Goal: Task Accomplishment & Management: Manage account settings

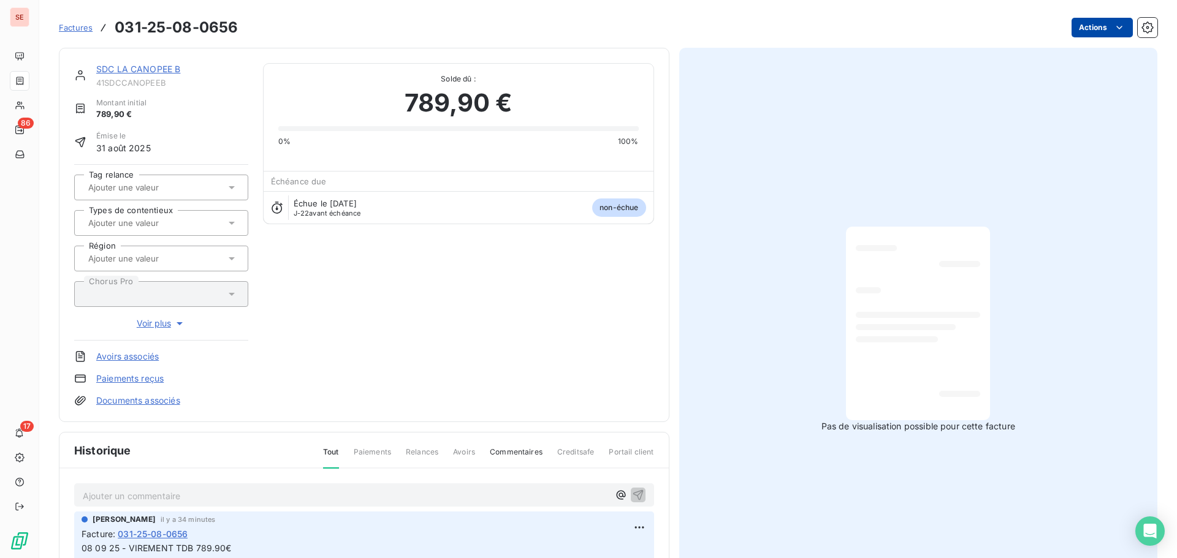
click at [1079, 28] on html "SE 86 17 Factures 031-25-08-0656 Actions SDC LA CANOPEE B 41SDCCANOPEEB Montant…" at bounding box center [588, 279] width 1177 height 558
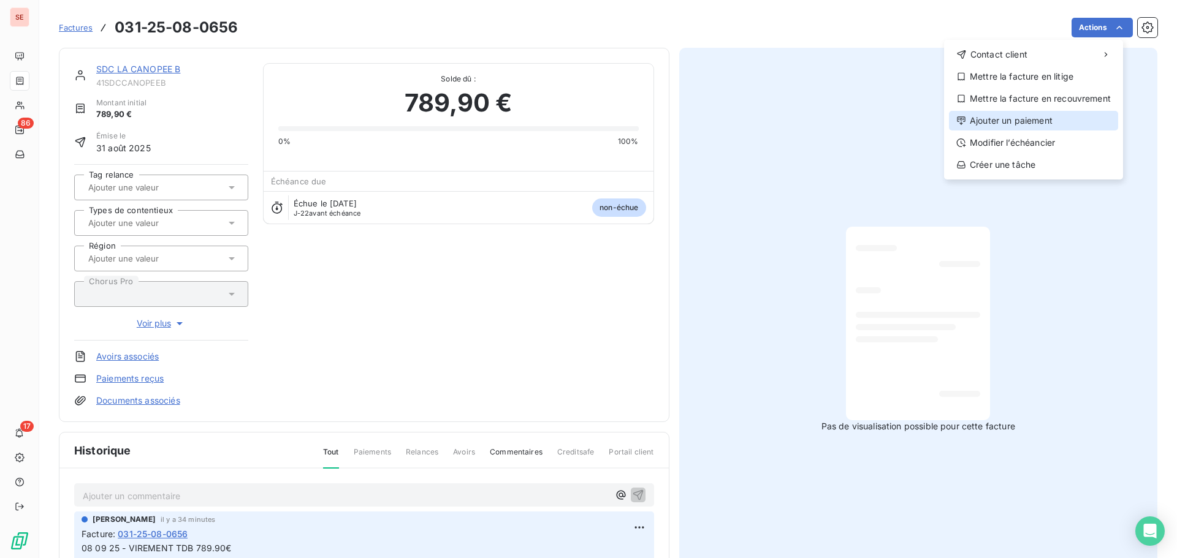
click at [1036, 114] on div "Ajouter un paiement" at bounding box center [1033, 121] width 169 height 20
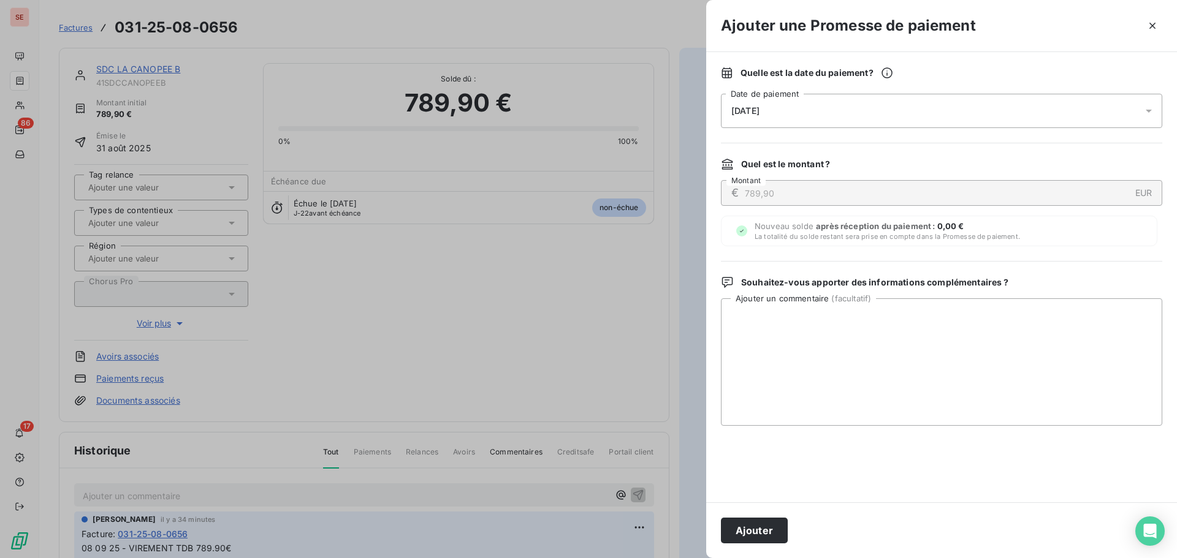
click at [951, 123] on div "[DATE]" at bounding box center [941, 111] width 441 height 34
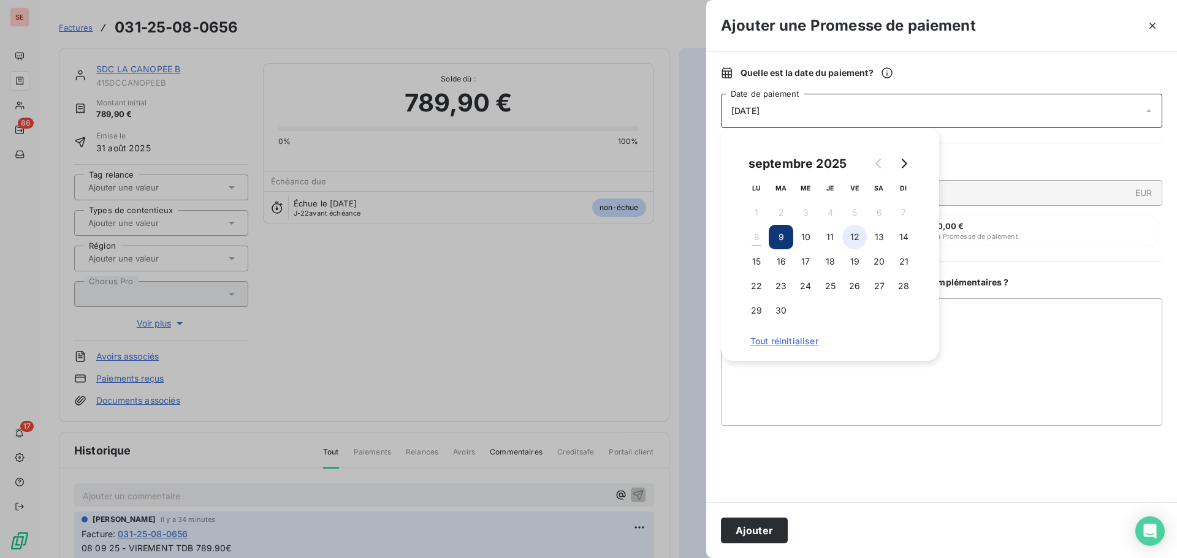
click at [856, 235] on button "12" at bounding box center [854, 237] width 25 height 25
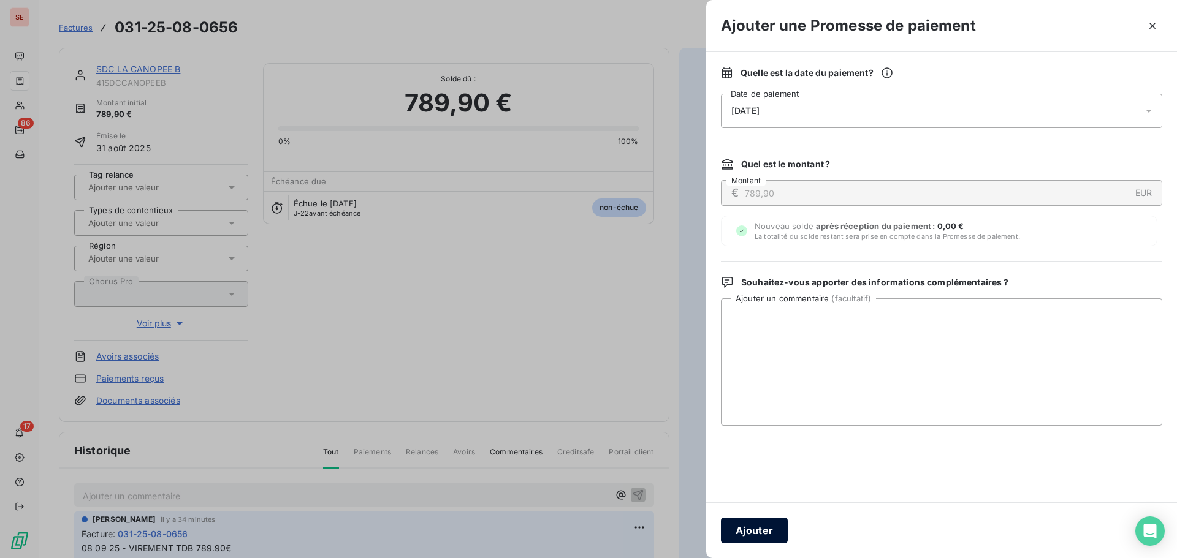
click at [777, 522] on button "Ajouter" at bounding box center [754, 531] width 67 height 26
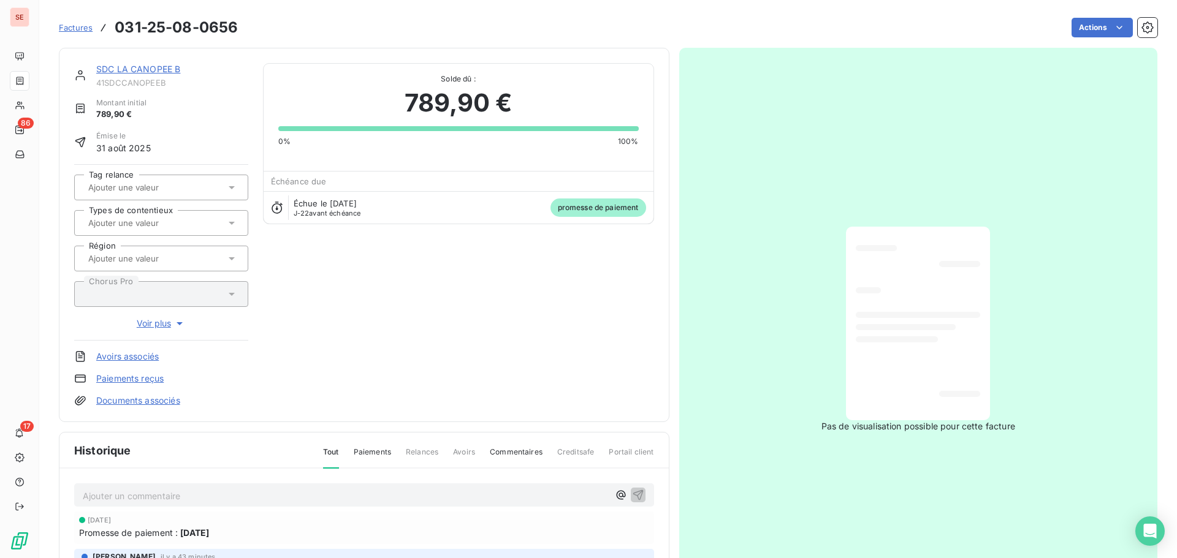
click at [145, 86] on span "41SDCCANOPEEB" at bounding box center [172, 83] width 152 height 10
copy div "41SDCCANOPEEB"
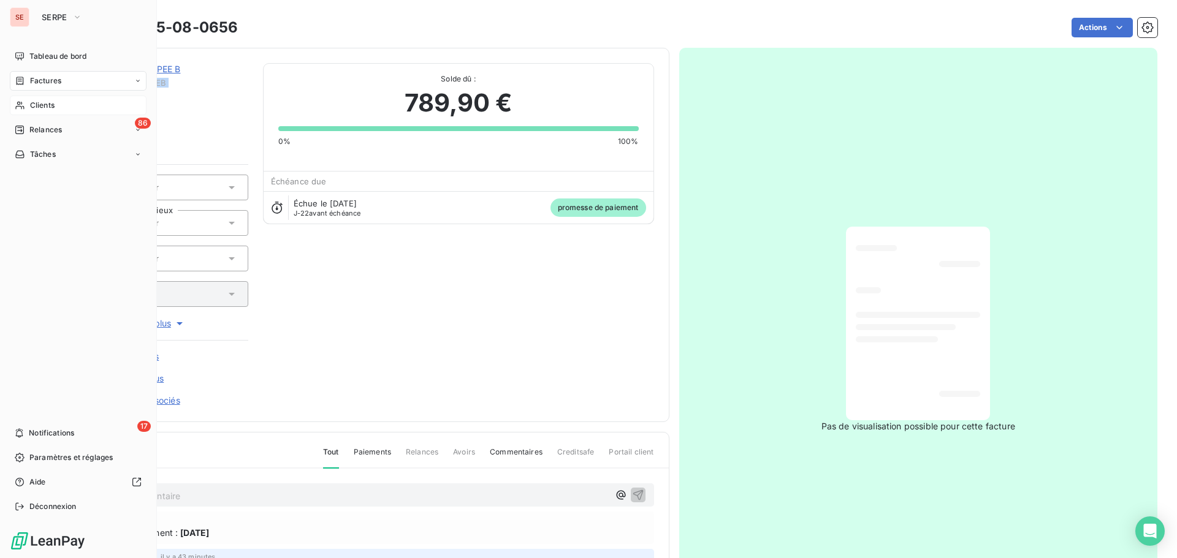
click at [49, 102] on span "Clients" at bounding box center [42, 105] width 25 height 11
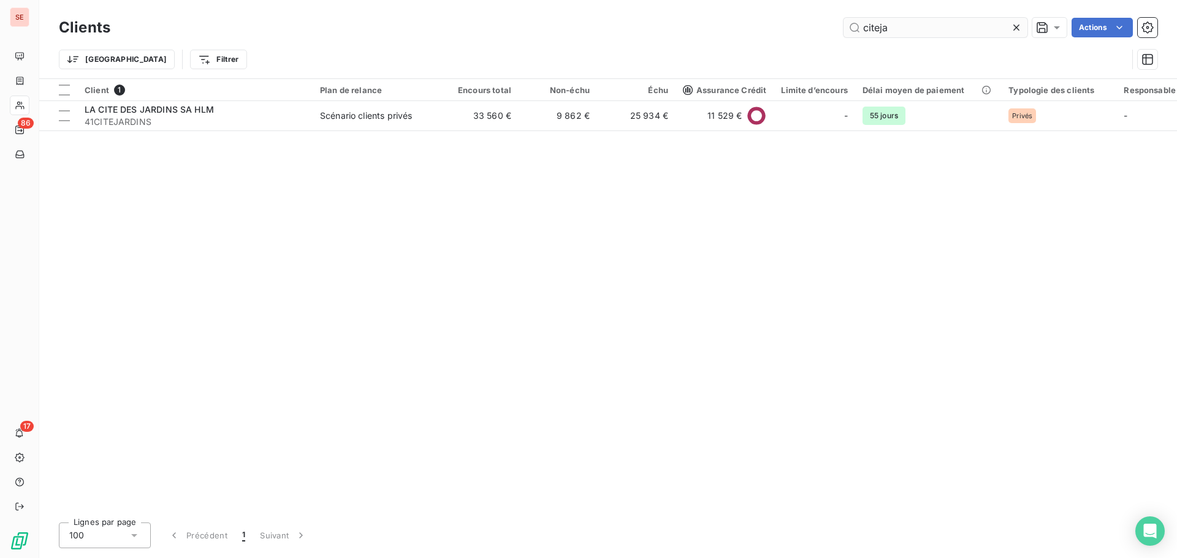
click at [925, 36] on input "citeja" at bounding box center [935, 28] width 184 height 20
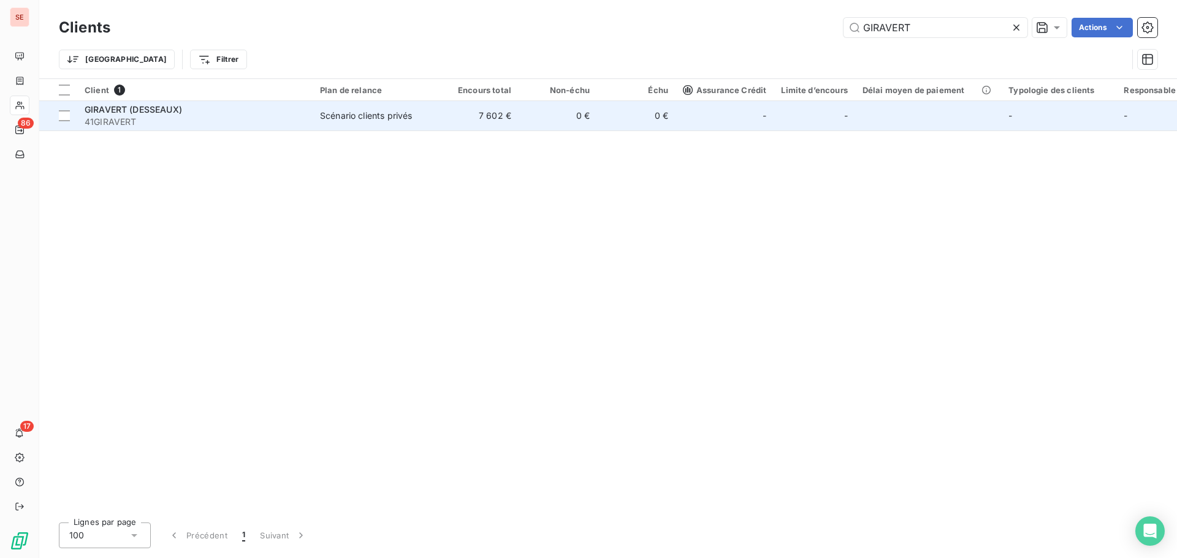
type input "GIRAVERT"
click at [386, 120] on div "Scénario clients privés" at bounding box center [366, 116] width 92 height 12
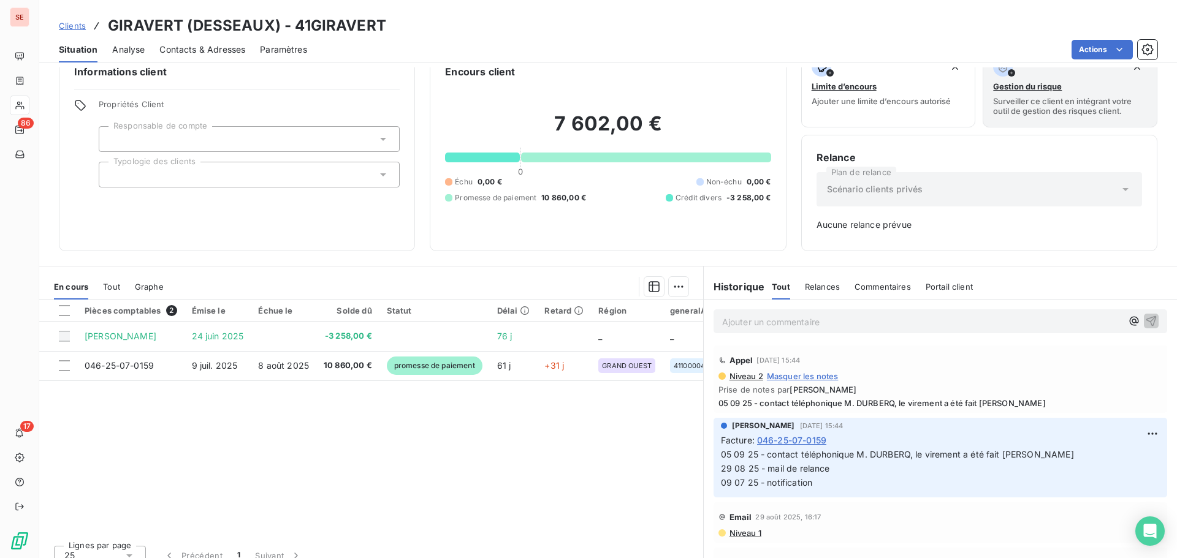
scroll to position [40, 0]
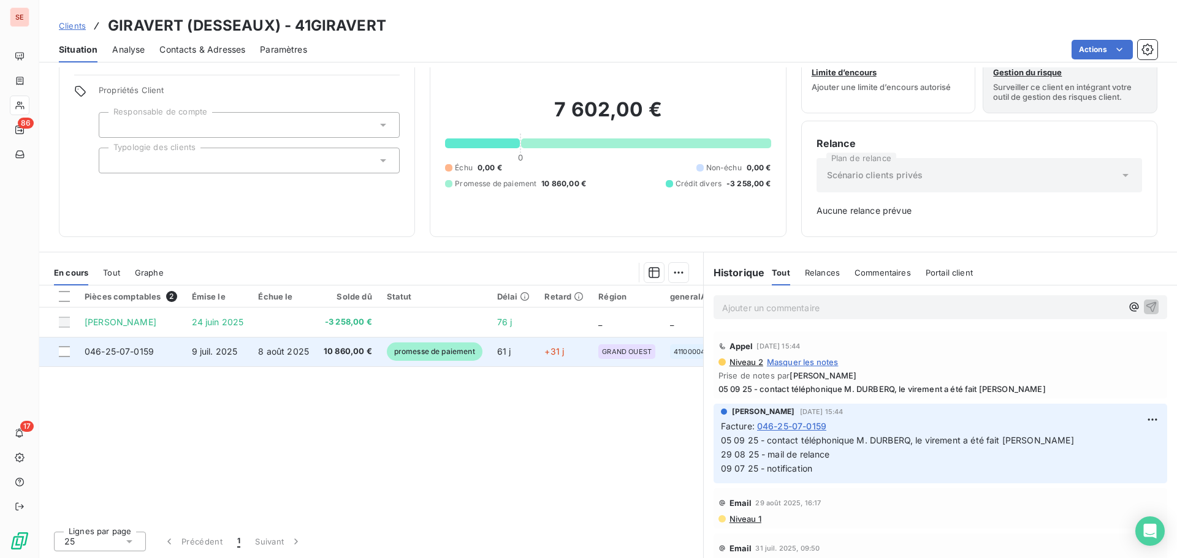
click at [310, 357] on td "8 août 2025" at bounding box center [284, 351] width 66 height 29
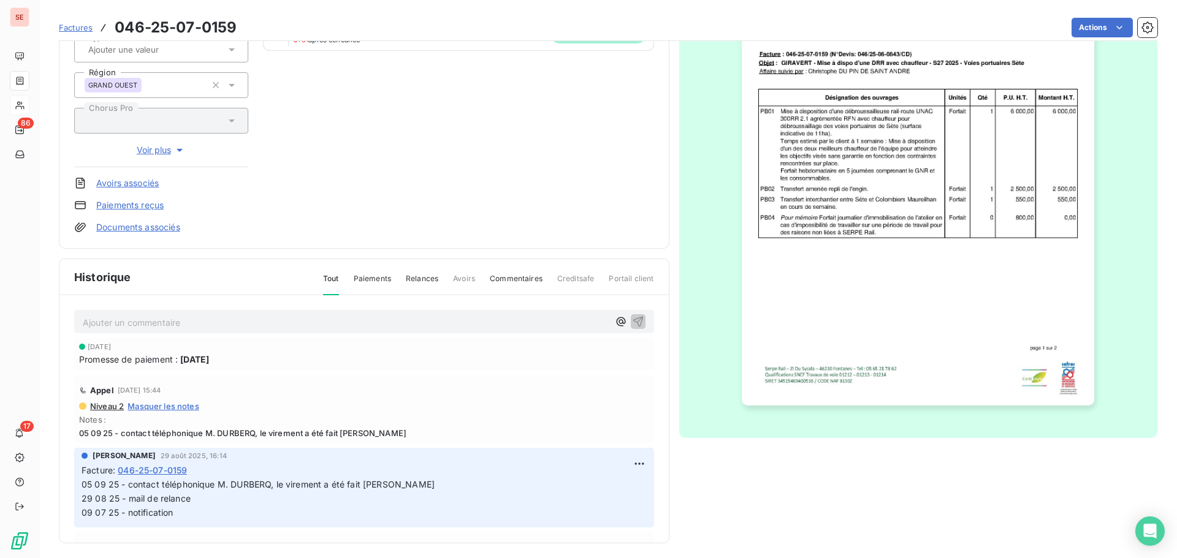
scroll to position [179, 0]
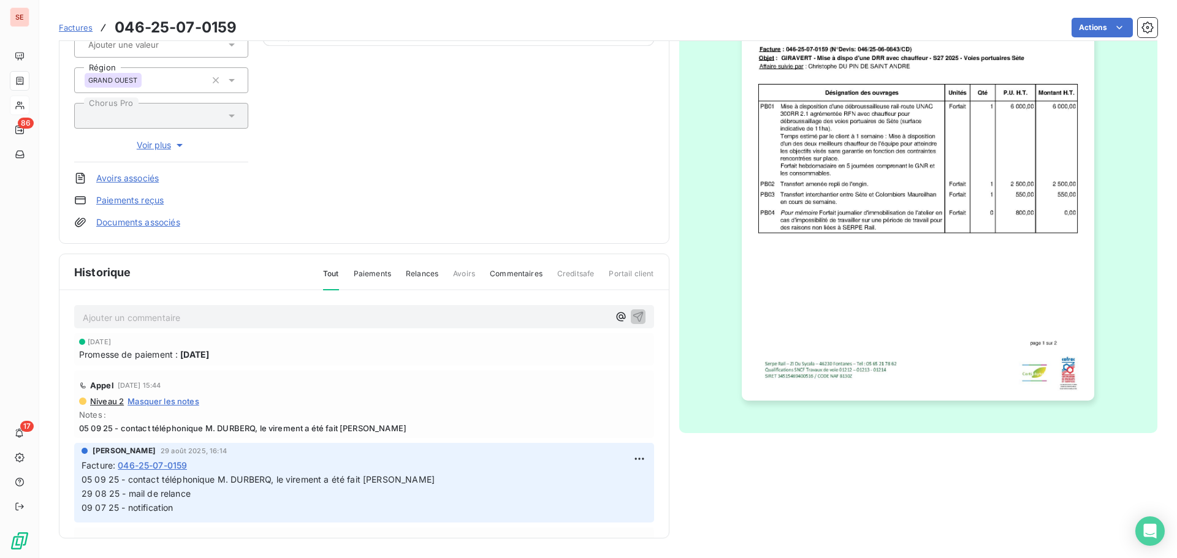
click at [272, 324] on p "Ajouter un commentaire ﻿" at bounding box center [346, 317] width 526 height 15
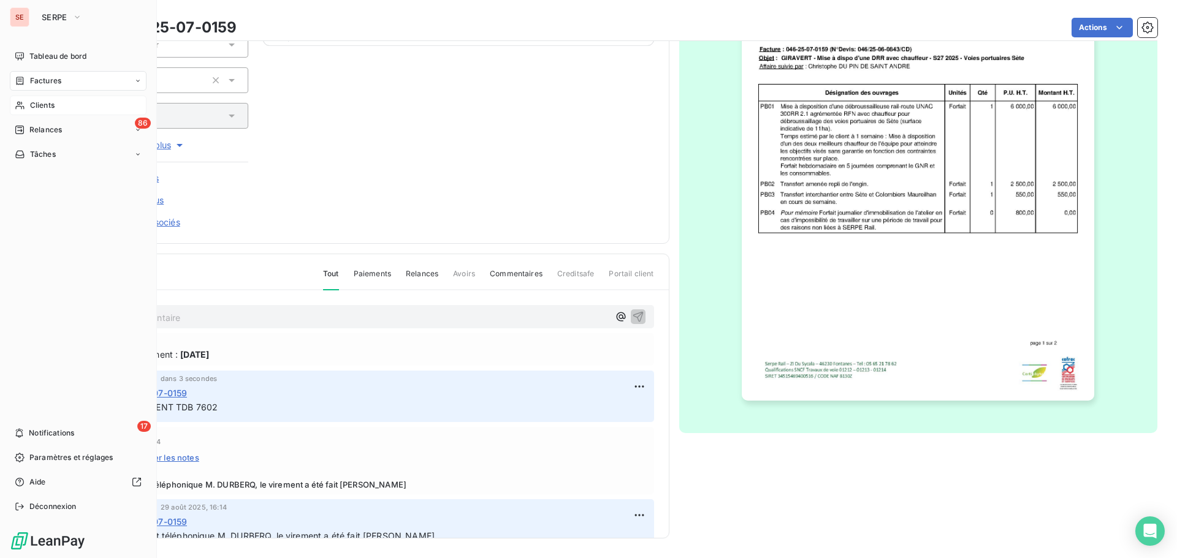
click at [33, 75] on span "Factures" at bounding box center [45, 80] width 31 height 11
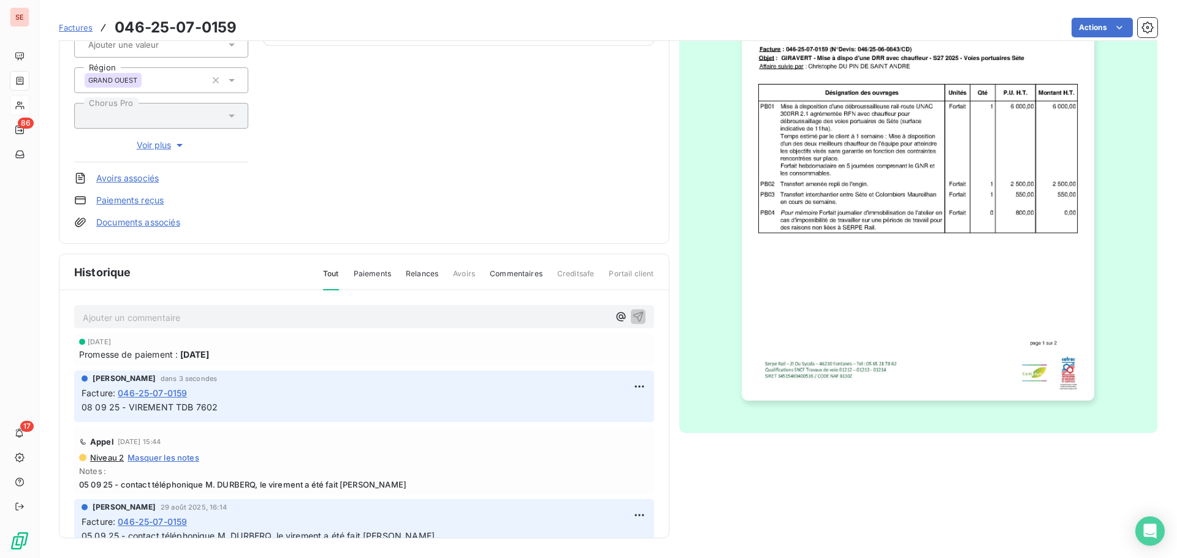
scroll to position [0, 0]
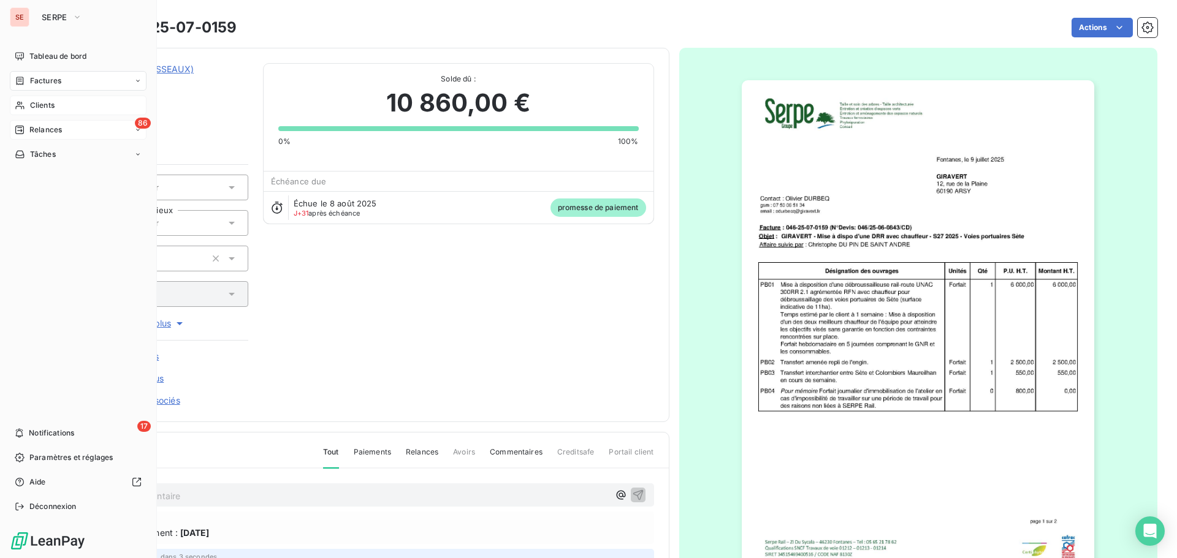
click at [36, 128] on span "Relances" at bounding box center [45, 129] width 32 height 11
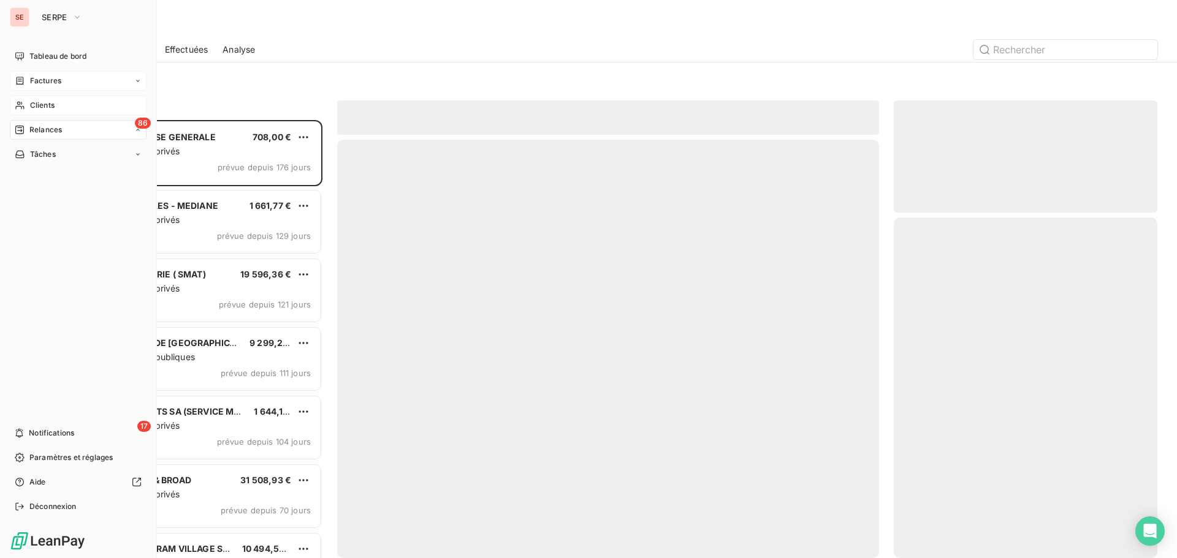
scroll to position [429, 254]
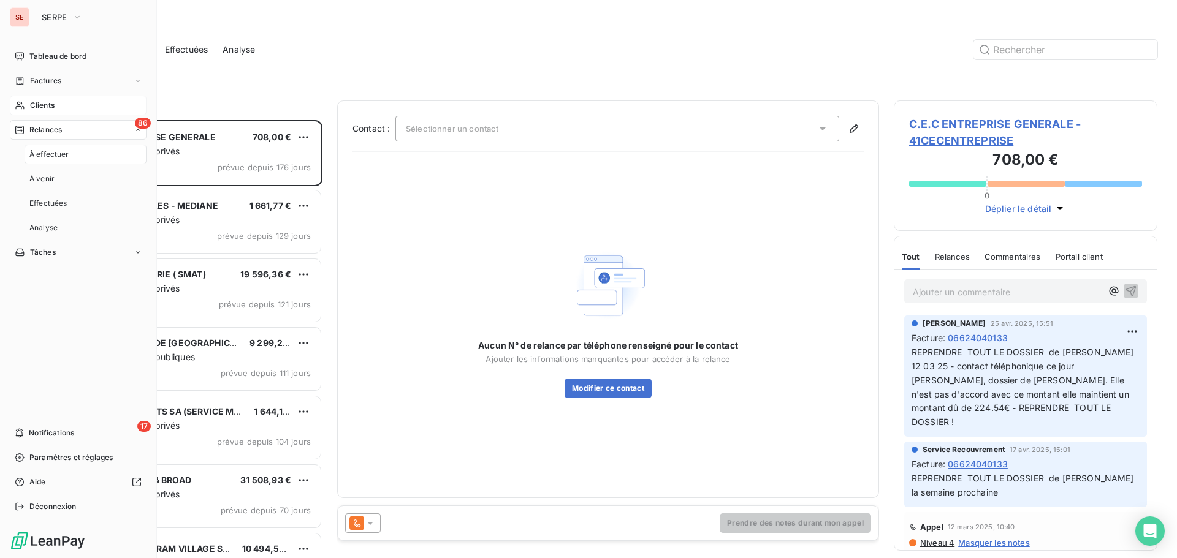
click at [48, 83] on span "Factures" at bounding box center [45, 80] width 31 height 11
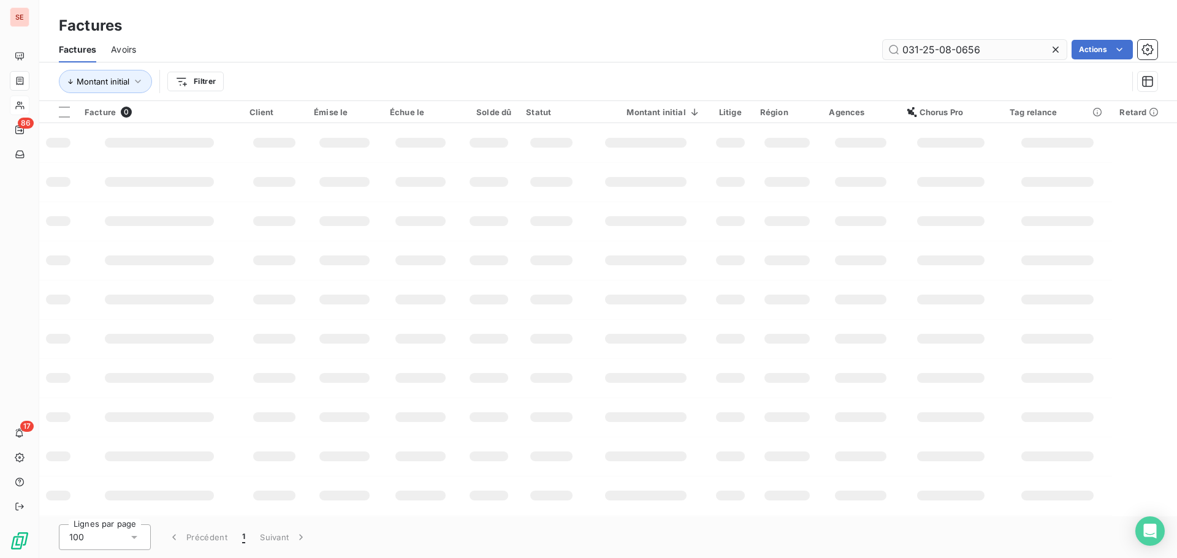
click at [1026, 46] on input "031-25-08-0656" at bounding box center [975, 50] width 184 height 20
click at [1026, 45] on input "031-25-08-0656" at bounding box center [975, 50] width 184 height 20
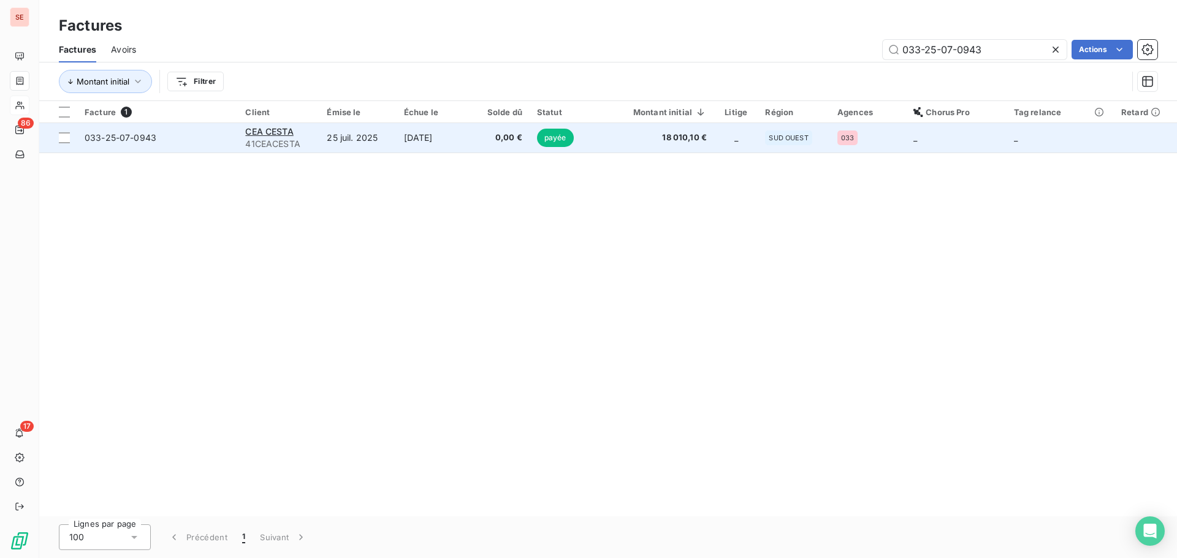
type input "033-25-07-0943"
click at [425, 148] on td "[DATE]" at bounding box center [434, 137] width 75 height 29
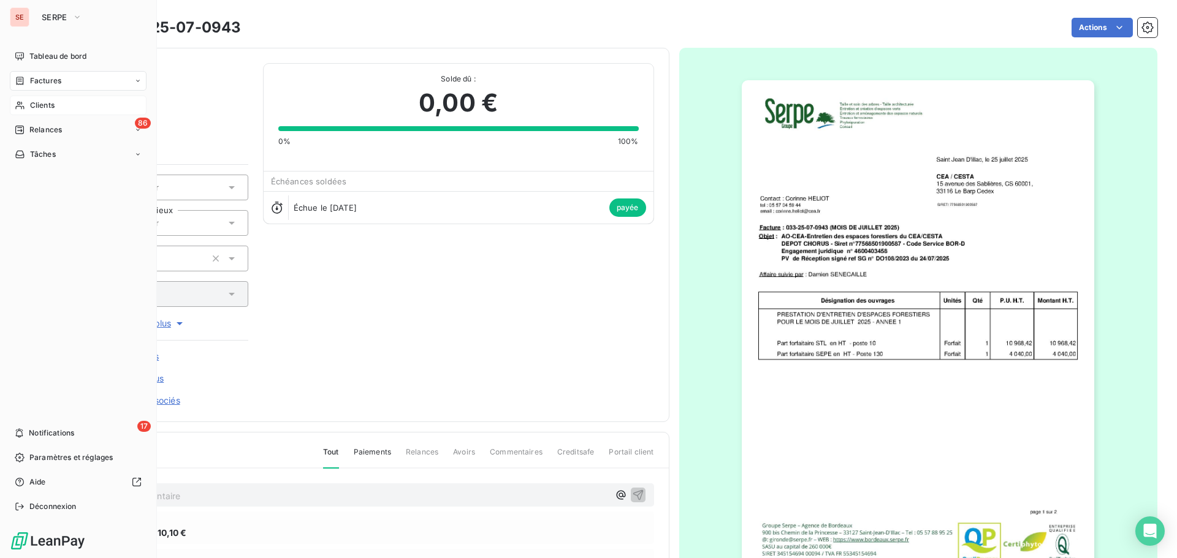
click at [18, 75] on div "Factures" at bounding box center [78, 81] width 137 height 20
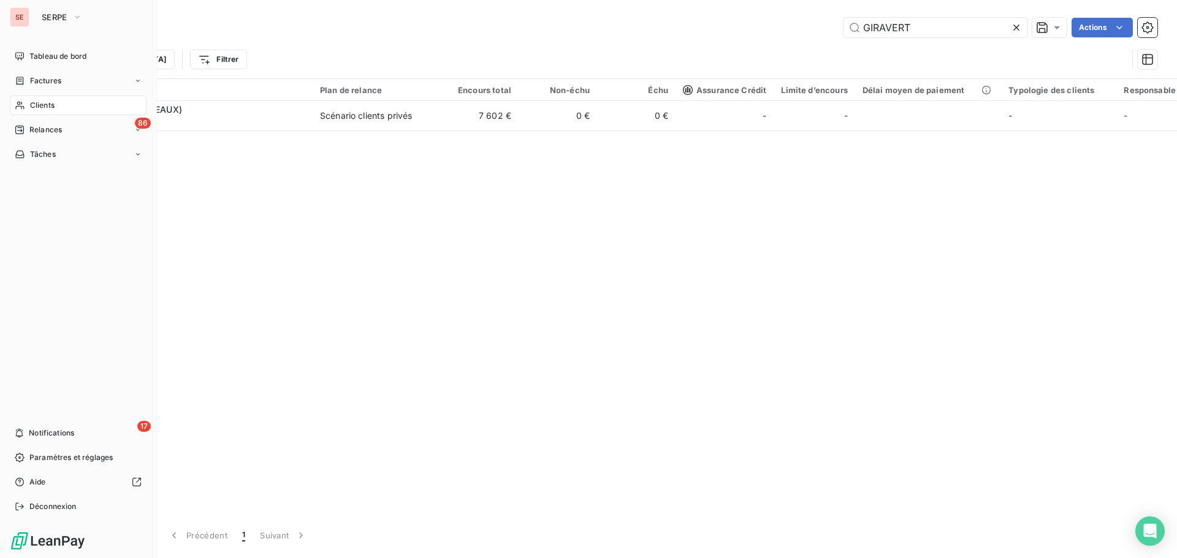
click at [44, 81] on span "Factures" at bounding box center [45, 80] width 31 height 11
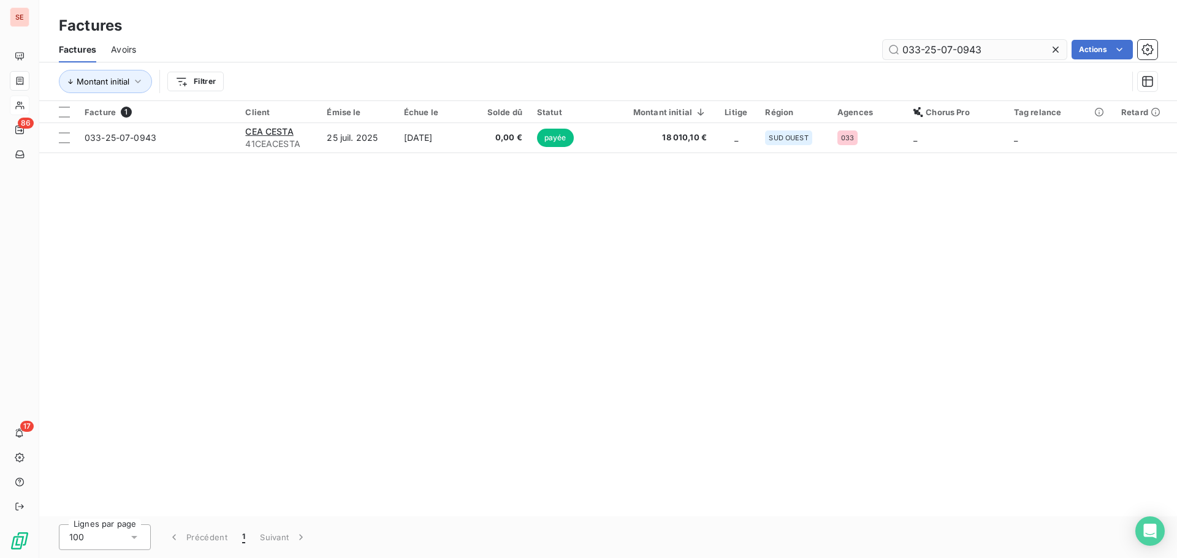
click at [1004, 45] on input "033-25-07-0943" at bounding box center [975, 50] width 184 height 20
click at [982, 51] on input "031-25-07-0749" at bounding box center [975, 50] width 184 height 20
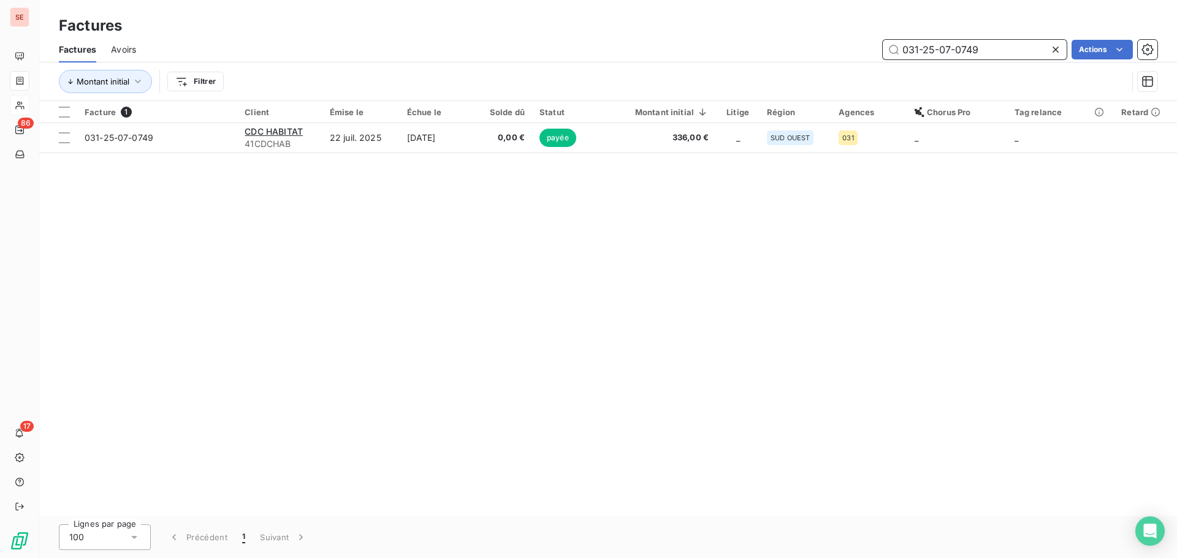
click at [982, 51] on input "031-25-07-0749" at bounding box center [975, 50] width 184 height 20
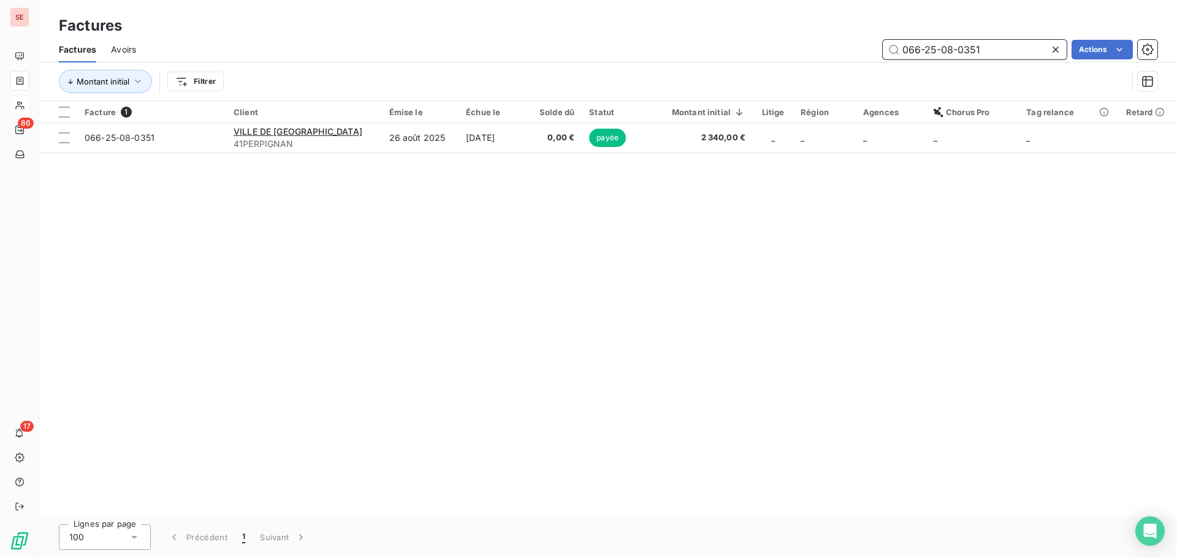
click at [981, 57] on input "066-25-08-0351" at bounding box center [975, 50] width 184 height 20
click at [999, 45] on input "066-25-08-0358" at bounding box center [975, 50] width 184 height 20
click at [993, 58] on input "066-25-08-0345" at bounding box center [975, 50] width 184 height 20
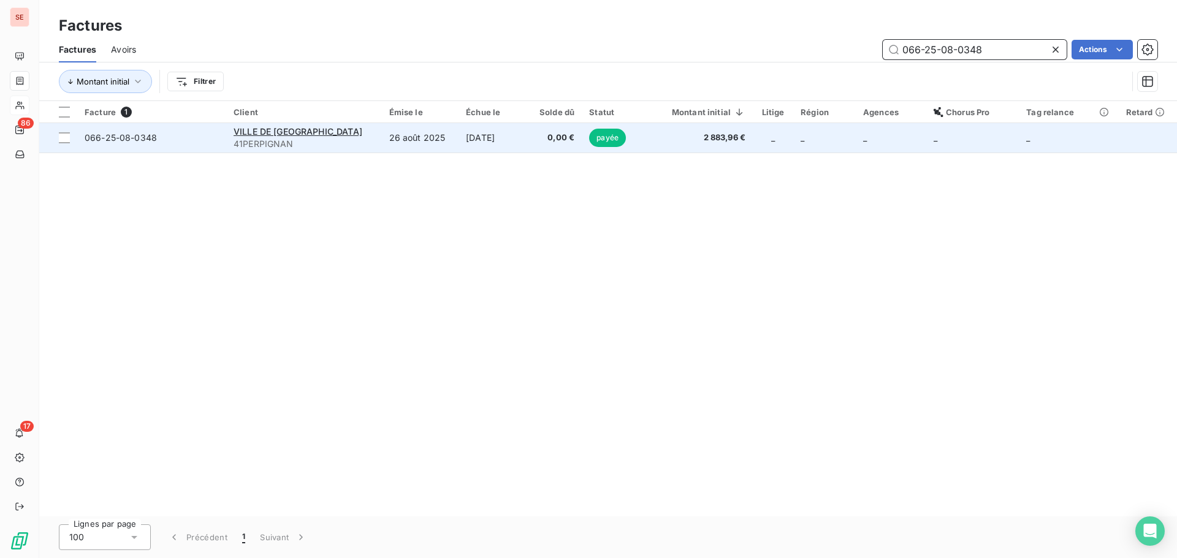
type input "066-25-08-0348"
click at [382, 145] on td "26 août 2025" at bounding box center [420, 137] width 77 height 29
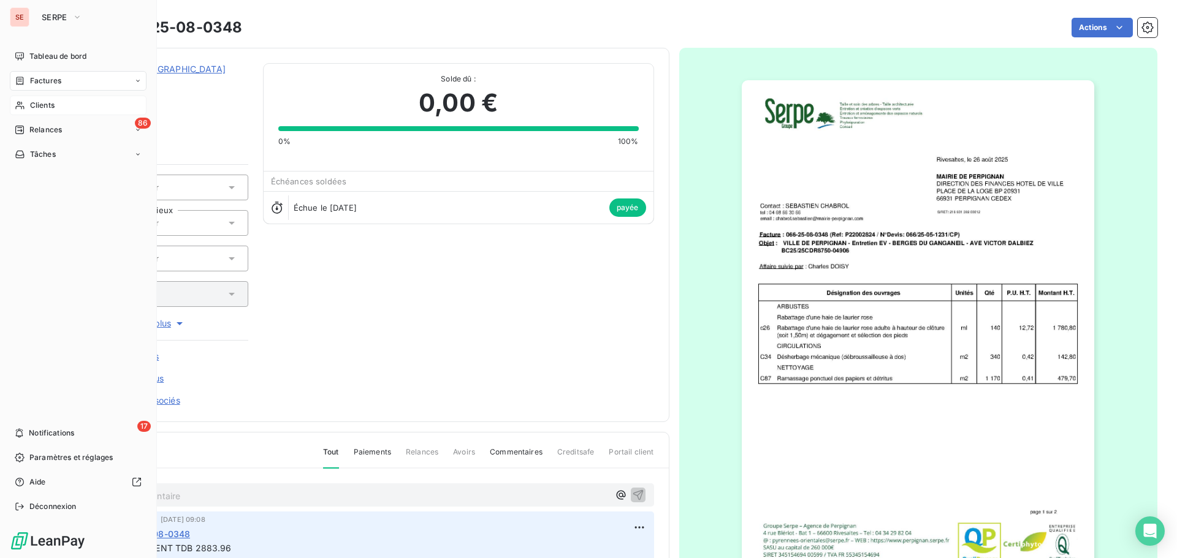
click at [38, 78] on span "Factures" at bounding box center [45, 80] width 31 height 11
click at [24, 136] on div "86 Relances" at bounding box center [78, 130] width 137 height 20
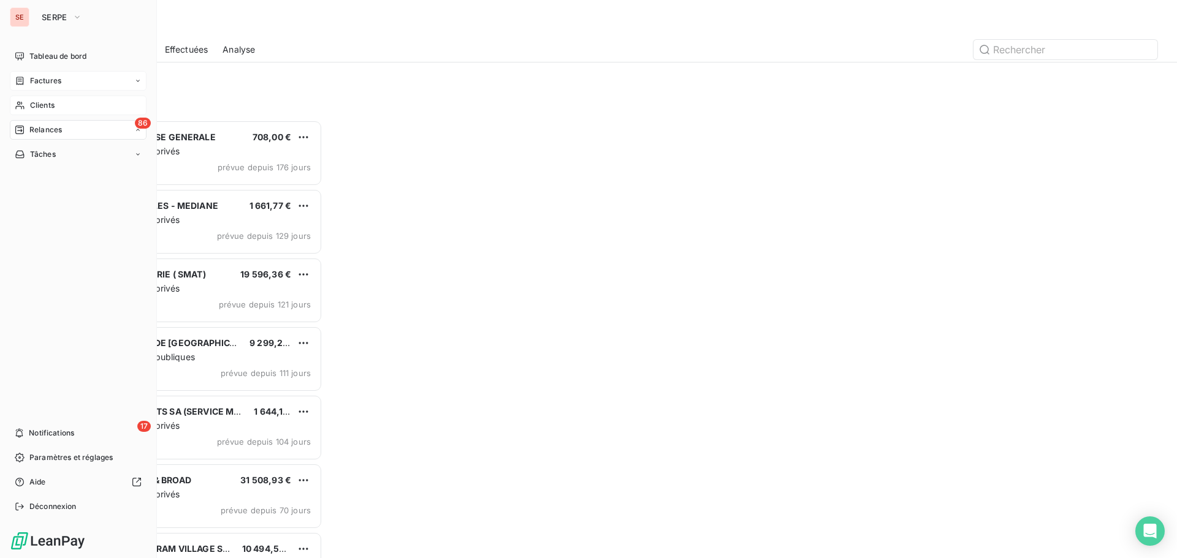
scroll to position [429, 254]
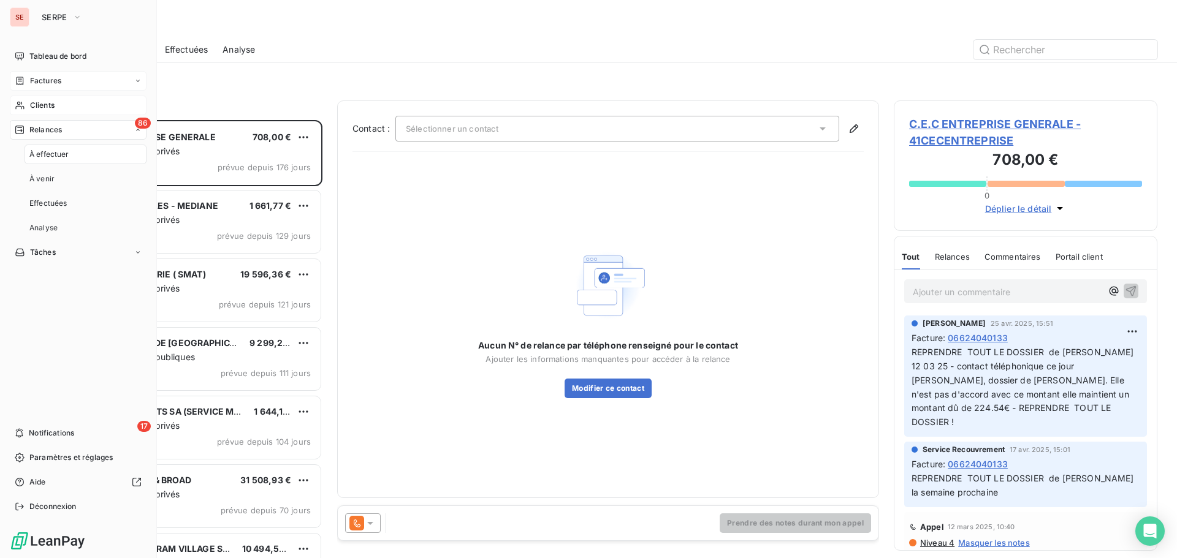
click at [67, 85] on div "Factures" at bounding box center [78, 81] width 137 height 20
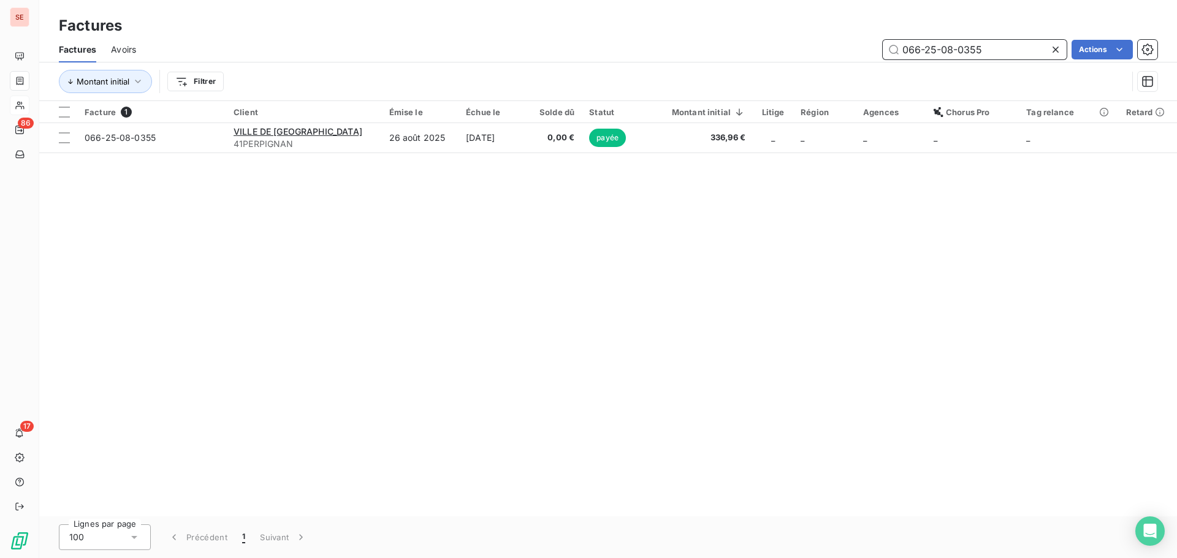
click at [1029, 51] on input "066-25-08-0355" at bounding box center [975, 50] width 184 height 20
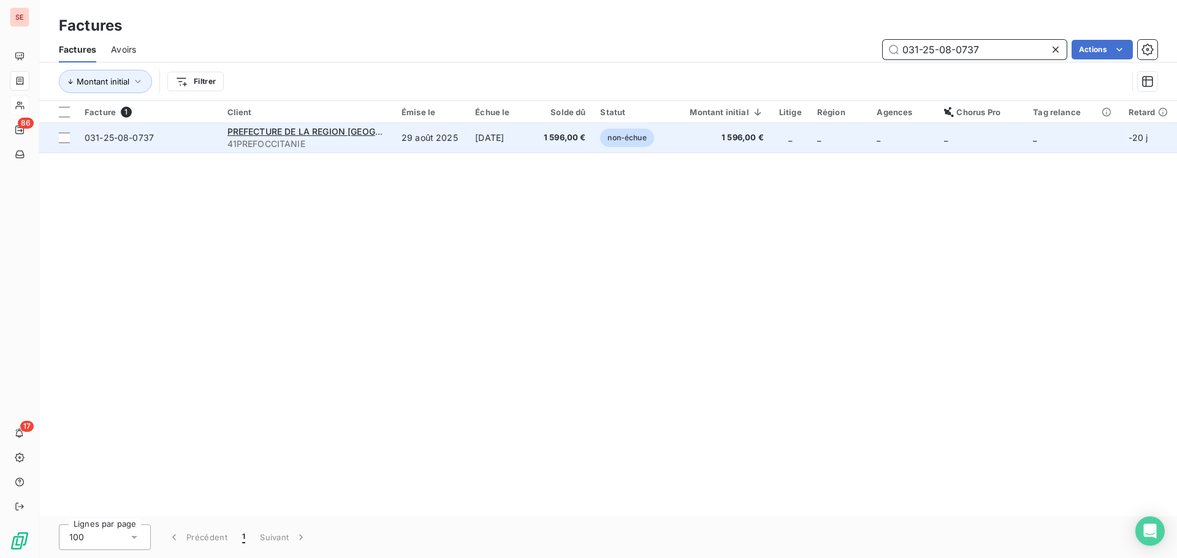
type input "031-25-08-0737"
click at [366, 138] on span "41PREFOCCITANIE" at bounding box center [306, 144] width 159 height 12
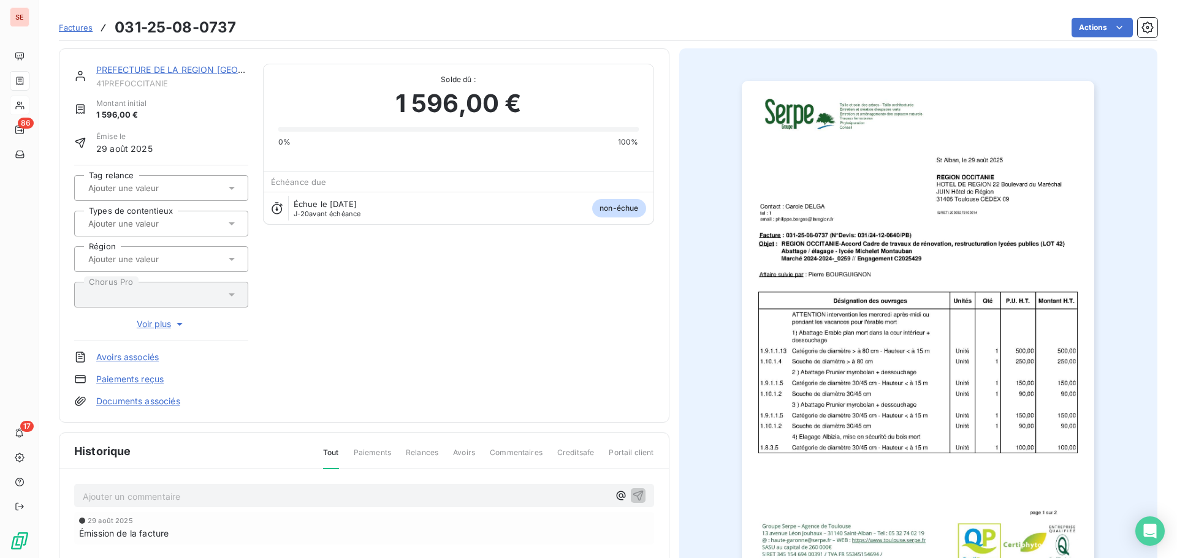
scroll to position [168, 0]
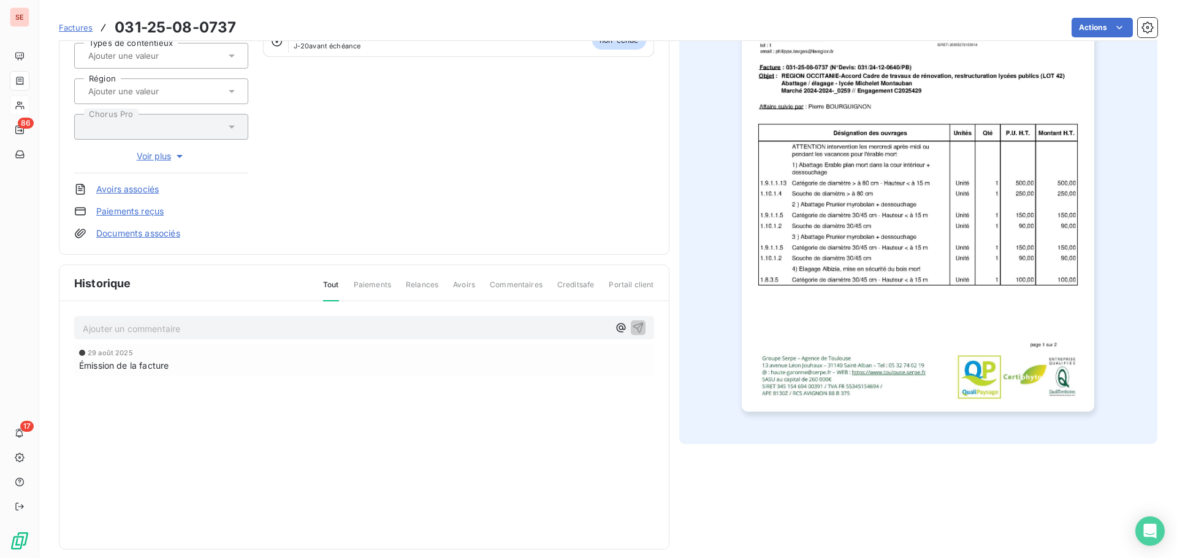
click at [265, 327] on p "Ajouter un commentaire ﻿" at bounding box center [346, 328] width 526 height 15
click at [206, 325] on p "41SDCCANOPEEB" at bounding box center [346, 328] width 526 height 14
click at [205, 325] on p "41SDCCANOPEEB" at bounding box center [346, 328] width 526 height 14
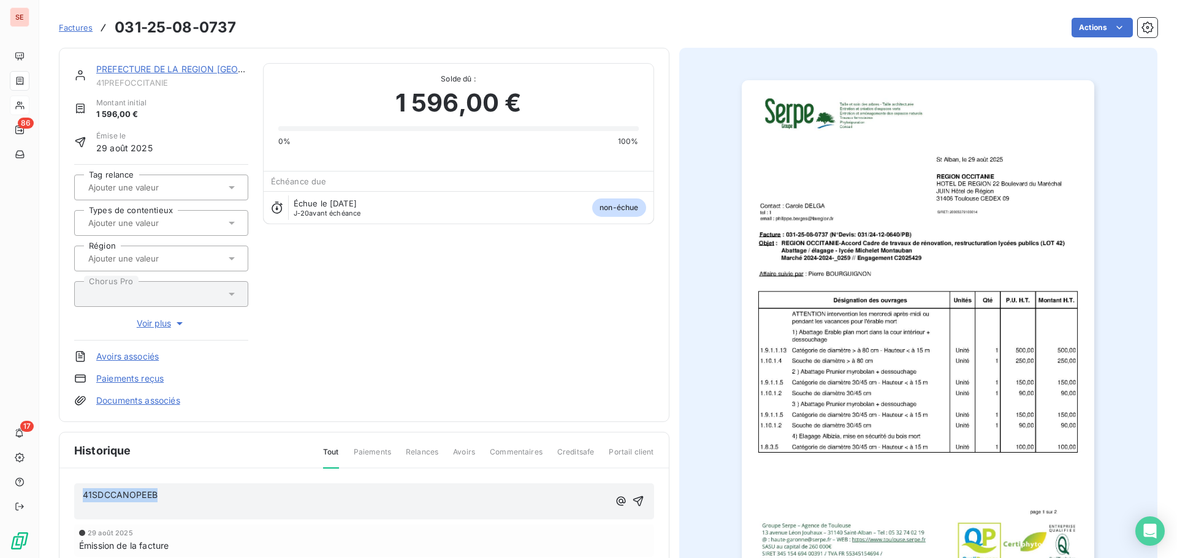
click at [226, 493] on p "41SDCCANOPEEB" at bounding box center [346, 495] width 526 height 14
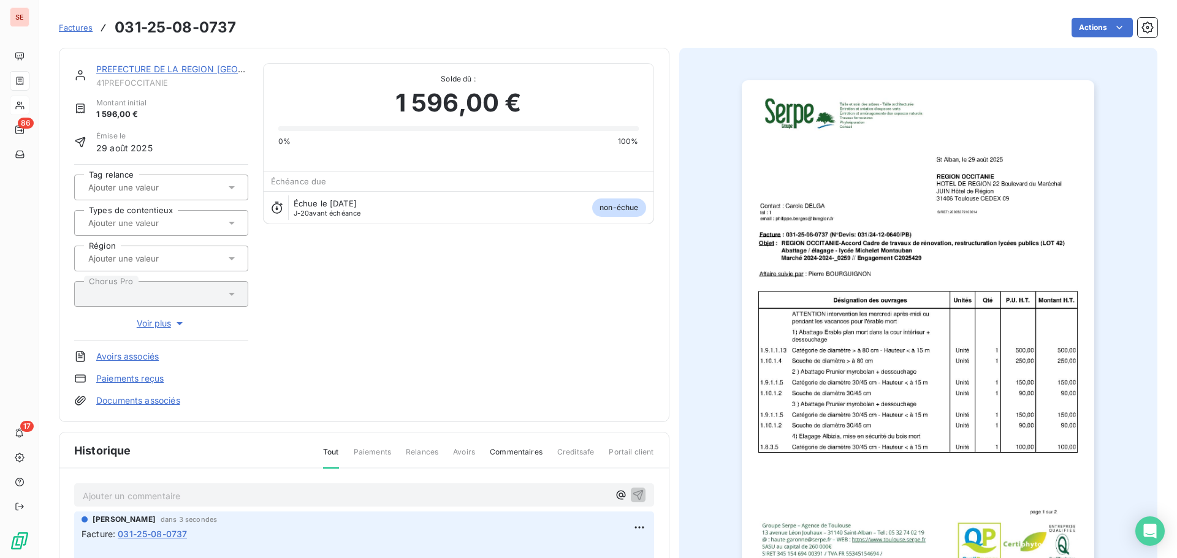
click at [1068, 38] on div "Factures 031-25-08-0737 Actions" at bounding box center [608, 28] width 1098 height 26
click at [1076, 28] on html "SE 86 17 Factures 031-25-08-0737 Actions PREFECTURE DE LA REGION [GEOGRAPHIC_DA…" at bounding box center [588, 279] width 1177 height 558
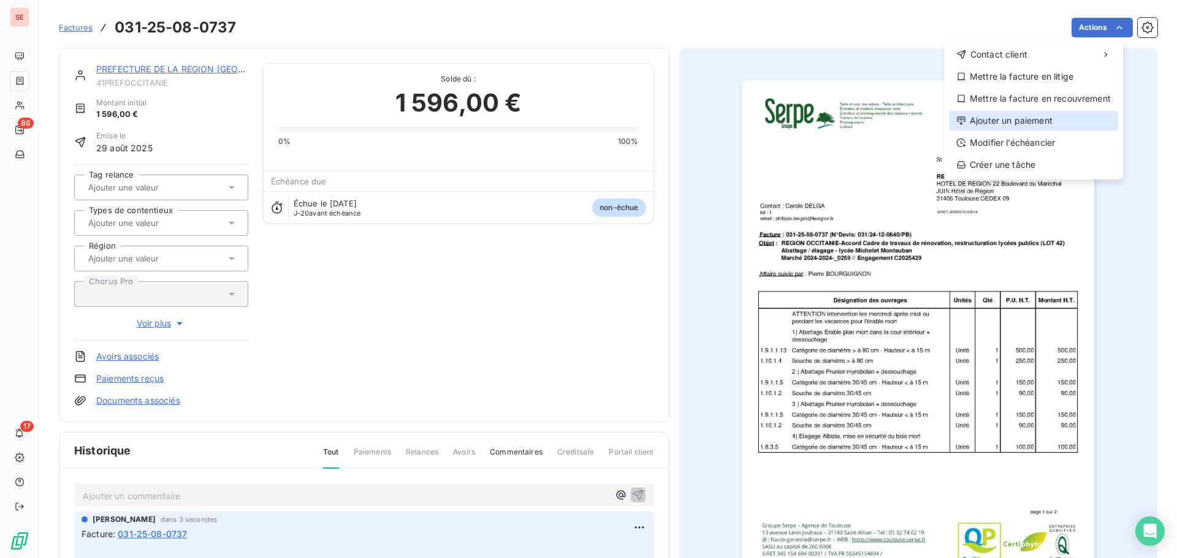
click at [1027, 118] on div "Ajouter un paiement" at bounding box center [1033, 121] width 169 height 20
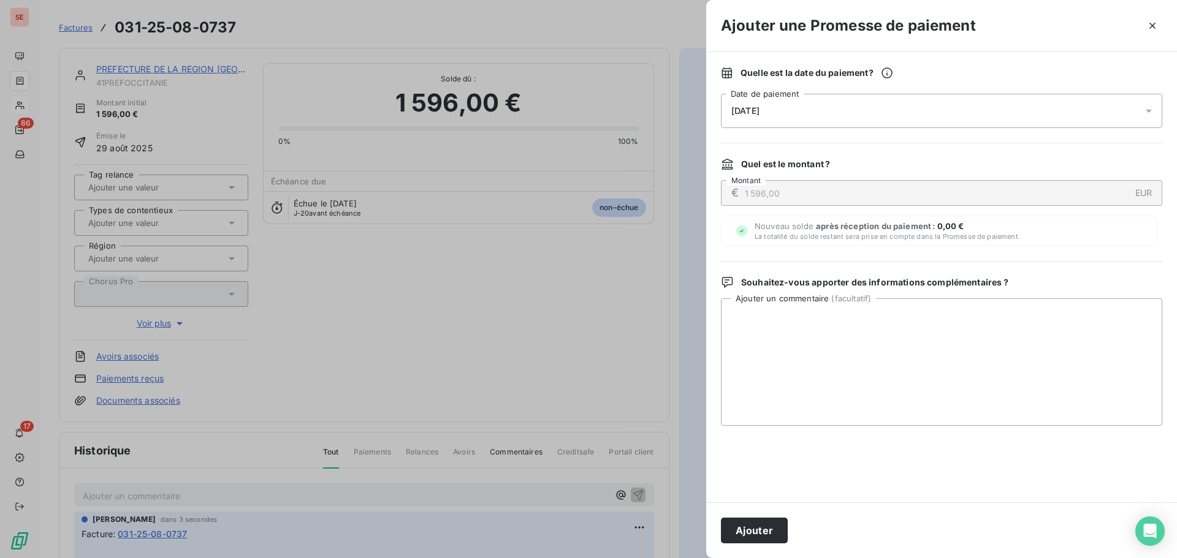
click at [1007, 111] on div "[DATE]" at bounding box center [941, 111] width 441 height 34
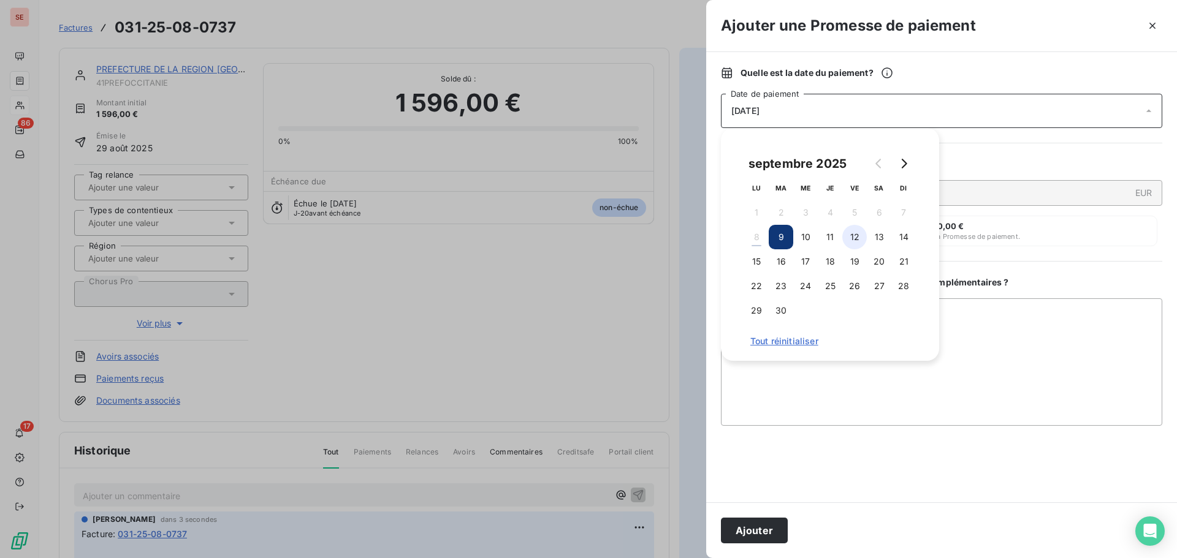
click at [857, 235] on button "12" at bounding box center [854, 237] width 25 height 25
click at [779, 533] on button "Ajouter" at bounding box center [754, 531] width 67 height 26
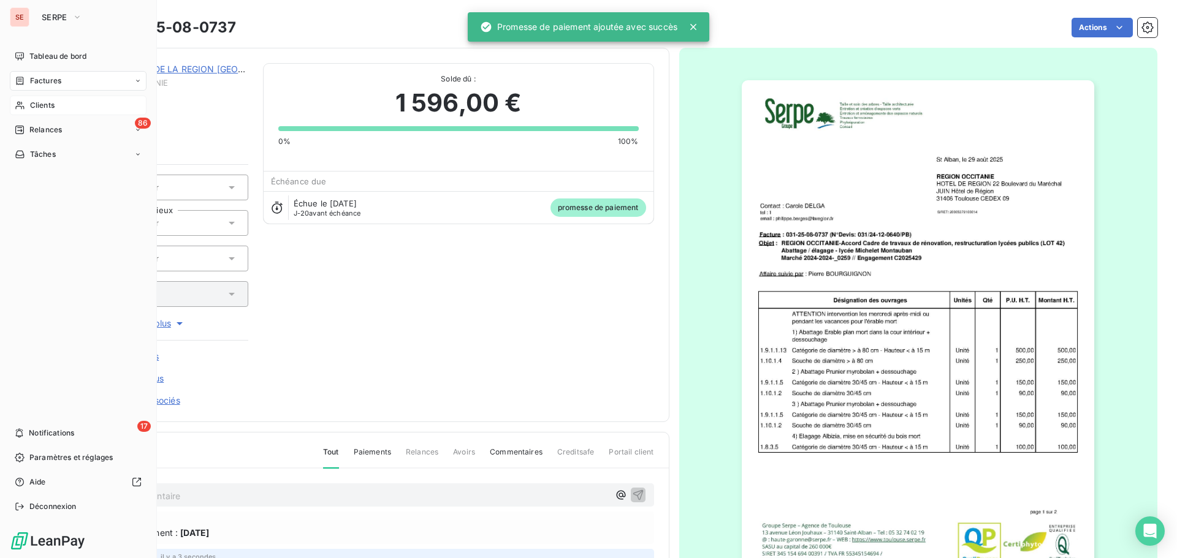
click at [18, 84] on icon at bounding box center [20, 81] width 7 height 8
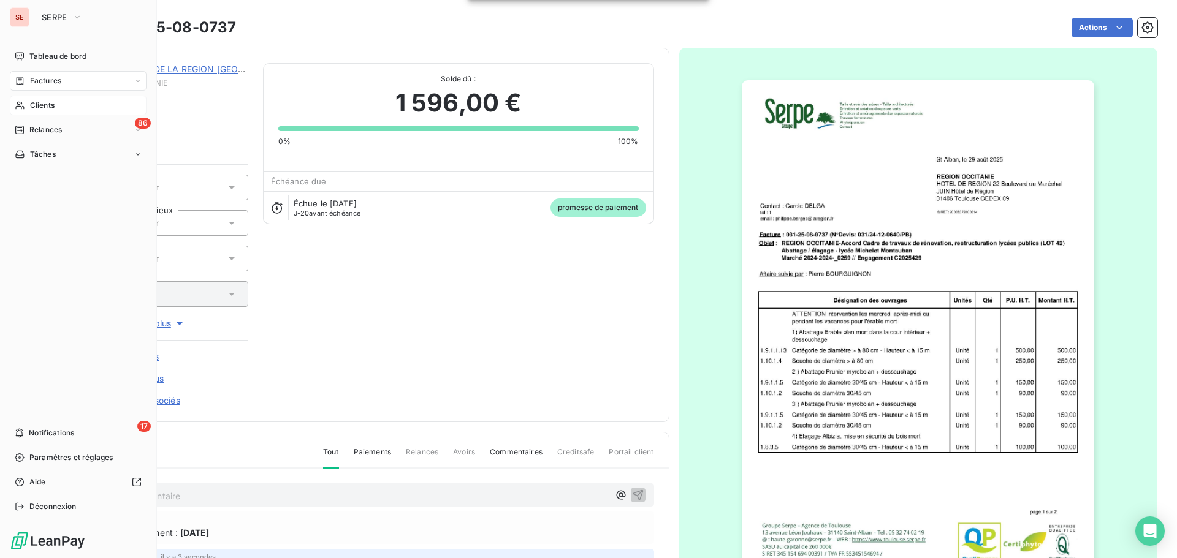
click at [45, 101] on span "Clients" at bounding box center [42, 105] width 25 height 11
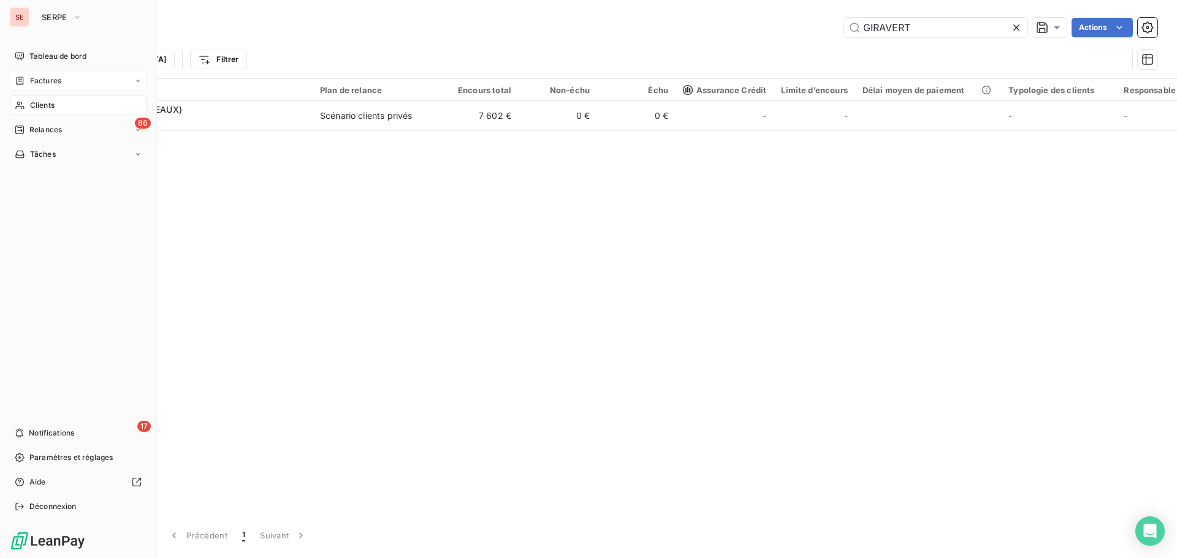
click at [56, 74] on div "Factures" at bounding box center [78, 81] width 137 height 20
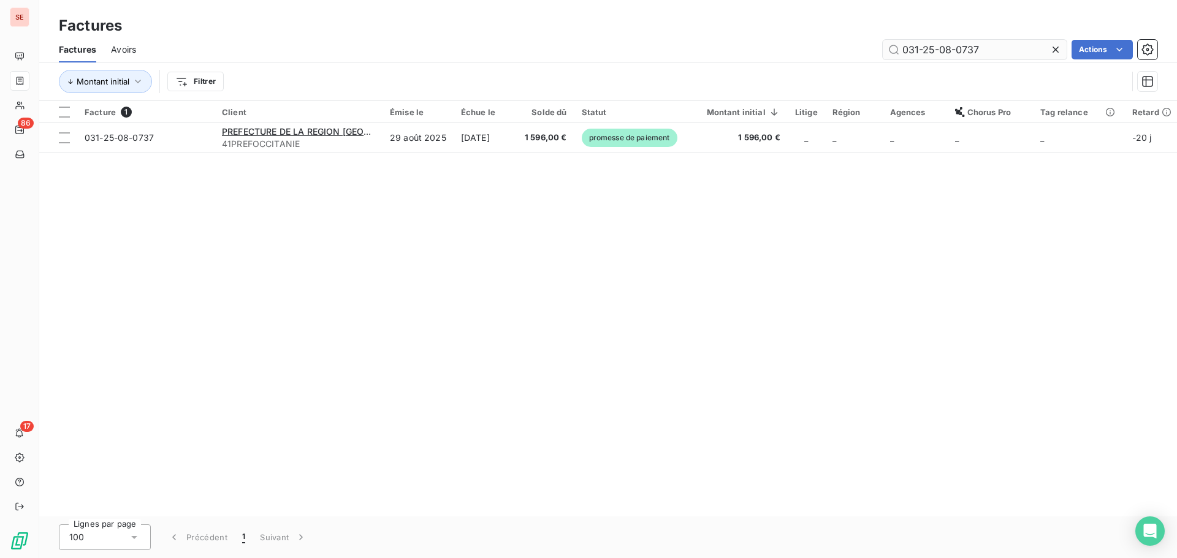
click at [991, 54] on input "031-25-08-0737" at bounding box center [975, 50] width 184 height 20
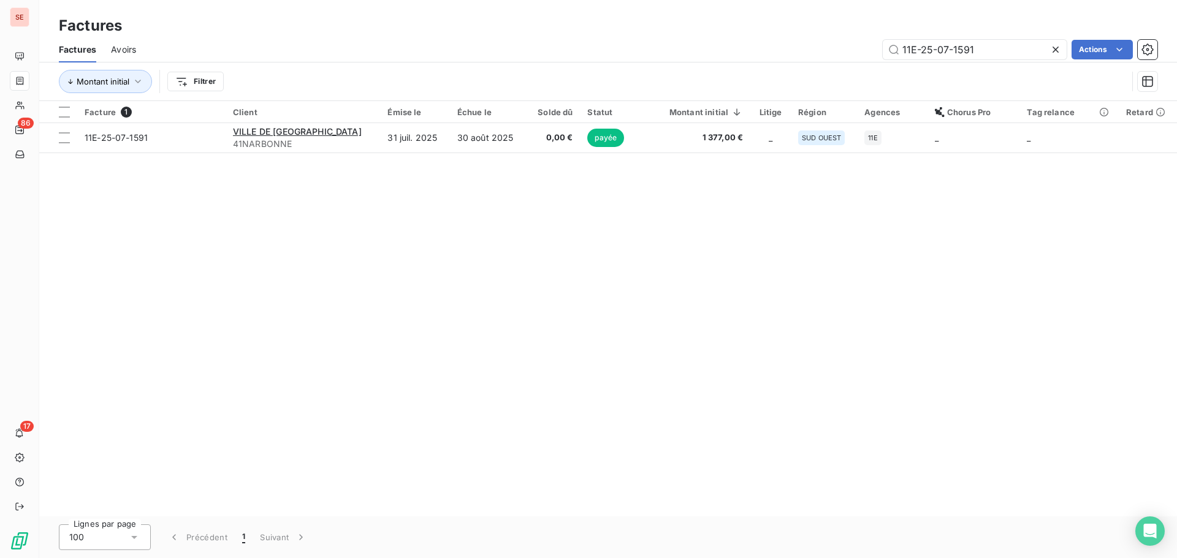
type input "11E-25-07-1591"
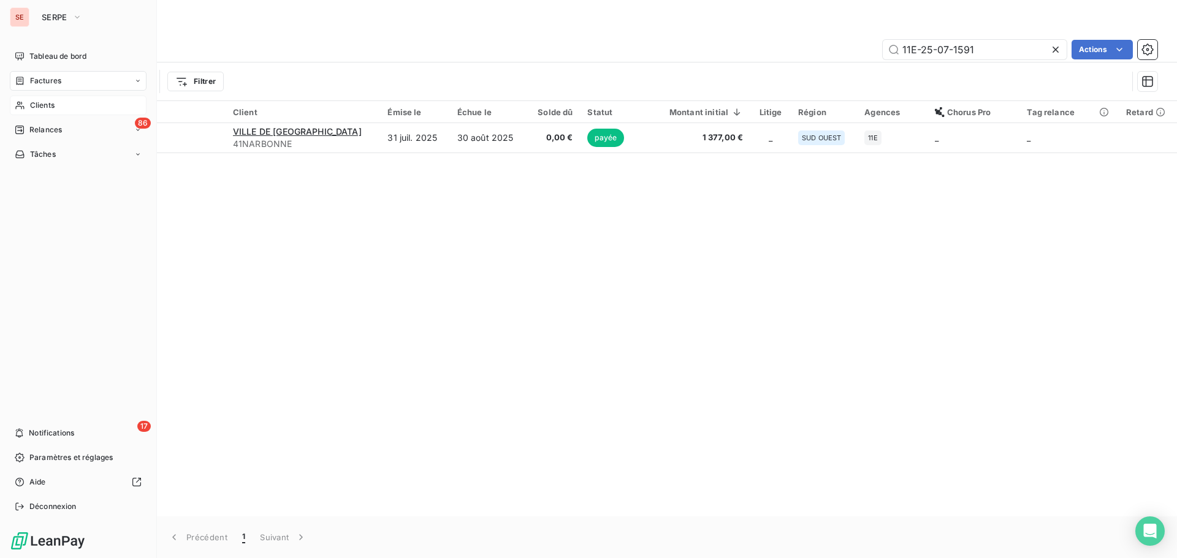
click at [82, 102] on div "Clients" at bounding box center [78, 106] width 137 height 20
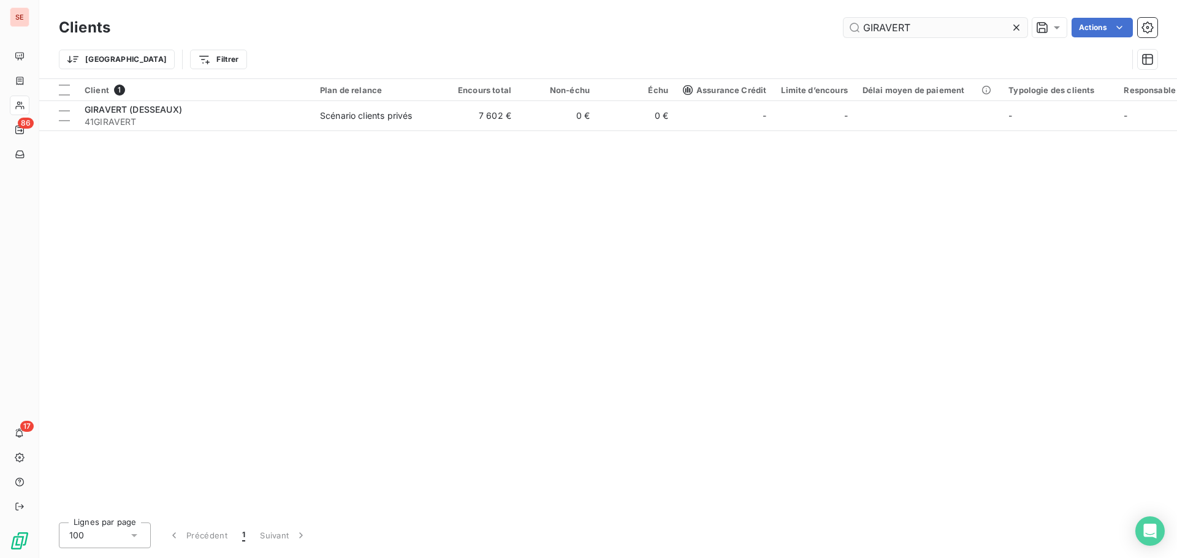
click at [988, 27] on input "GIRAVERT" at bounding box center [935, 28] width 184 height 20
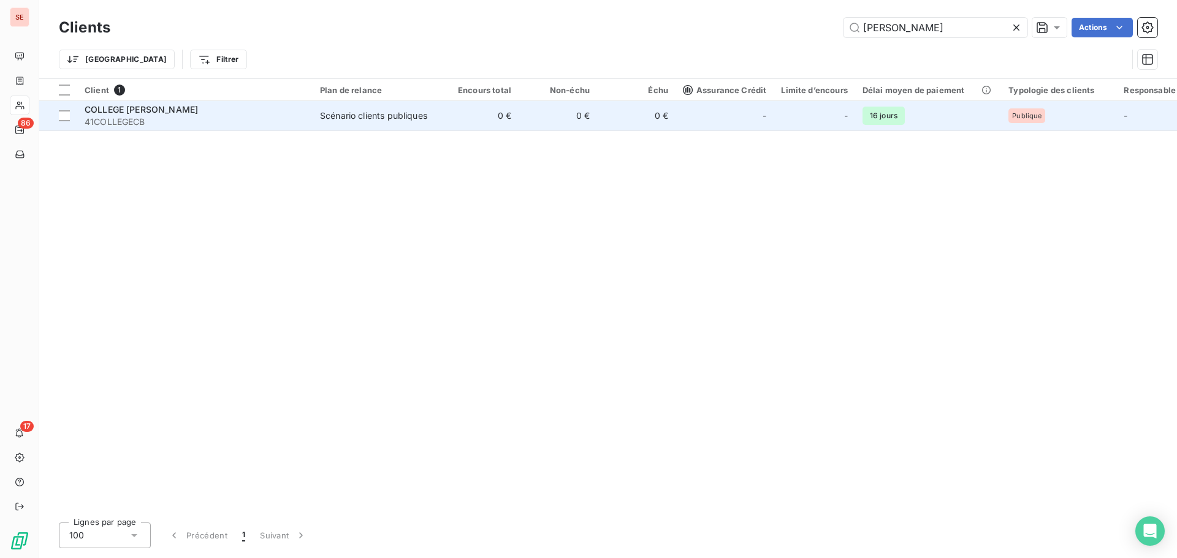
type input "[PERSON_NAME]"
click at [368, 110] on div "Scénario clients publiques" at bounding box center [373, 116] width 107 height 12
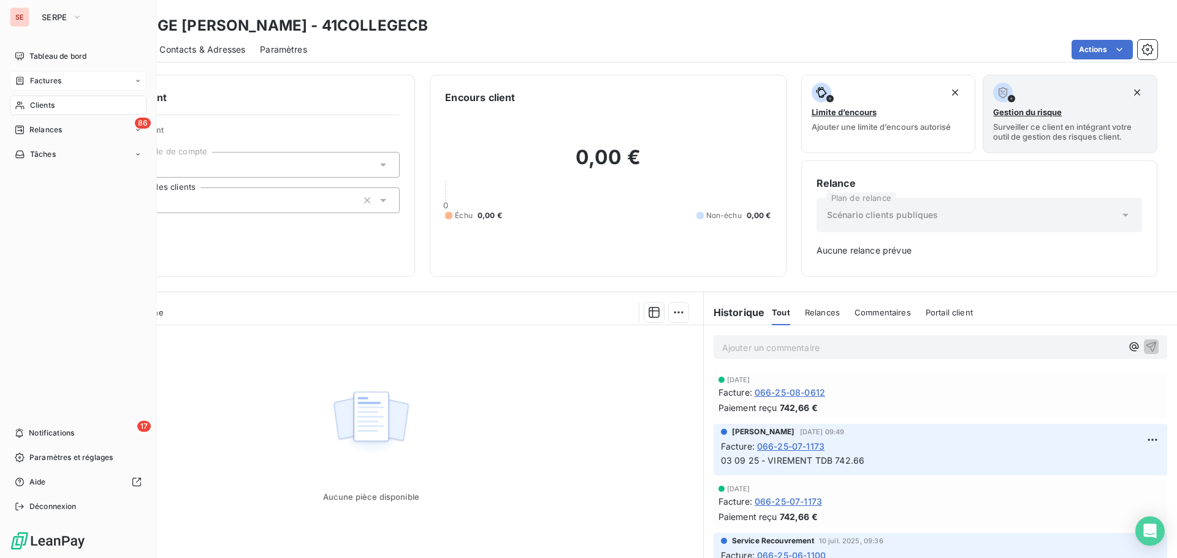
click at [59, 73] on div "Factures" at bounding box center [78, 81] width 137 height 20
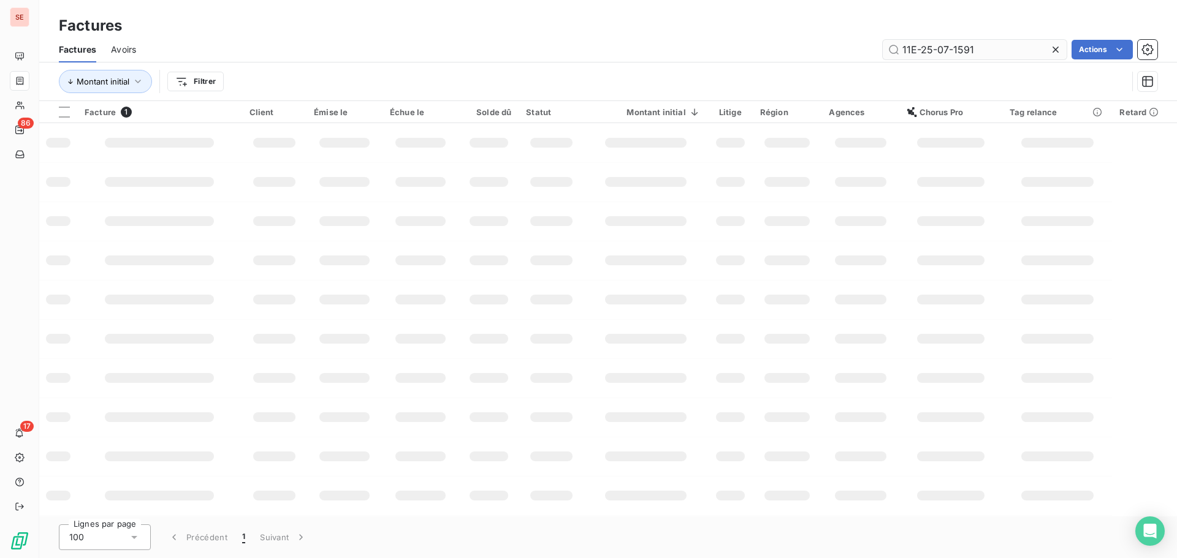
click at [983, 46] on input "11E-25-07-1591" at bounding box center [975, 50] width 184 height 20
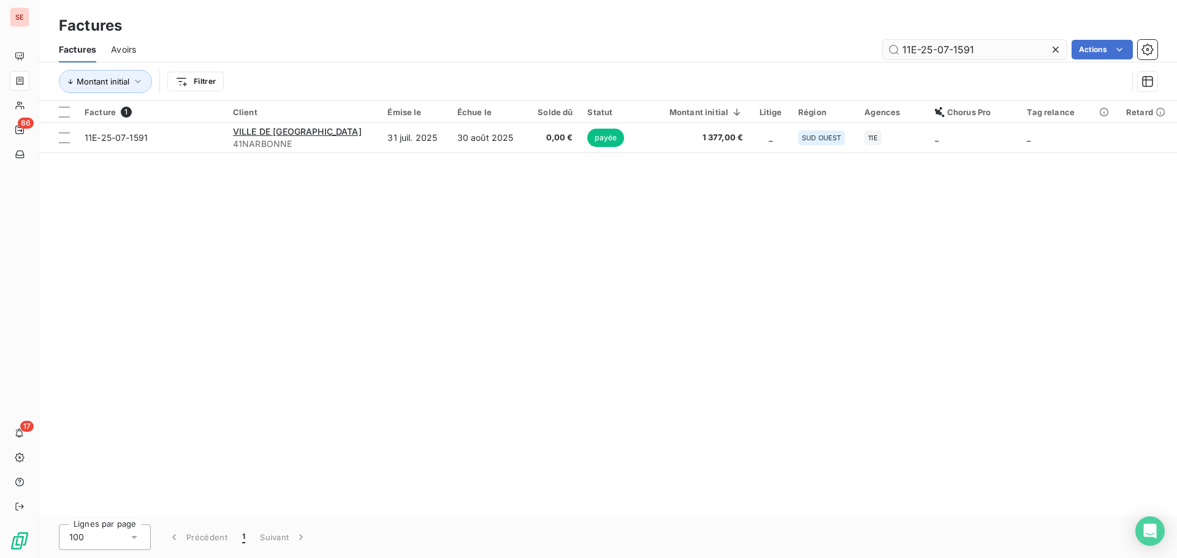
click at [983, 46] on input "11E-25-07-1591" at bounding box center [975, 50] width 184 height 20
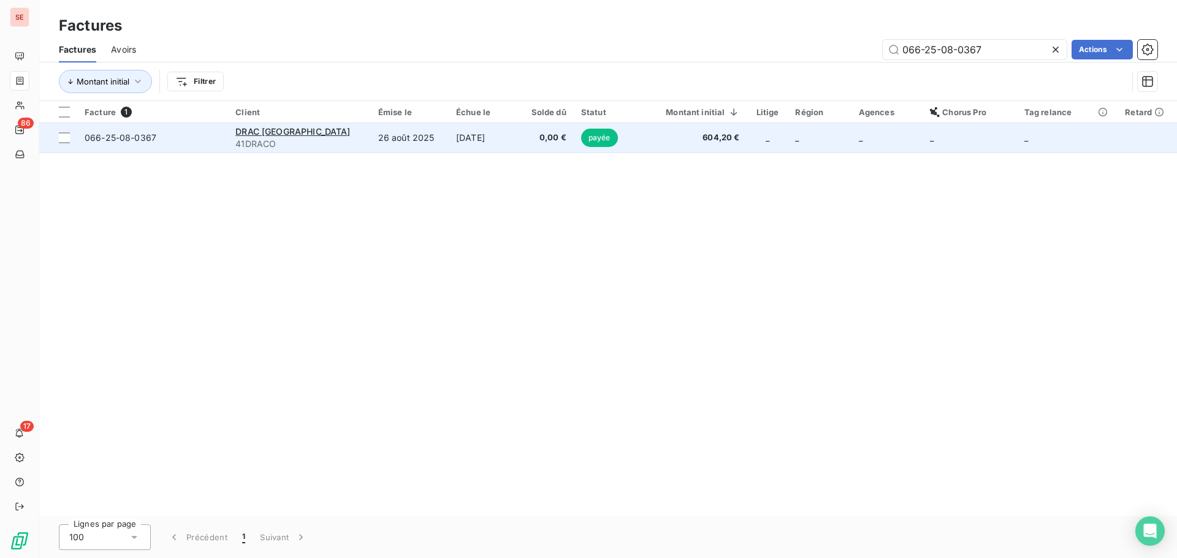
type input "066-25-08-0367"
click at [694, 141] on span "604,20 €" at bounding box center [690, 138] width 99 height 12
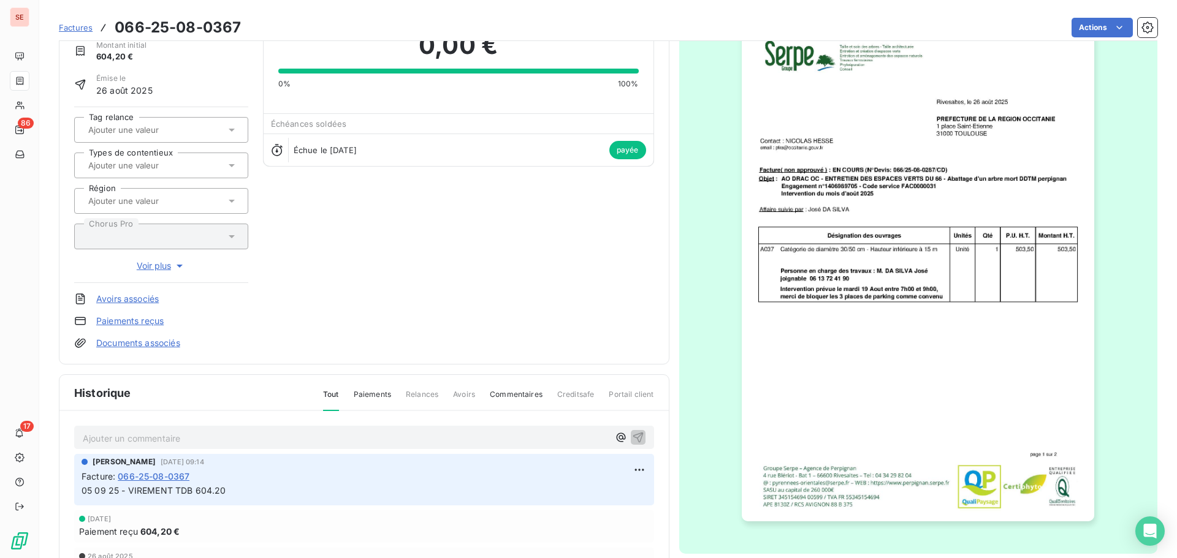
scroll to position [179, 0]
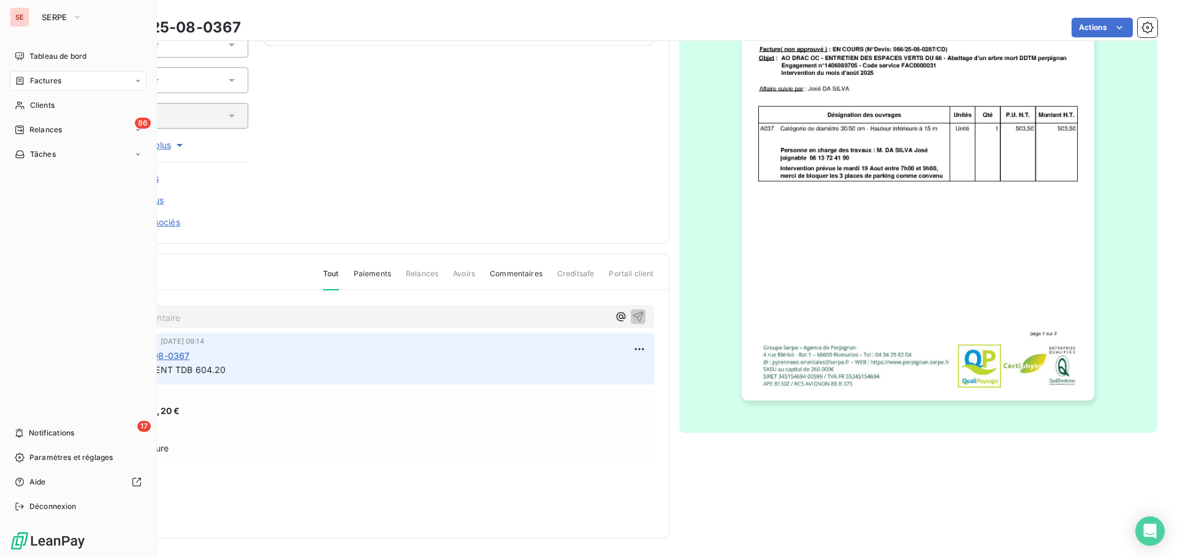
drag, startPoint x: 37, startPoint y: 80, endPoint x: 30, endPoint y: 84, distance: 8.5
click at [30, 84] on span "Factures" at bounding box center [45, 80] width 31 height 11
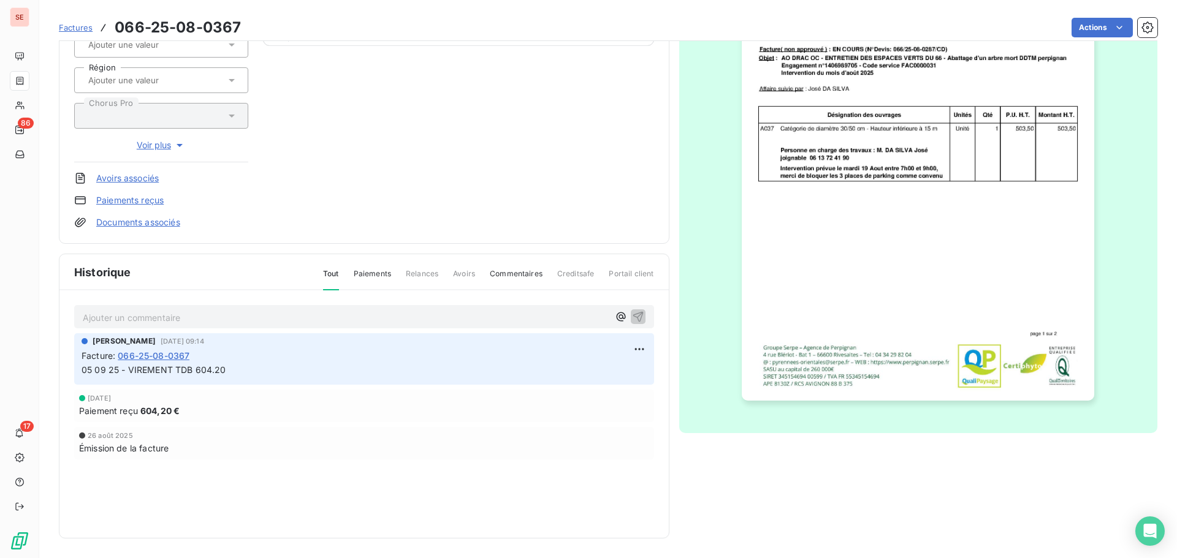
scroll to position [0, 0]
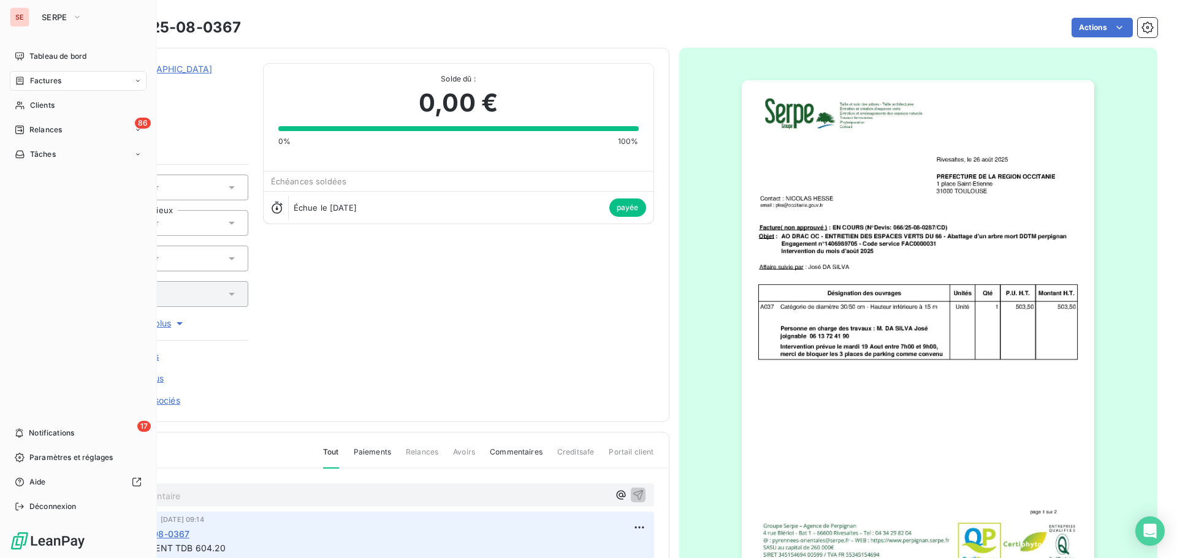
click at [30, 108] on span "Clients" at bounding box center [42, 105] width 25 height 11
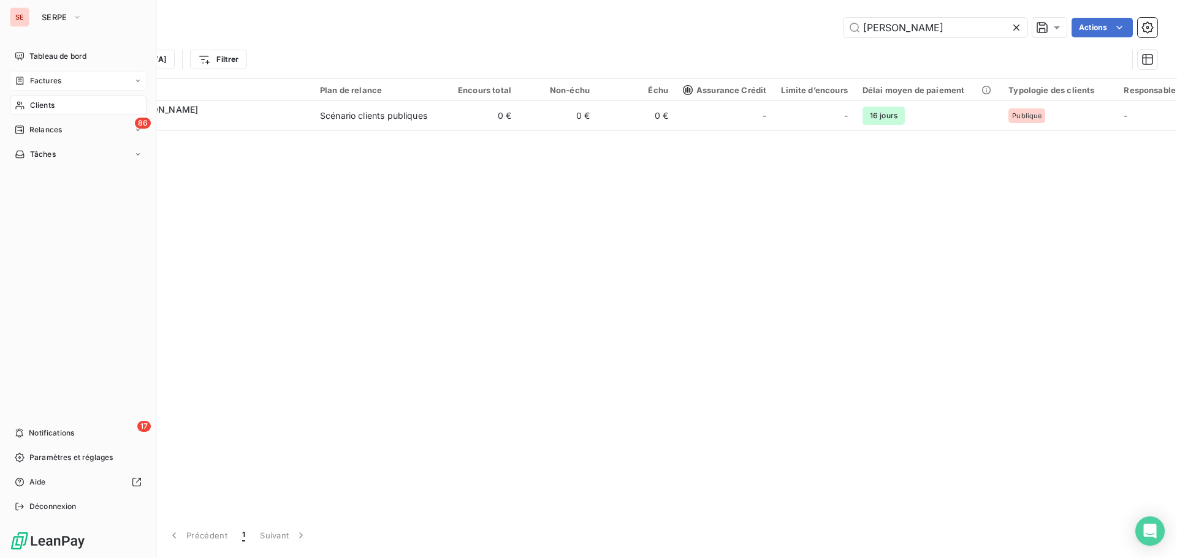
click at [47, 80] on span "Factures" at bounding box center [45, 80] width 31 height 11
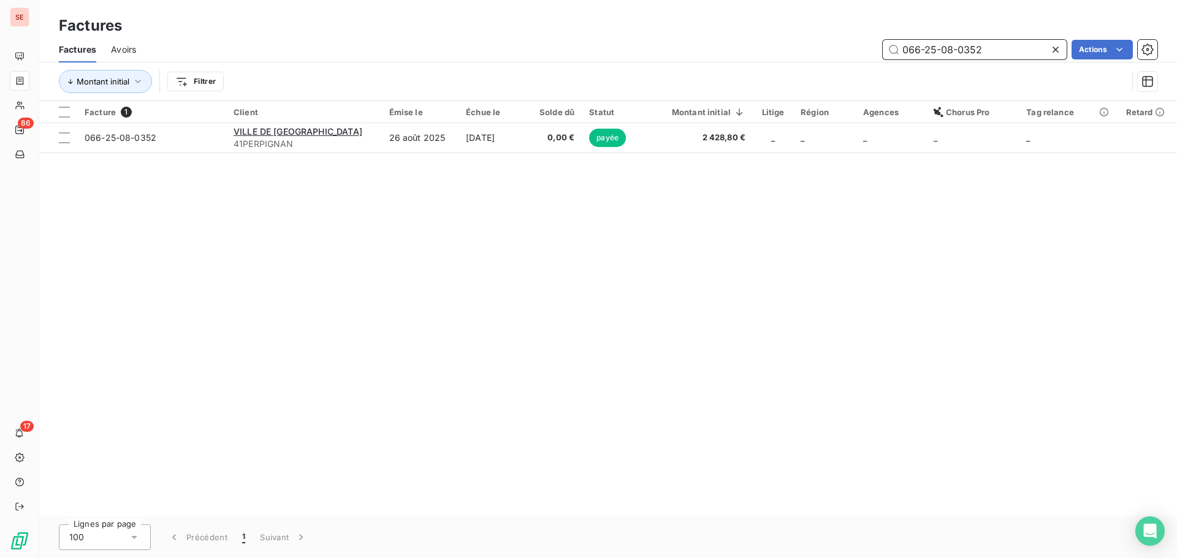
click at [989, 51] on input "066-25-08-0352" at bounding box center [975, 50] width 184 height 20
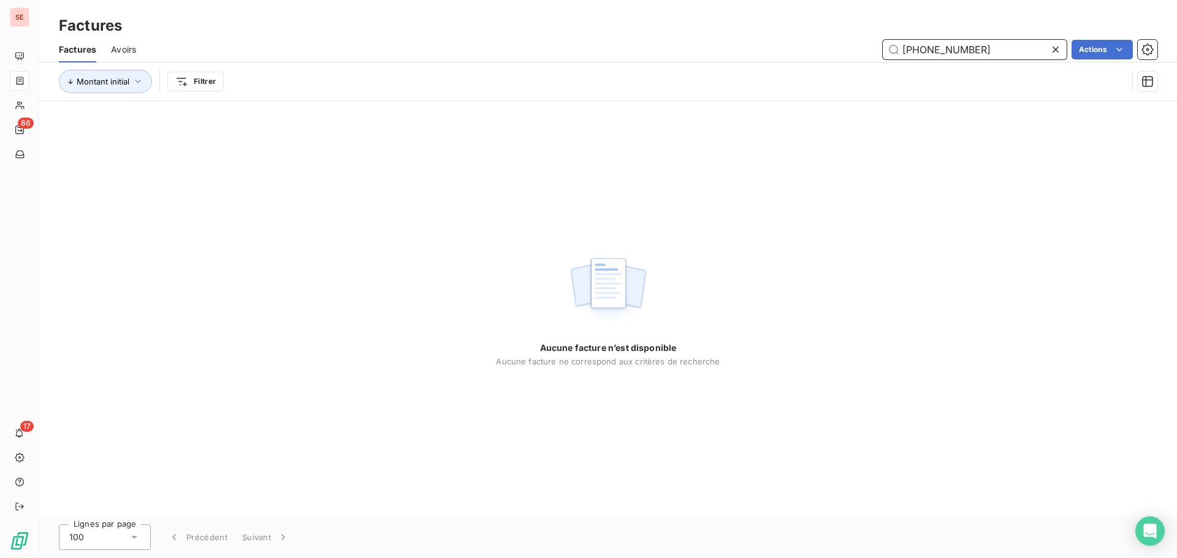
click at [949, 50] on input "[PHONE_NUMBER]" at bounding box center [975, 50] width 184 height 20
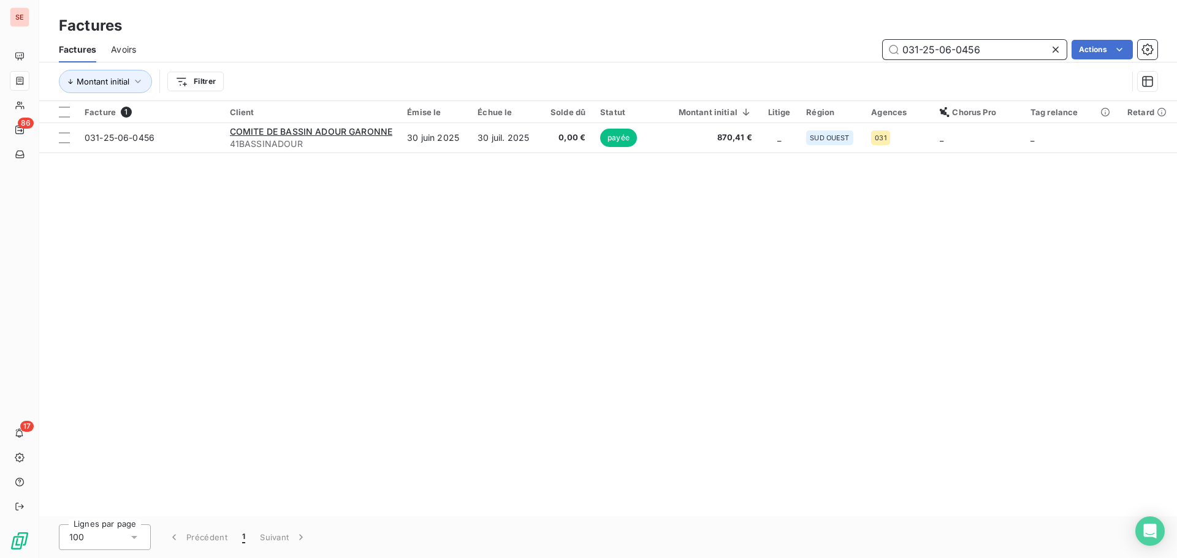
type input "031-25-06-0456"
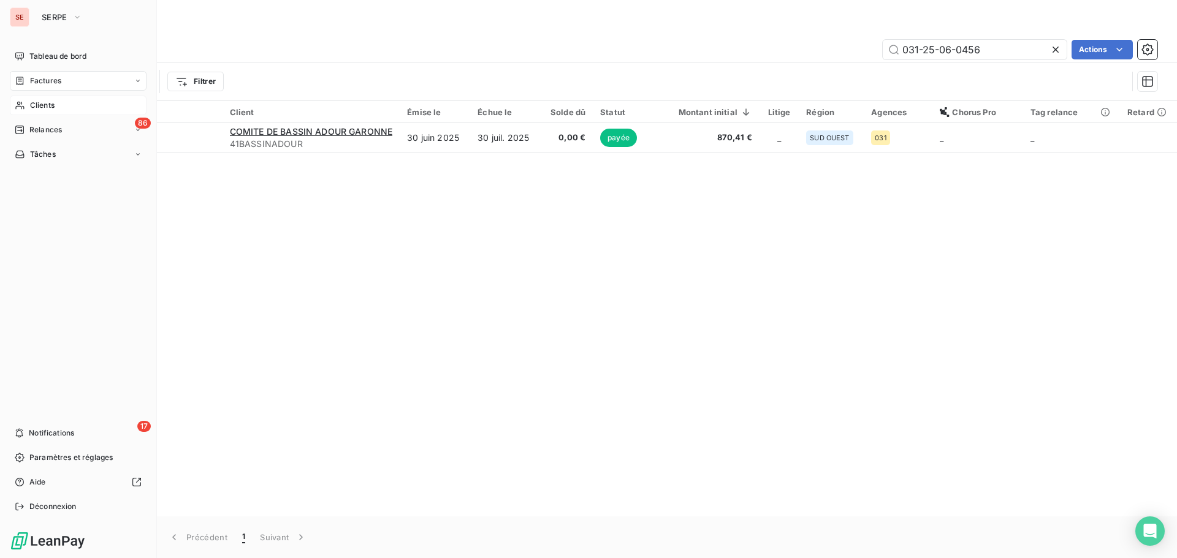
drag, startPoint x: 38, startPoint y: 104, endPoint x: 30, endPoint y: 101, distance: 8.5
click at [30, 101] on span "Clients" at bounding box center [42, 105] width 25 height 11
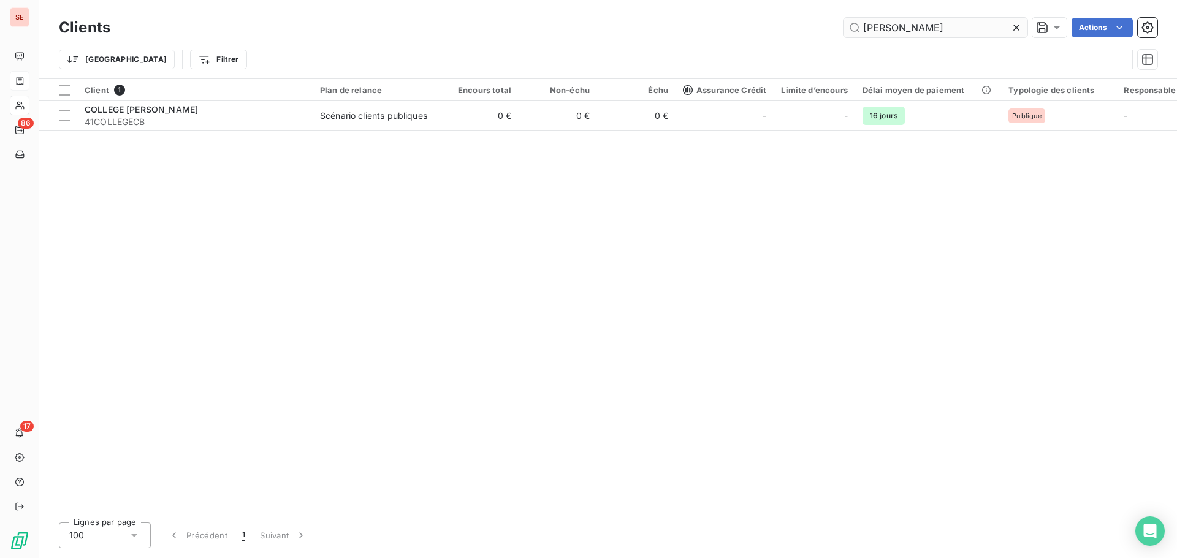
click at [947, 28] on input "[PERSON_NAME]" at bounding box center [935, 28] width 184 height 20
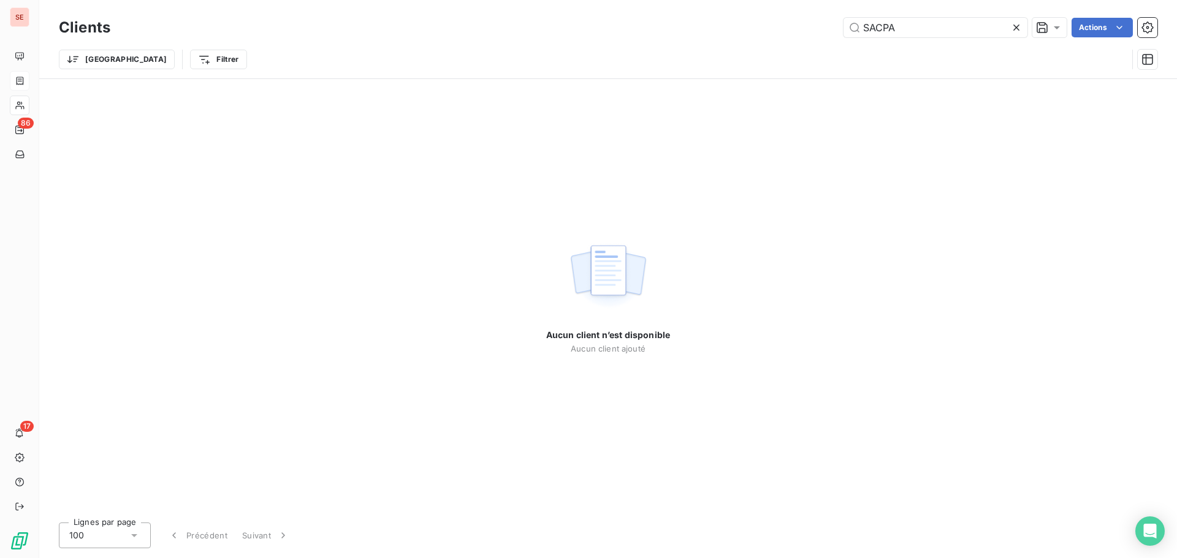
type input "SACPA"
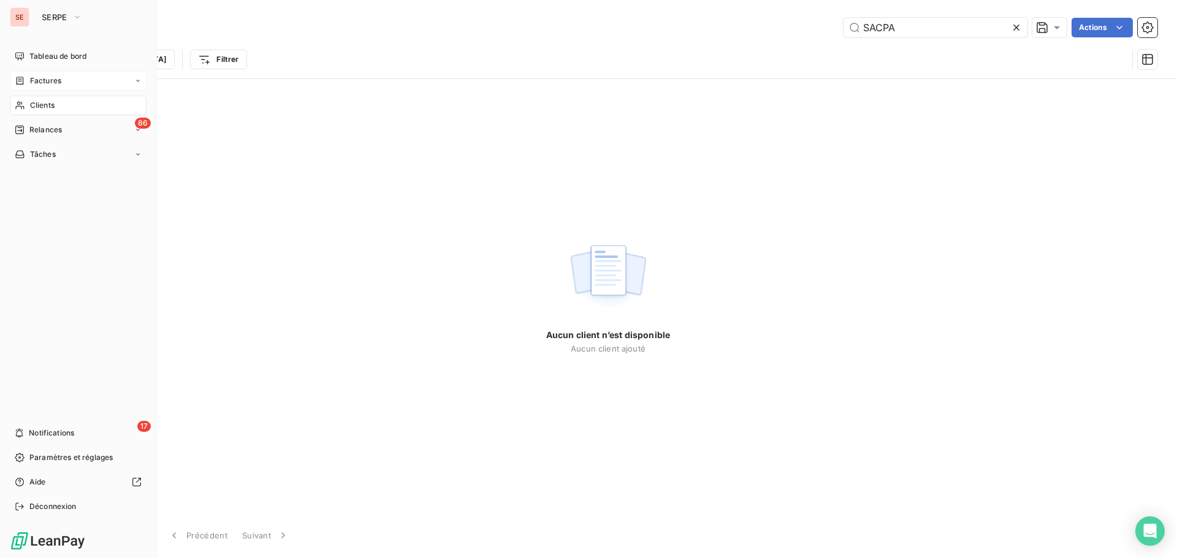
click at [28, 80] on div "Factures" at bounding box center [38, 80] width 47 height 11
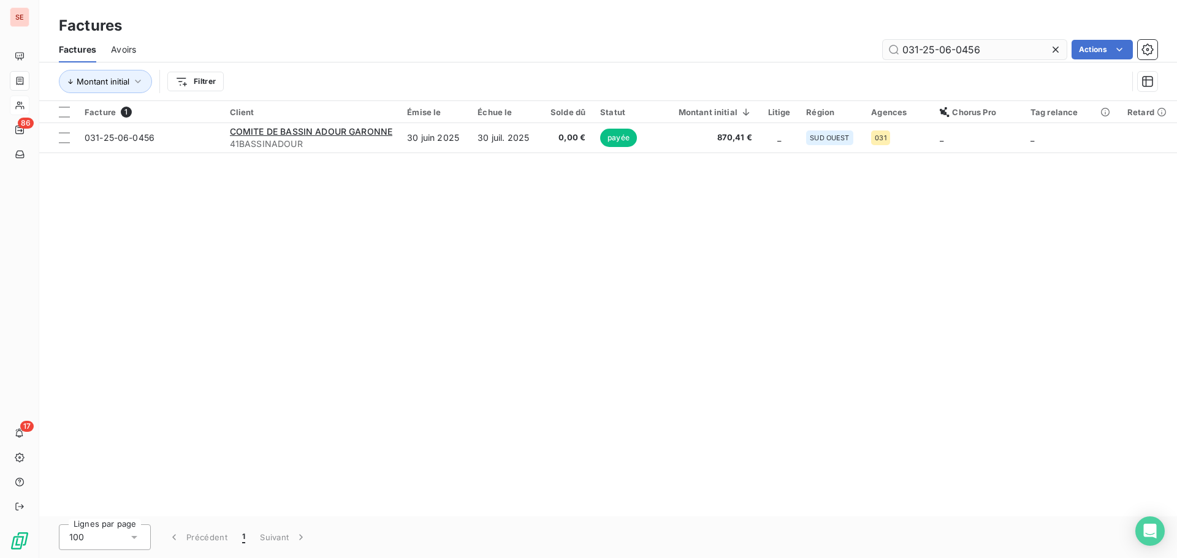
click at [1009, 51] on input "031-25-06-0456" at bounding box center [975, 50] width 184 height 20
click at [1008, 51] on input "031-25-06-0456" at bounding box center [975, 50] width 184 height 20
type input "066-25-07-1174"
click at [976, 43] on input "066-25-07-1174" at bounding box center [975, 50] width 184 height 20
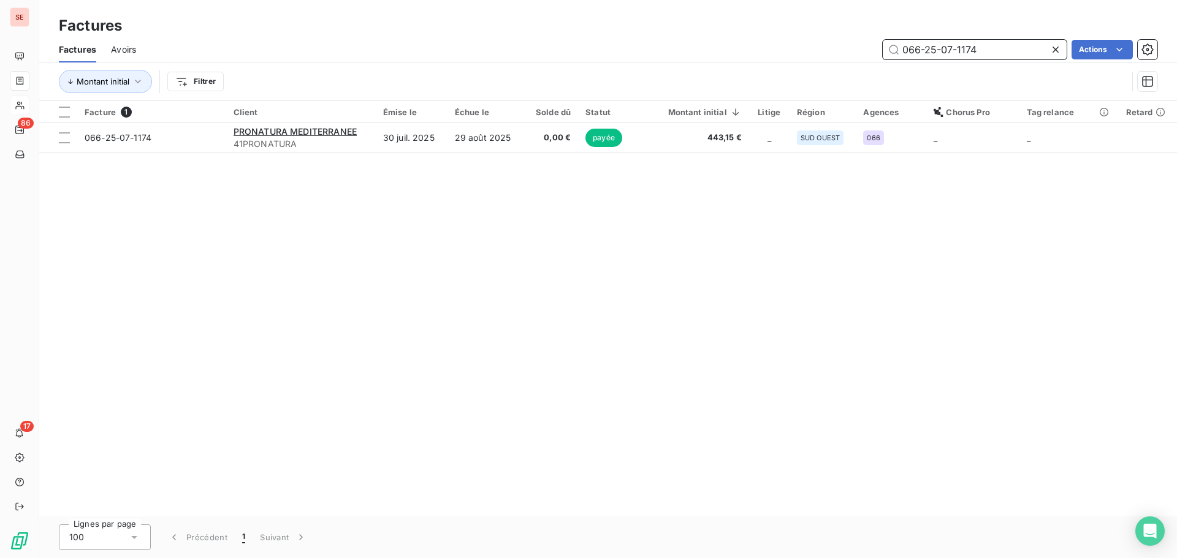
click at [976, 43] on input "066-25-07-1174" at bounding box center [975, 50] width 184 height 20
click at [976, 42] on input "066-25-07-1174" at bounding box center [975, 50] width 184 height 20
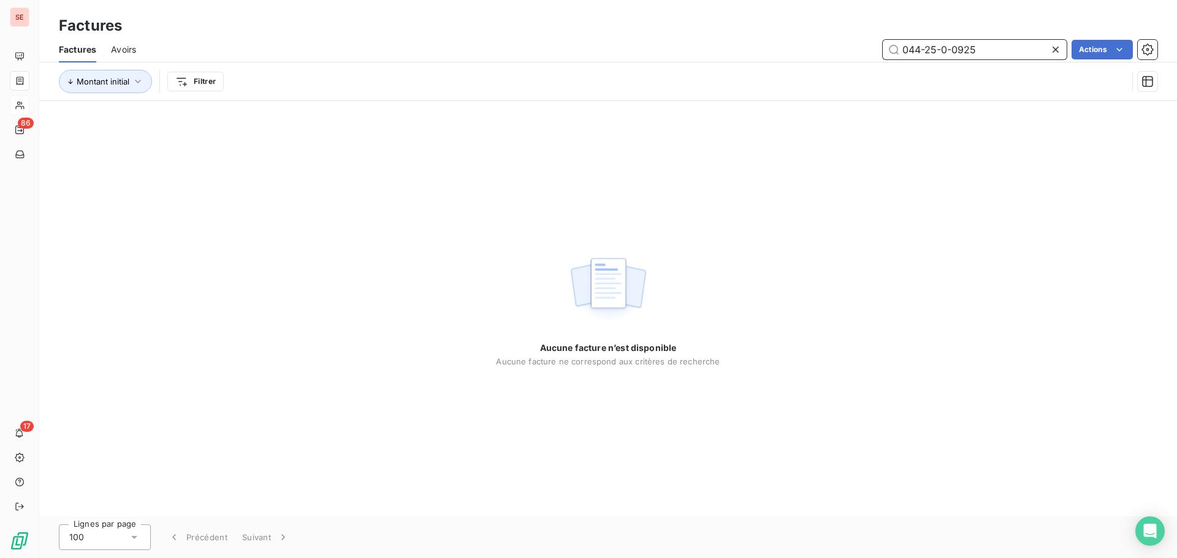
click at [954, 48] on input "044-25-0-0925" at bounding box center [975, 50] width 184 height 20
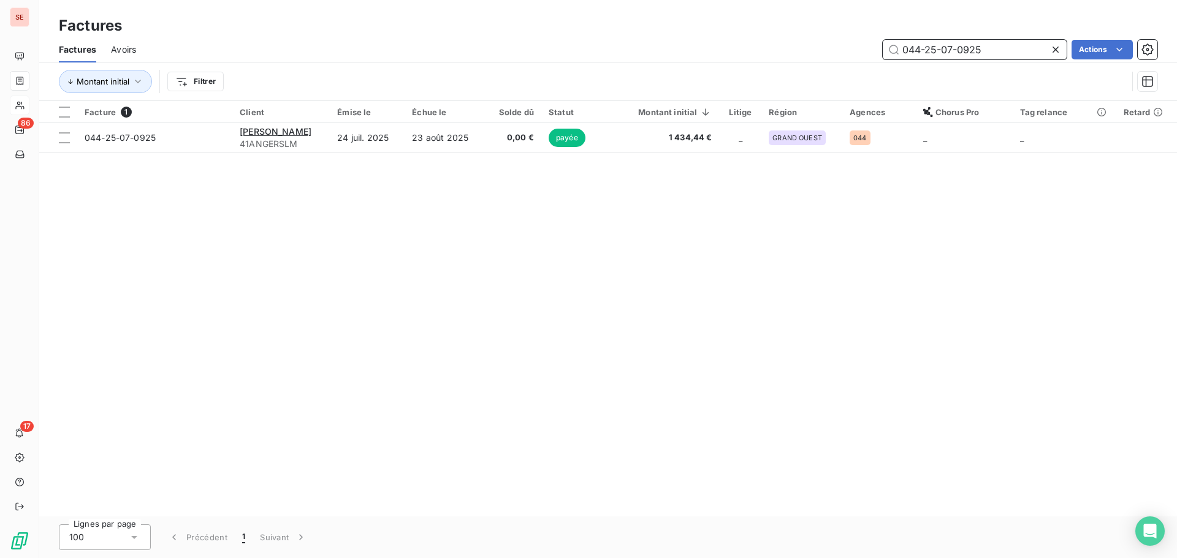
click at [985, 50] on input "044-25-07-0925" at bounding box center [975, 50] width 184 height 20
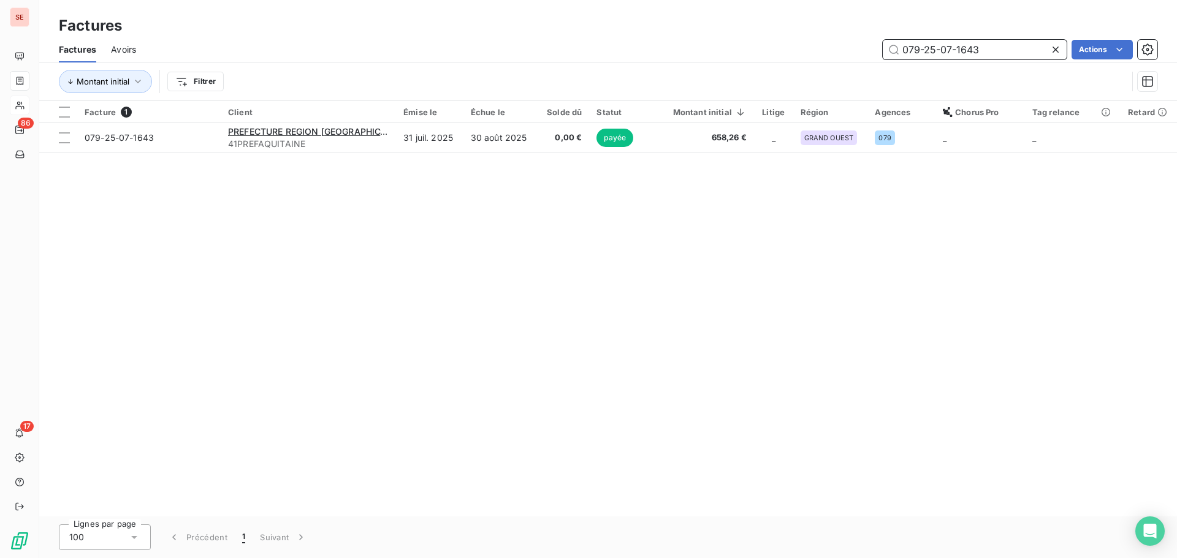
type input "079-25-07-1643"
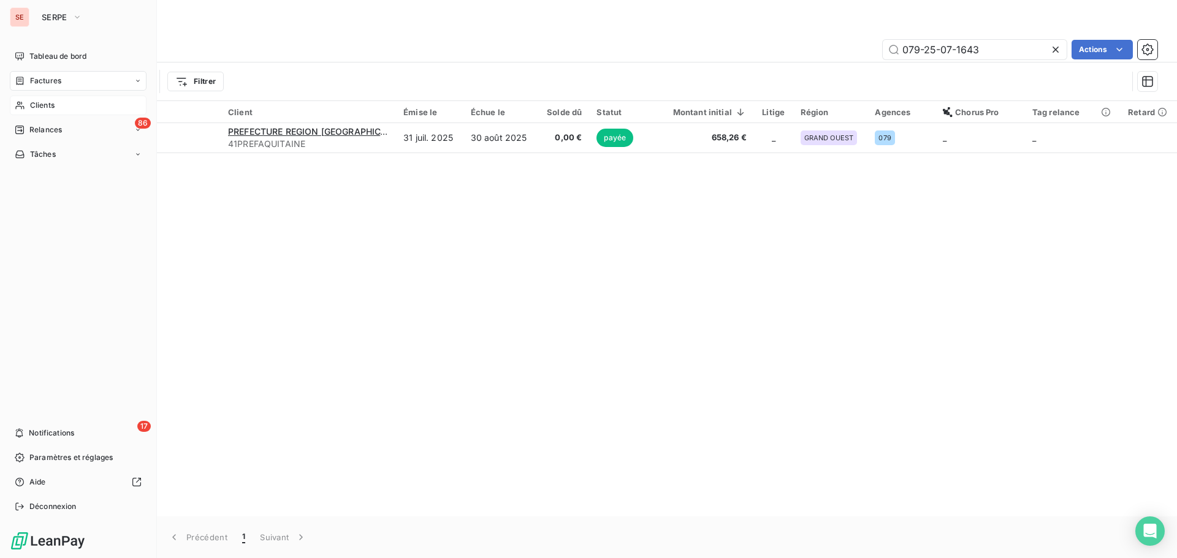
click at [30, 104] on span "Clients" at bounding box center [42, 105] width 25 height 11
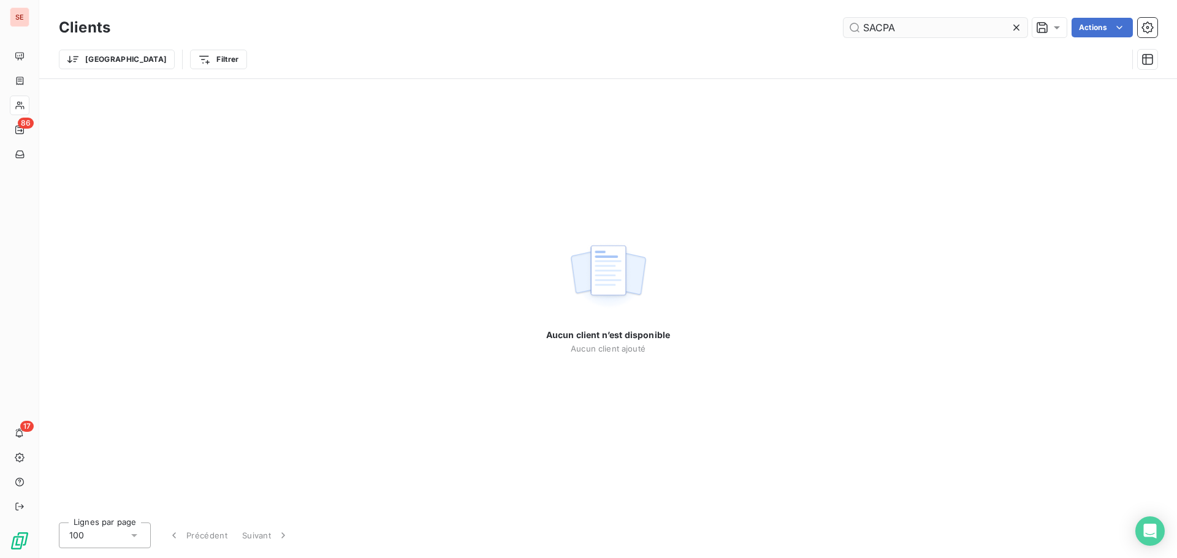
click at [957, 27] on input "SACPA" at bounding box center [935, 28] width 184 height 20
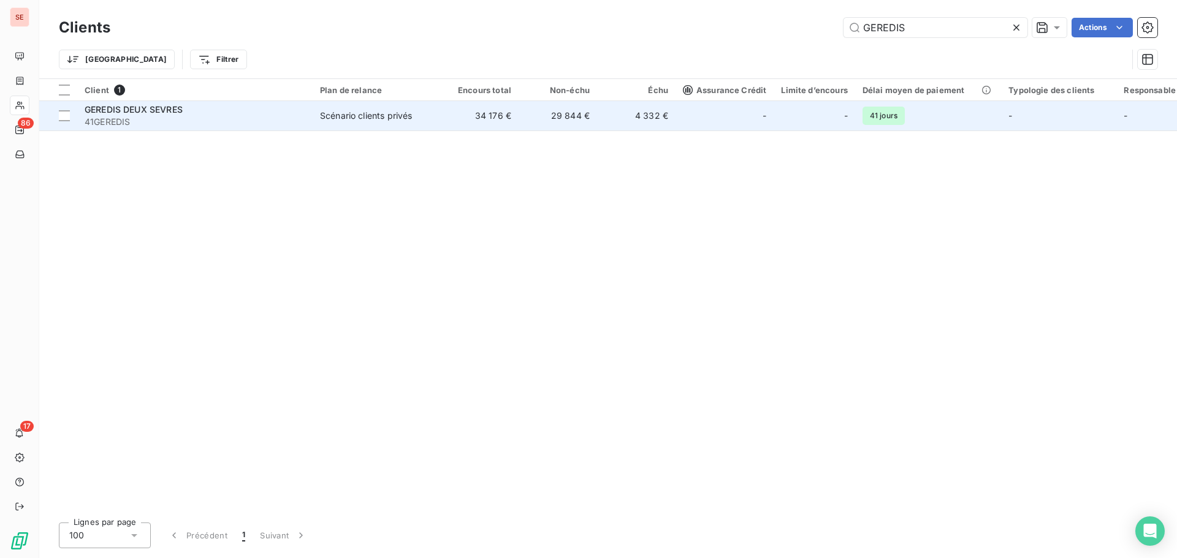
type input "GEREDIS"
click at [353, 114] on div "Scénario clients privés" at bounding box center [366, 116] width 92 height 12
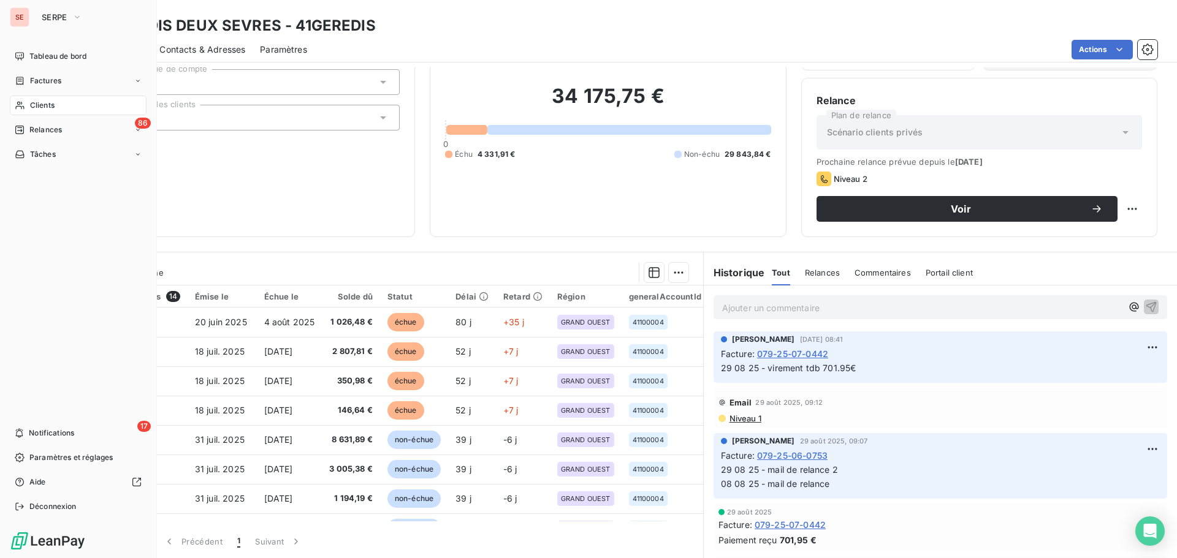
click at [36, 108] on span "Clients" at bounding box center [42, 105] width 25 height 11
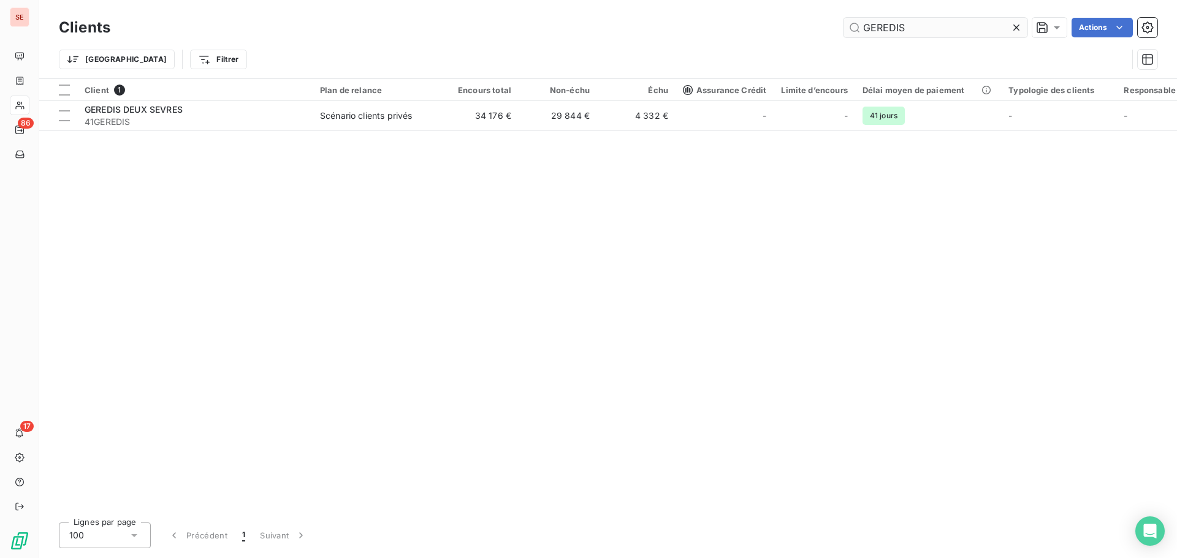
click at [935, 25] on input "GEREDIS" at bounding box center [935, 28] width 184 height 20
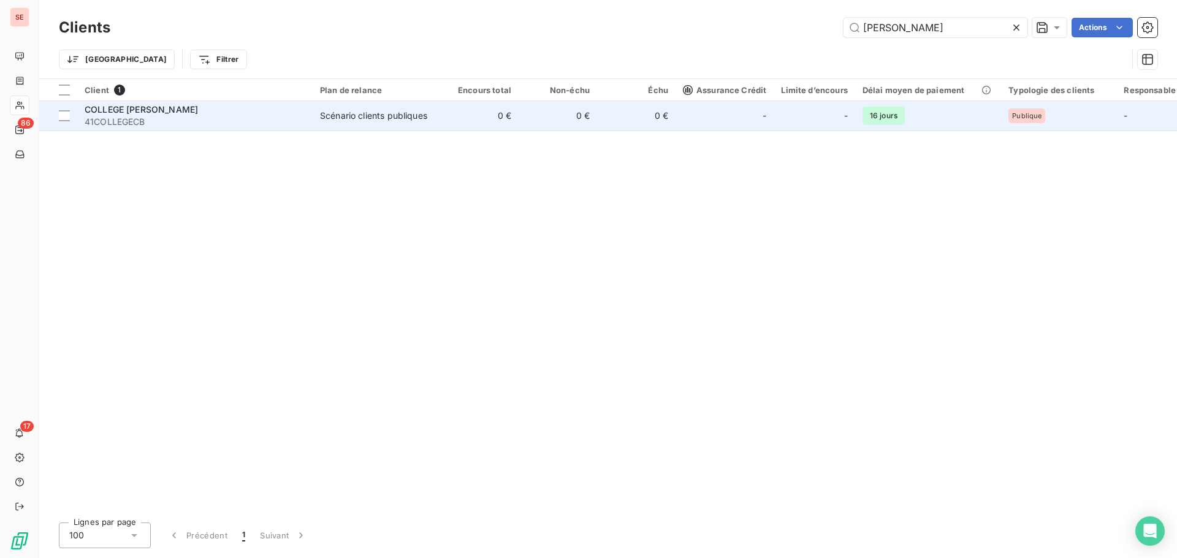
type input "[PERSON_NAME]"
click at [336, 129] on td "Scénario clients publiques" at bounding box center [376, 115] width 127 height 29
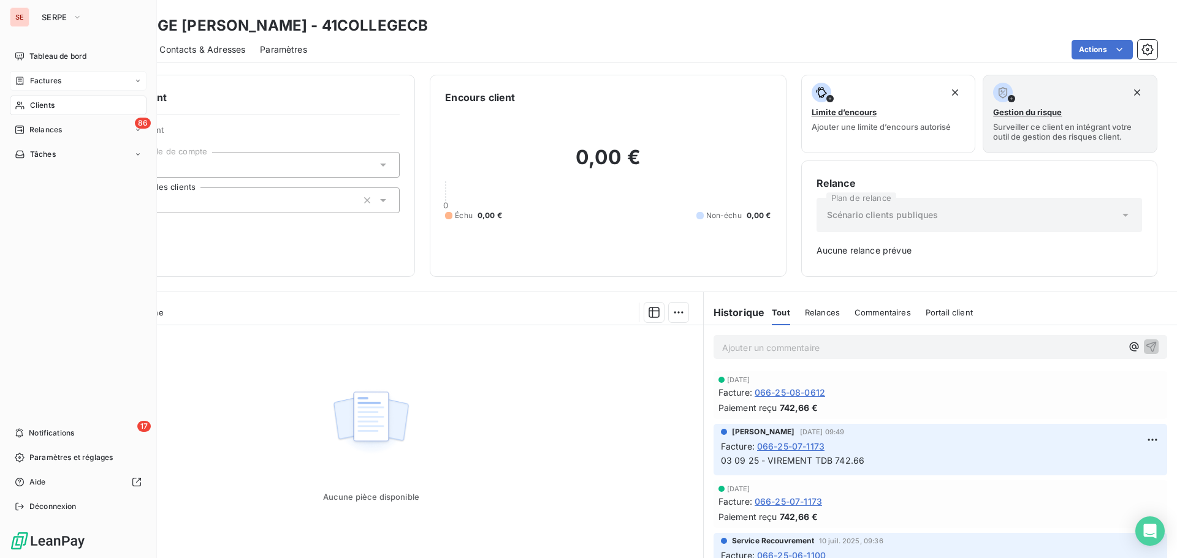
click at [37, 80] on span "Factures" at bounding box center [45, 80] width 31 height 11
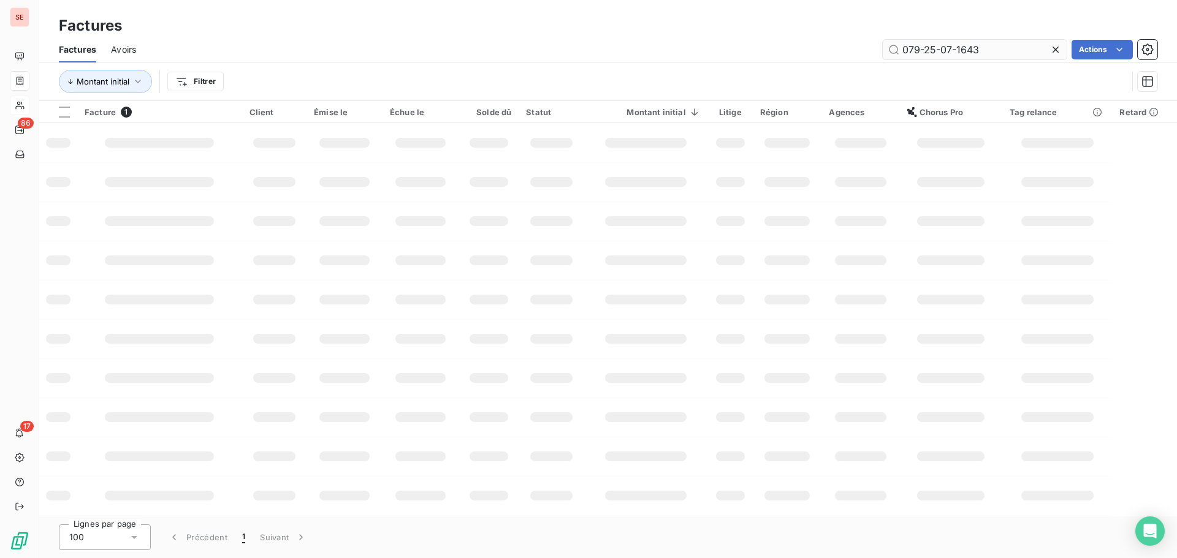
click at [994, 44] on input "079-25-07-1643" at bounding box center [975, 50] width 184 height 20
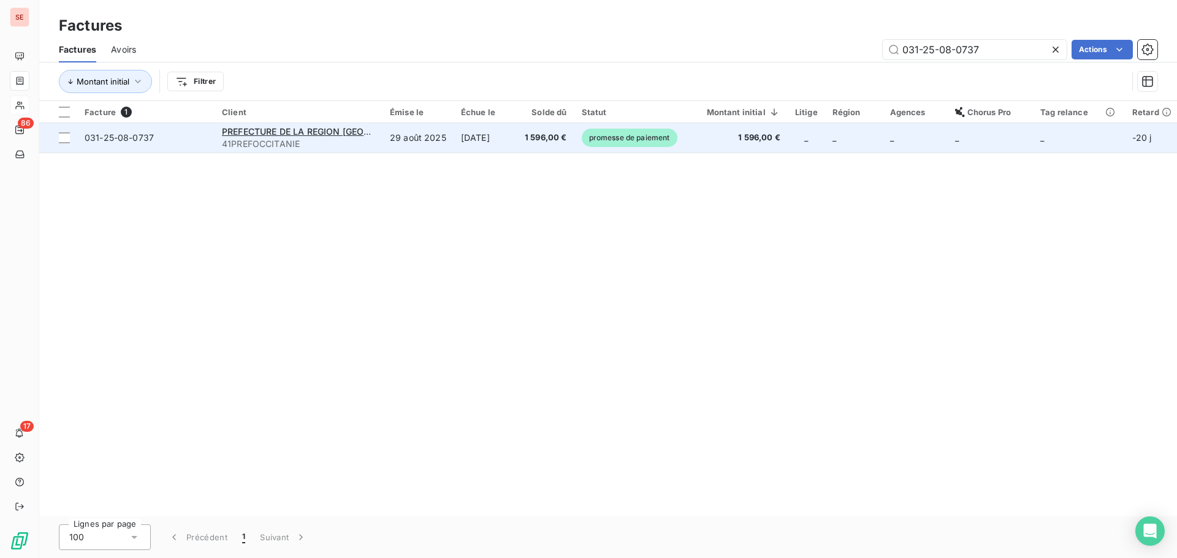
type input "031-25-08-0737"
click at [556, 143] on span "1 596,00 €" at bounding box center [546, 138] width 42 height 12
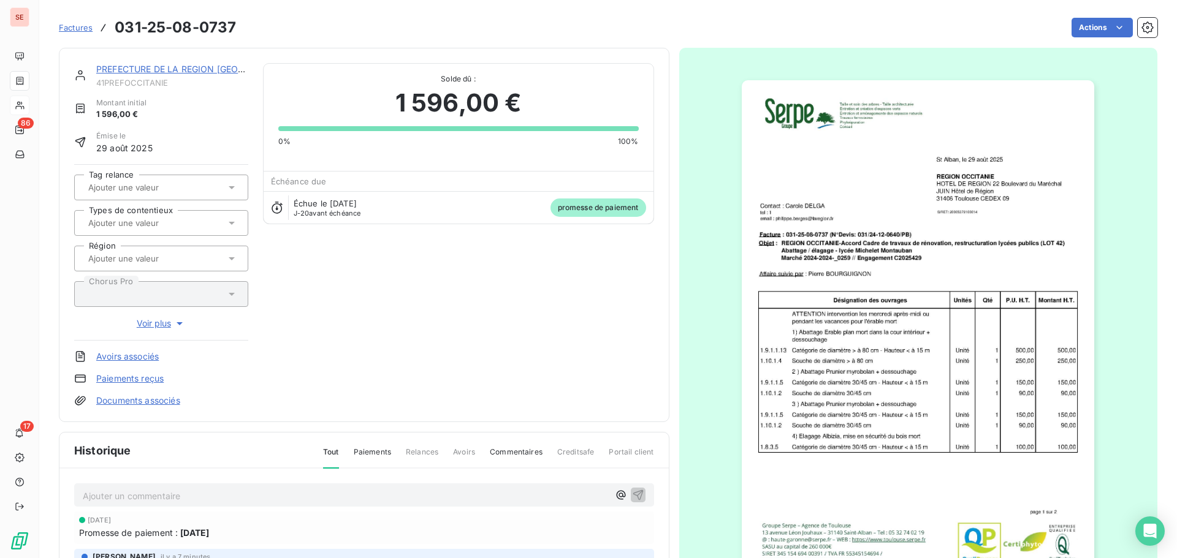
click at [151, 85] on span "41PREFOCCITANIE" at bounding box center [172, 83] width 152 height 10
copy div "41PREFOCCITANIE"
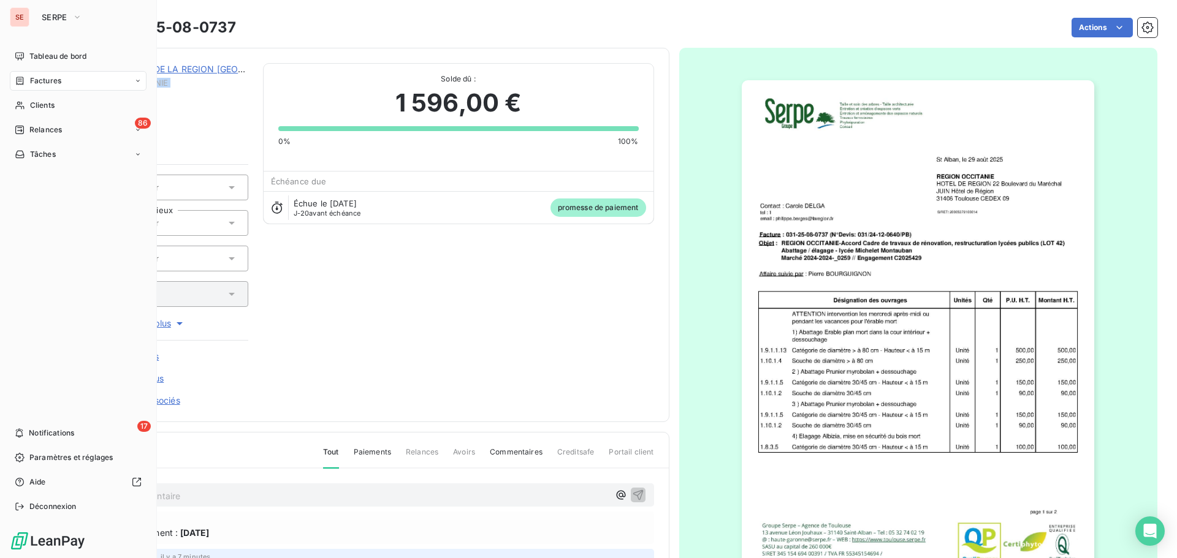
drag, startPoint x: 33, startPoint y: 104, endPoint x: 32, endPoint y: 94, distance: 10.5
click at [28, 96] on div "Clients" at bounding box center [78, 106] width 137 height 20
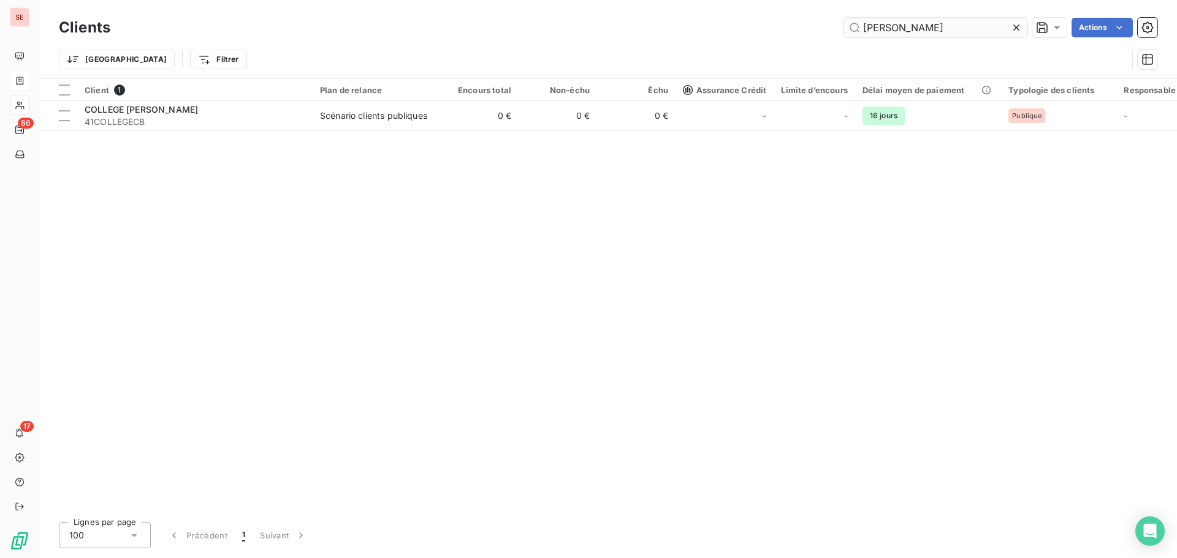
click at [950, 25] on input "[PERSON_NAME]" at bounding box center [935, 28] width 184 height 20
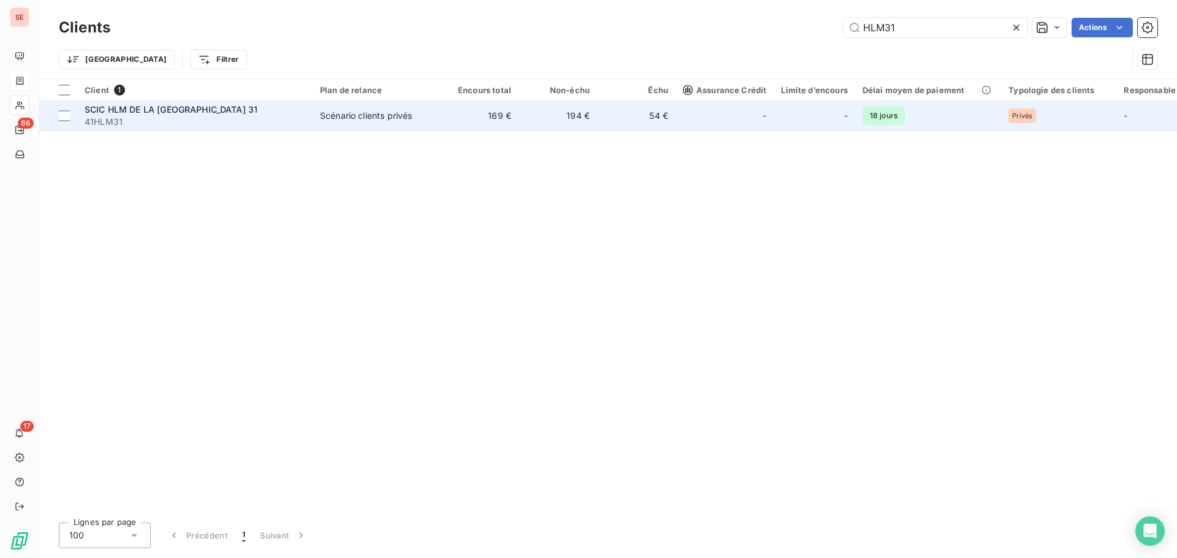
type input "HLM31"
click at [511, 125] on td "169 €" at bounding box center [479, 115] width 78 height 29
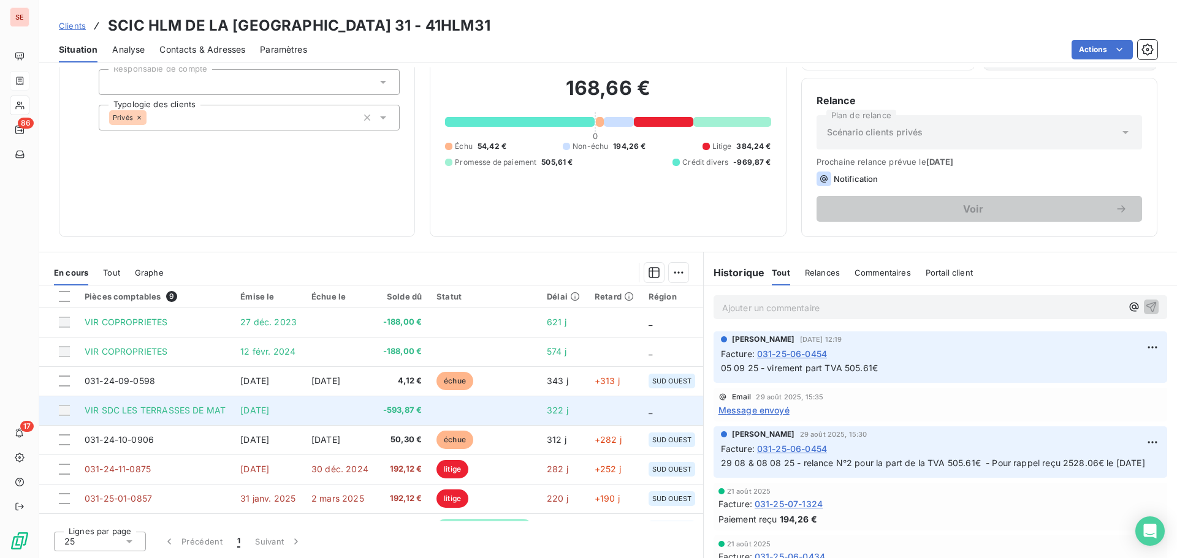
scroll to position [56, 0]
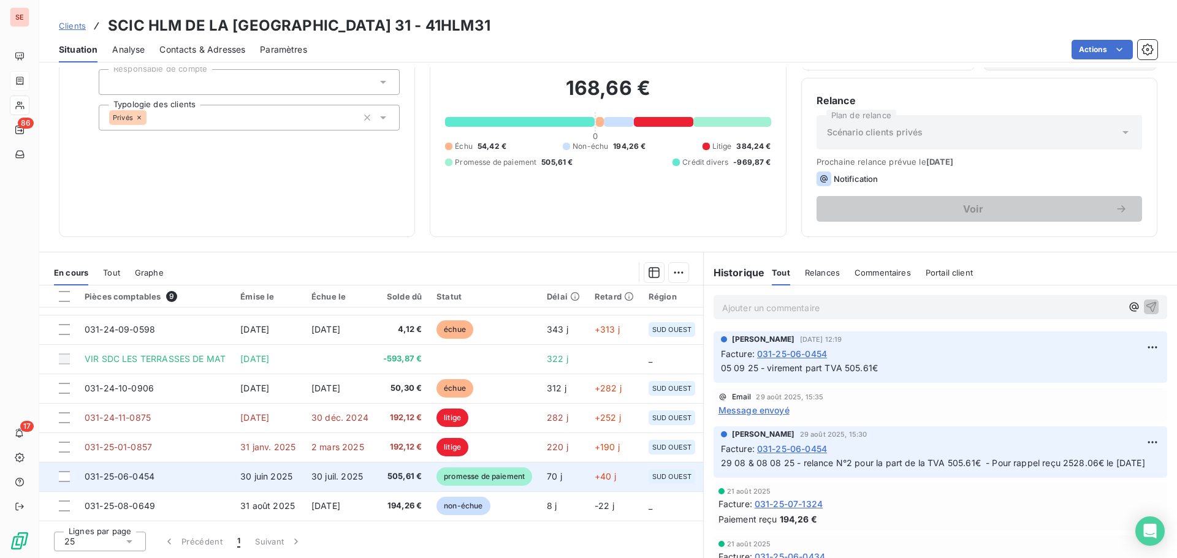
click at [352, 473] on span "30 juil. 2025" at bounding box center [336, 476] width 51 height 10
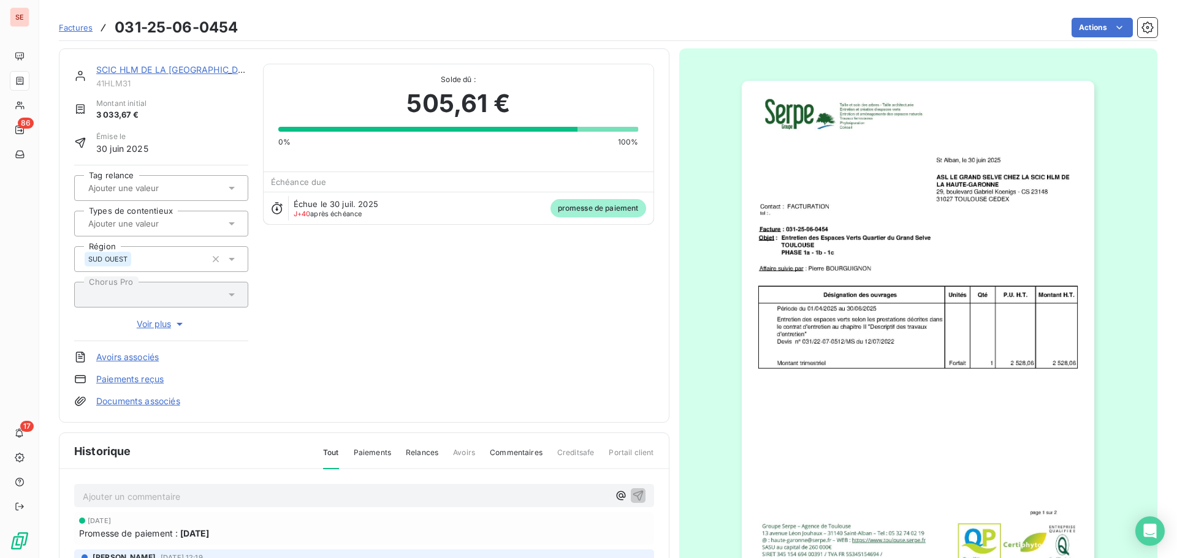
scroll to position [169, 0]
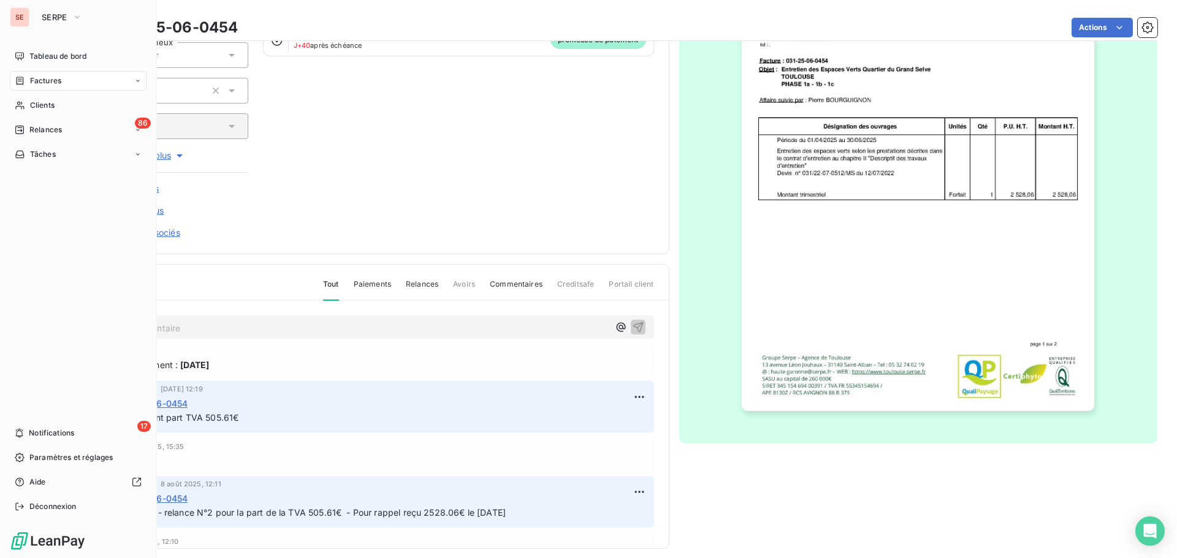
click at [50, 75] on div "Factures" at bounding box center [78, 81] width 137 height 20
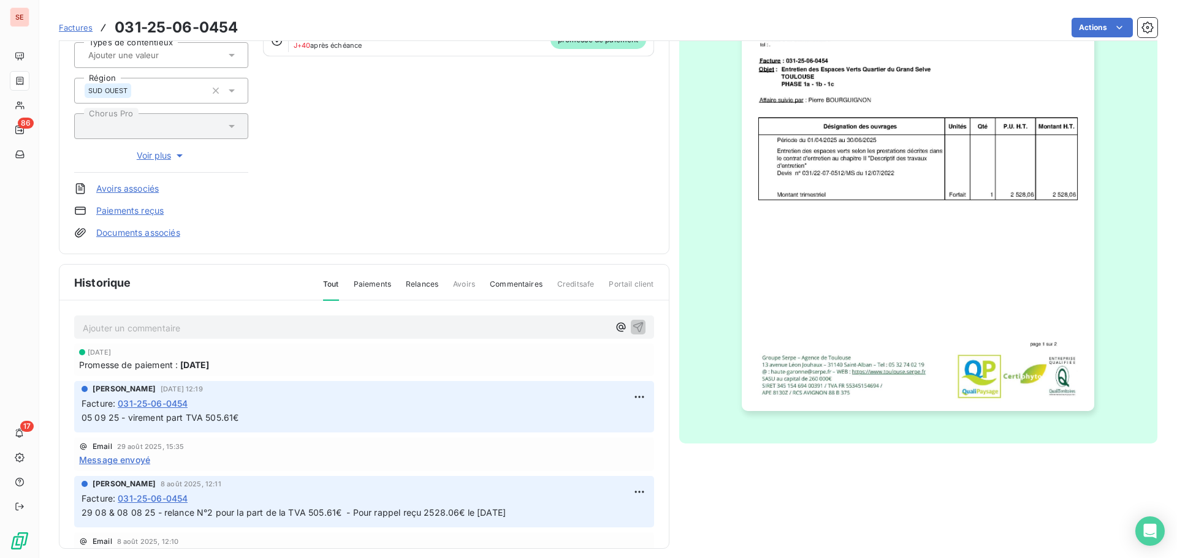
scroll to position [0, 0]
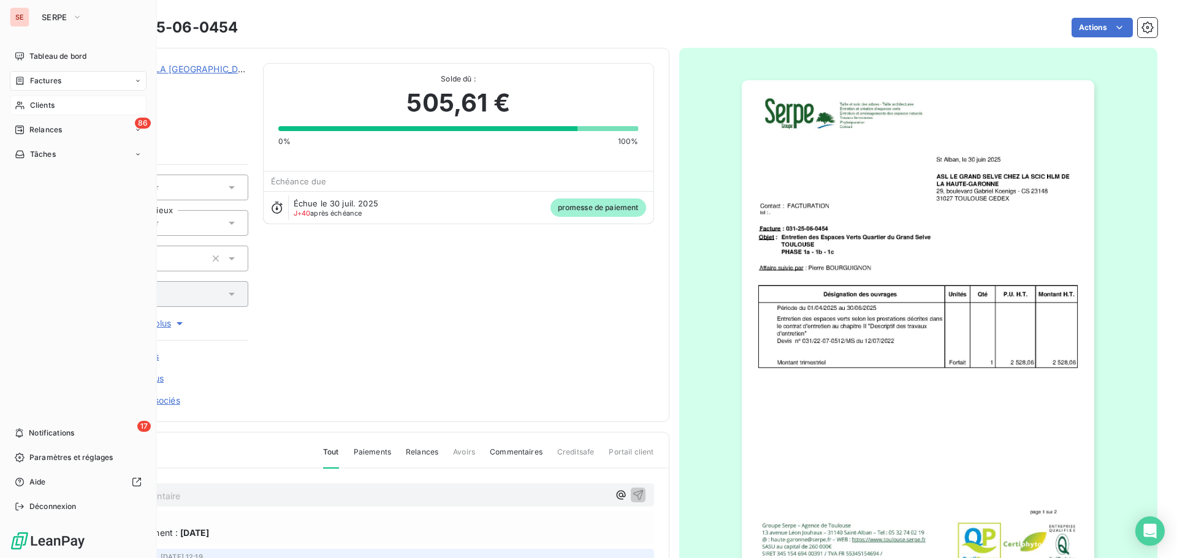
click at [54, 112] on div "Clients" at bounding box center [78, 106] width 137 height 20
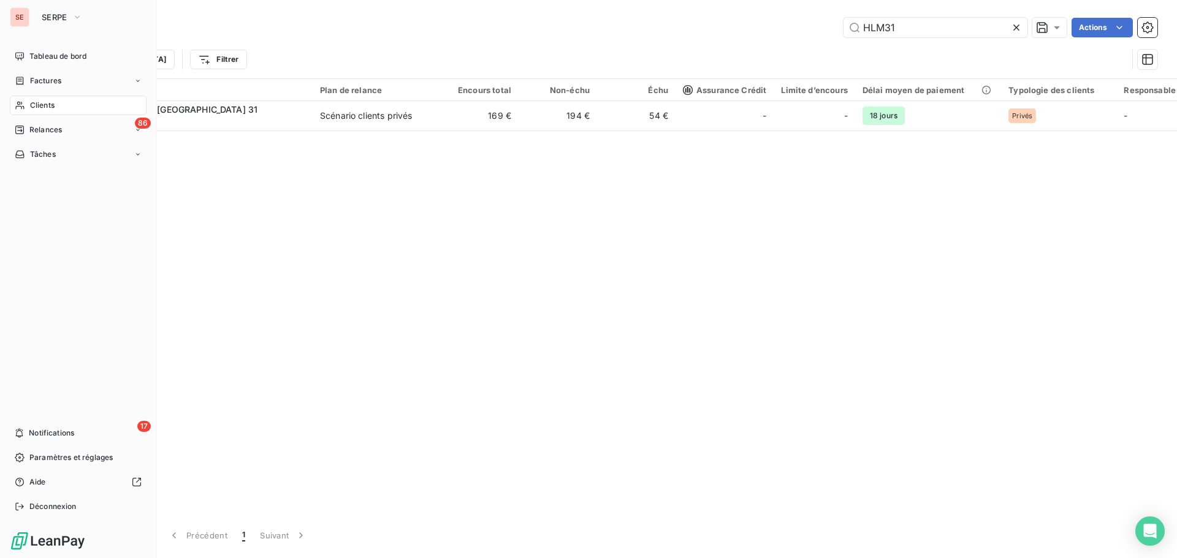
click at [56, 80] on span "Factures" at bounding box center [45, 80] width 31 height 11
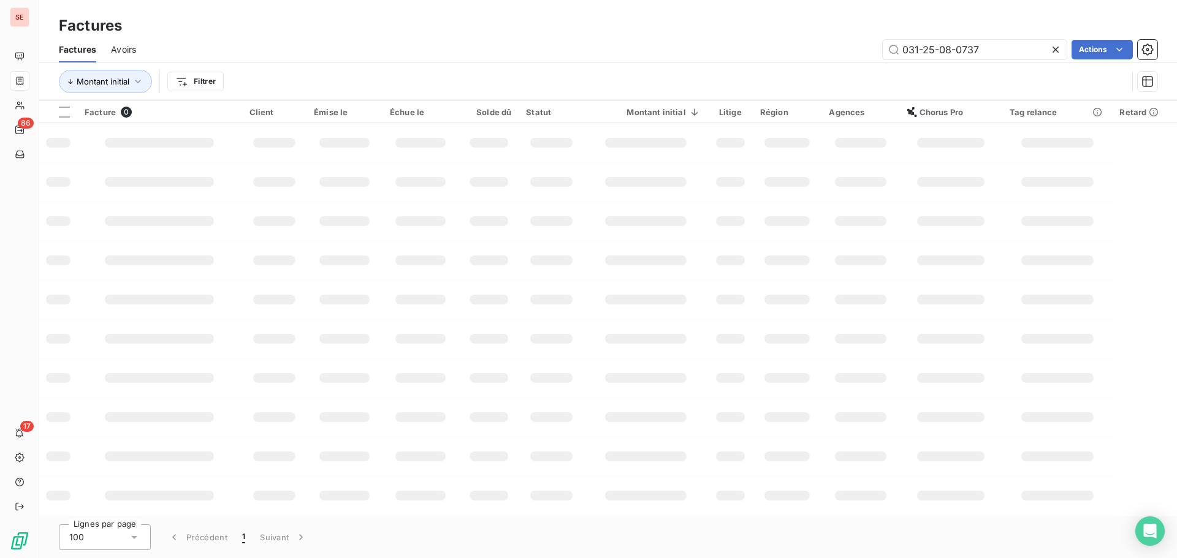
click at [1057, 45] on icon at bounding box center [1055, 50] width 12 height 12
click at [186, 81] on html "SE 86 17 Factures Factures Avoirs Actions Montant initial Filtrer Facture 0 Cli…" at bounding box center [588, 279] width 1177 height 558
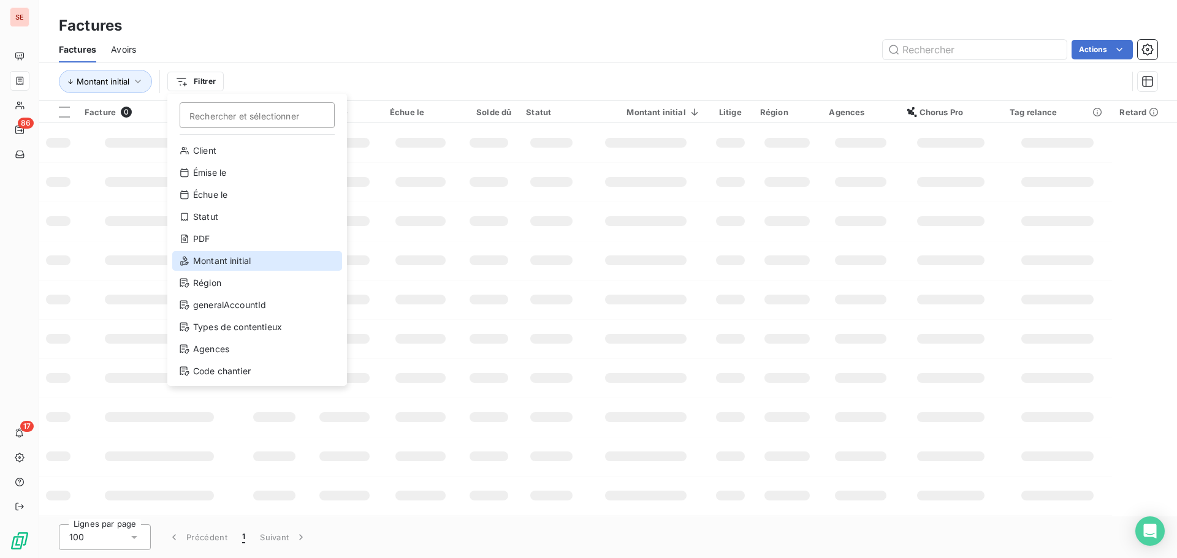
click at [256, 254] on div "Montant initial" at bounding box center [257, 261] width 170 height 20
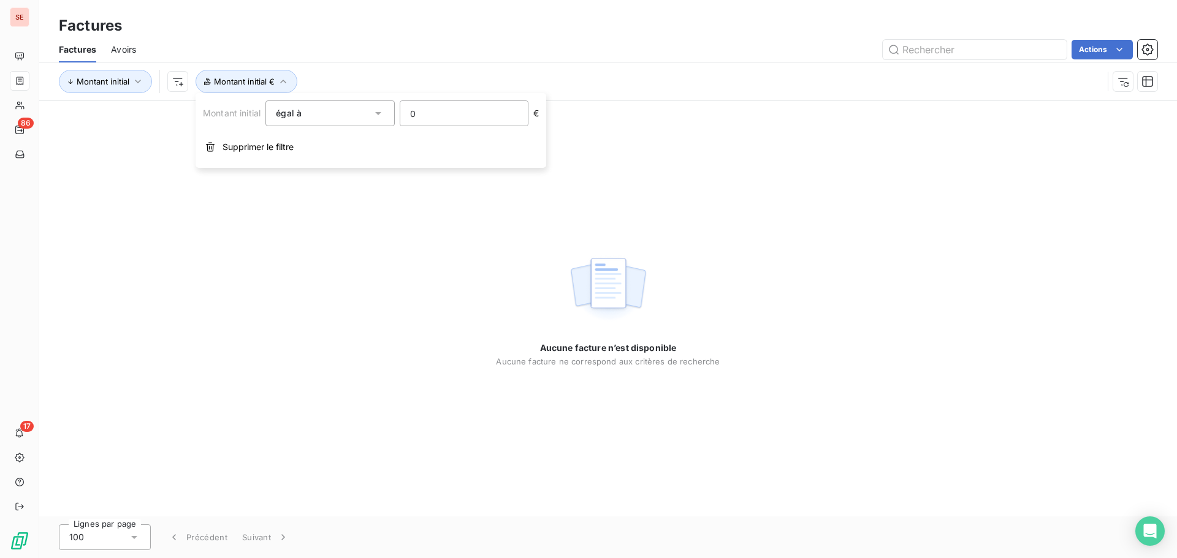
click at [432, 121] on input "0" at bounding box center [463, 113] width 127 height 25
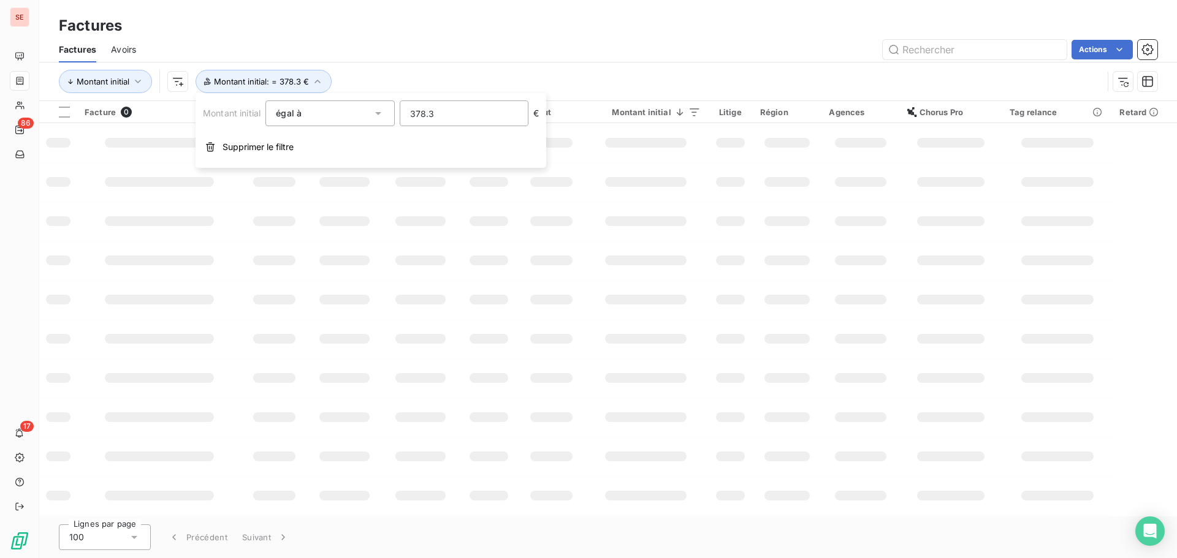
type input "378.30"
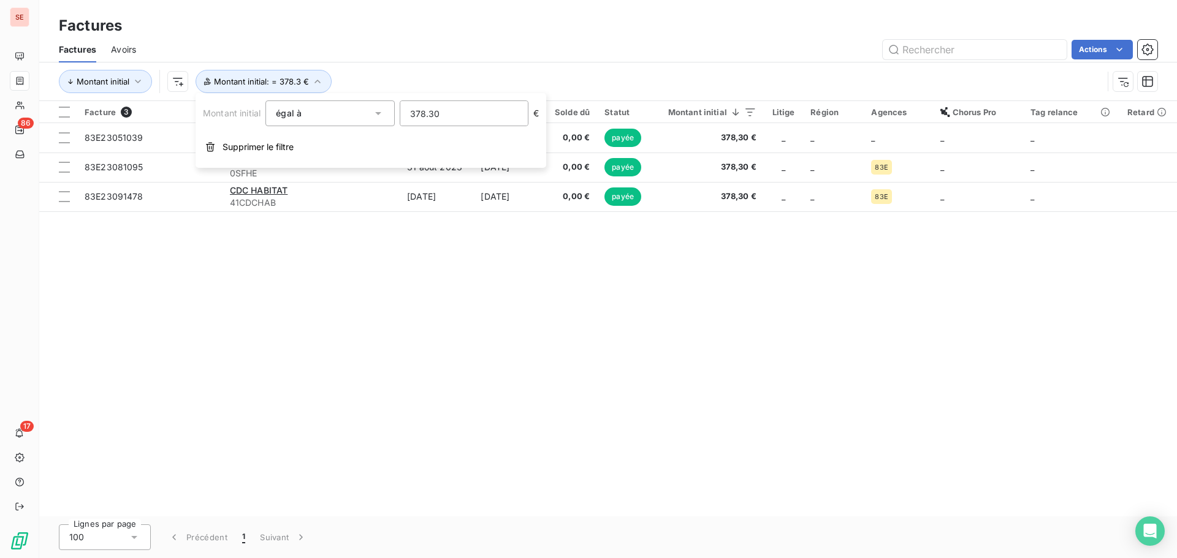
click at [260, 273] on div "Facture 3 Client Émise le Échue le Solde dû Statut Montant initial Litige Régio…" at bounding box center [608, 309] width 1138 height 416
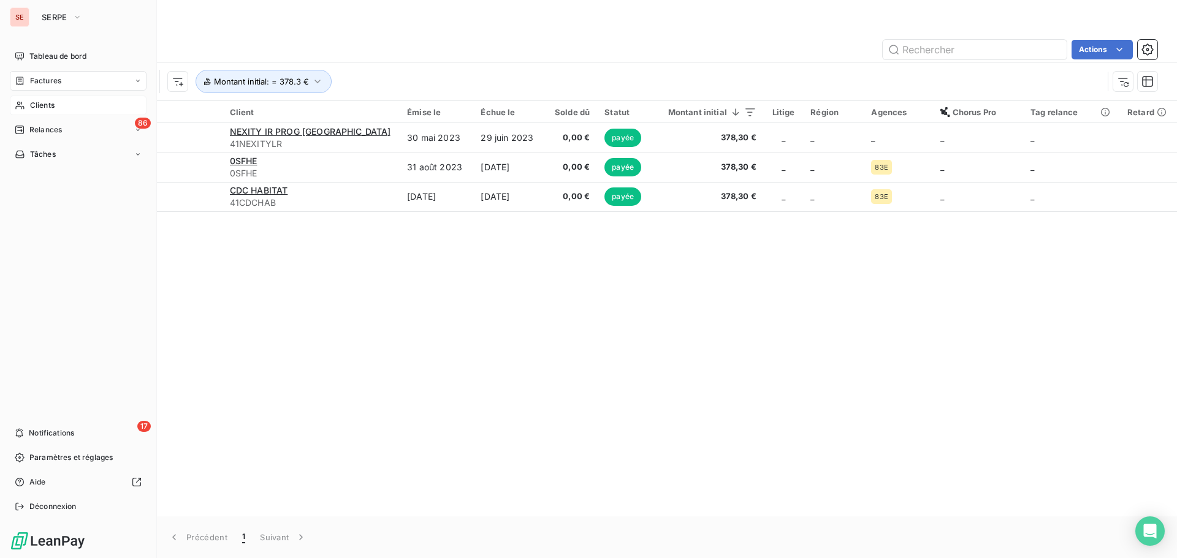
click at [38, 103] on span "Clients" at bounding box center [42, 105] width 25 height 11
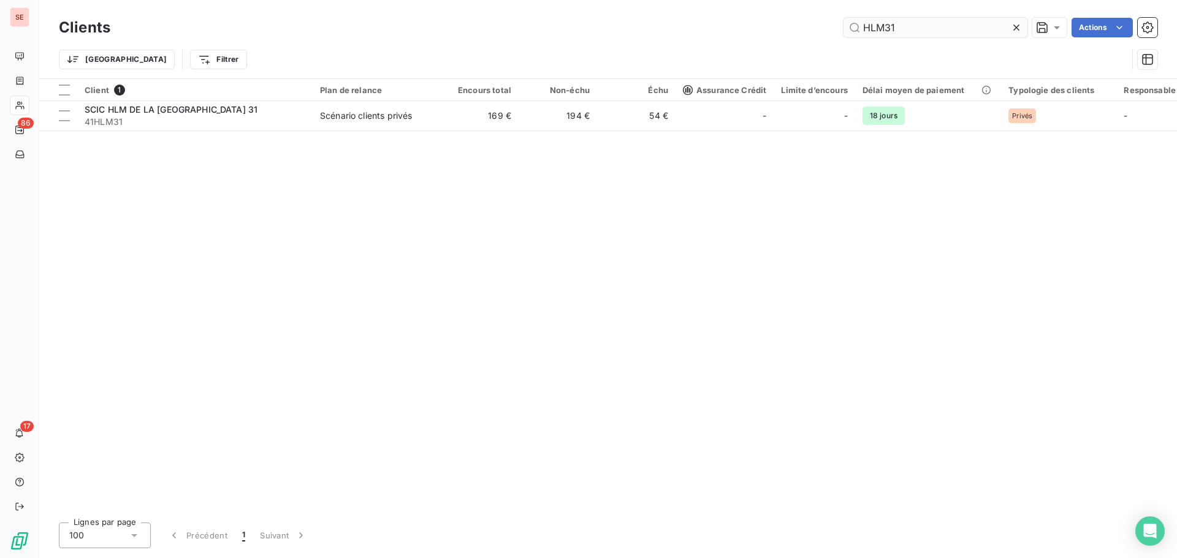
click at [948, 18] on input "HLM31" at bounding box center [935, 28] width 184 height 20
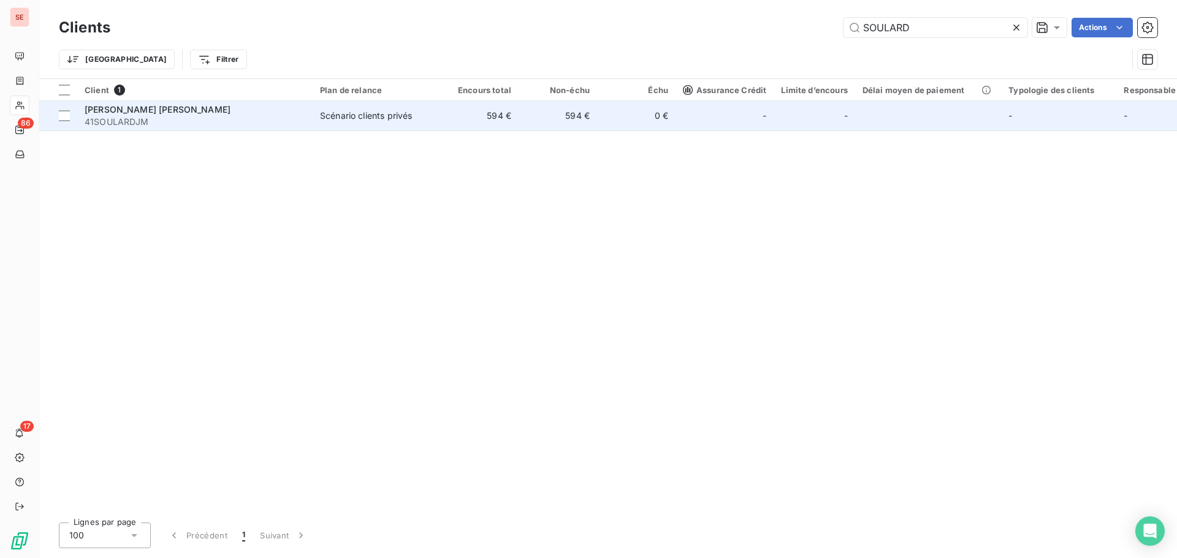
type input "SOULARD"
click at [437, 129] on td "Scénario clients privés" at bounding box center [376, 115] width 127 height 29
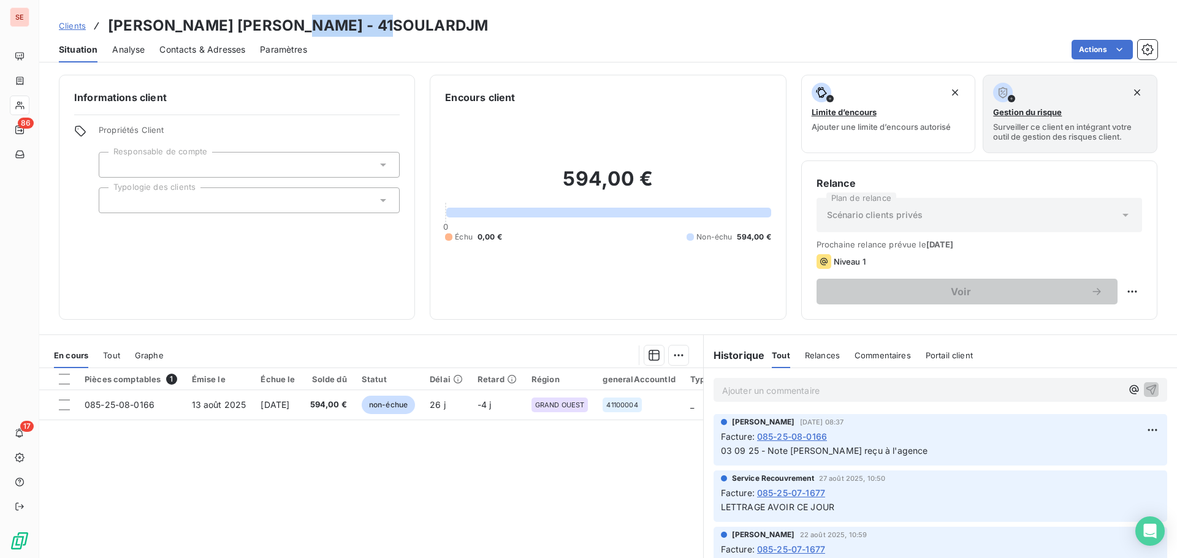
drag, startPoint x: 408, startPoint y: 25, endPoint x: 291, endPoint y: 20, distance: 117.2
click at [291, 20] on div "Clients [PERSON_NAME] [PERSON_NAME] - 41SOULARDJM" at bounding box center [608, 26] width 1138 height 22
copy h3 "41SOULARDJM"
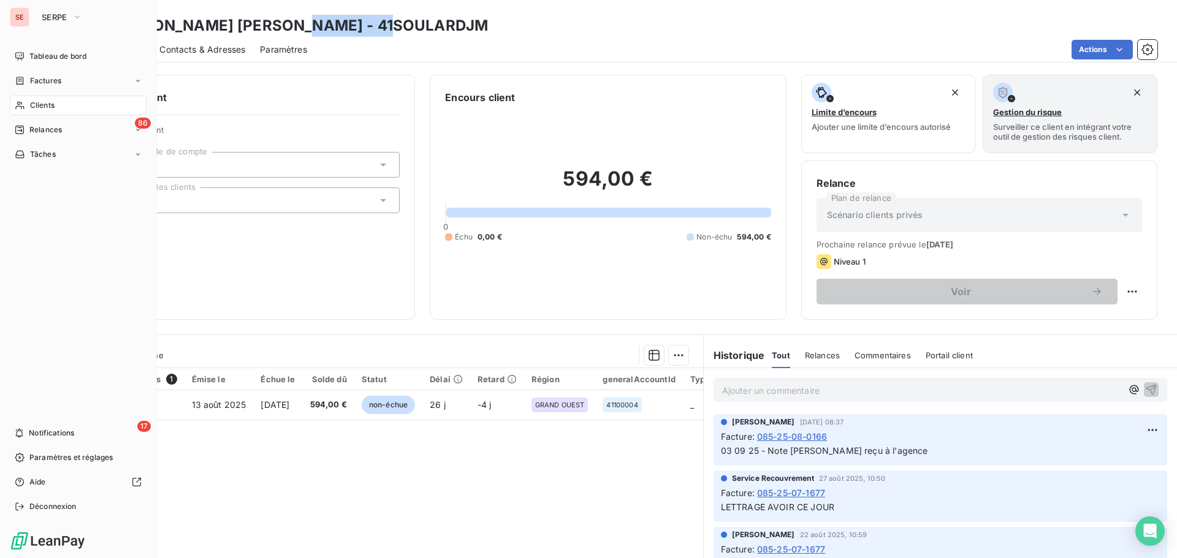
click at [40, 77] on span "Factures" at bounding box center [45, 80] width 31 height 11
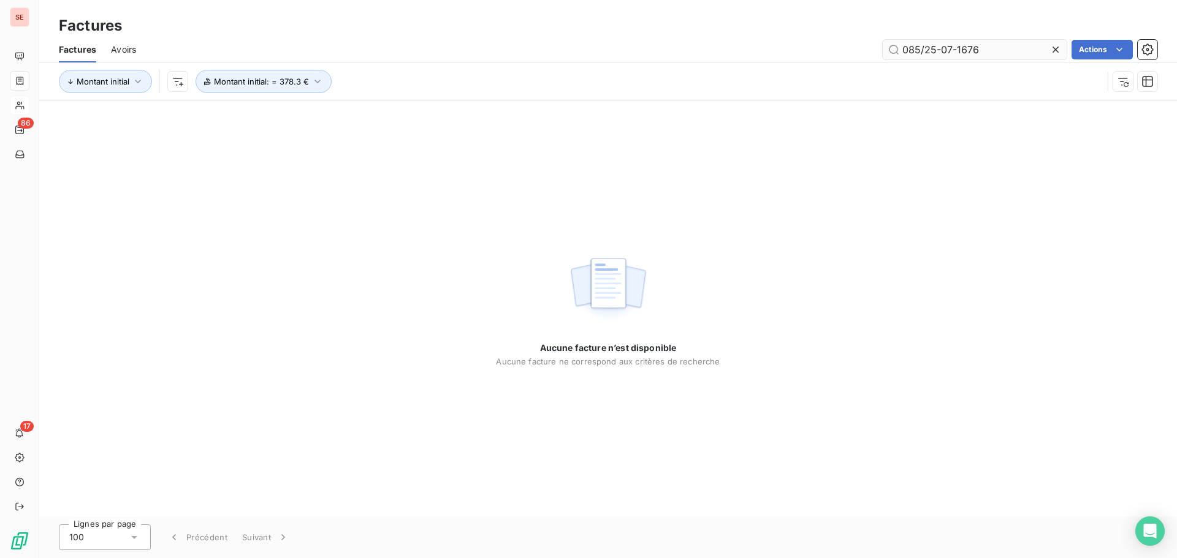
click at [921, 56] on input "085/25-07-1676" at bounding box center [975, 50] width 184 height 20
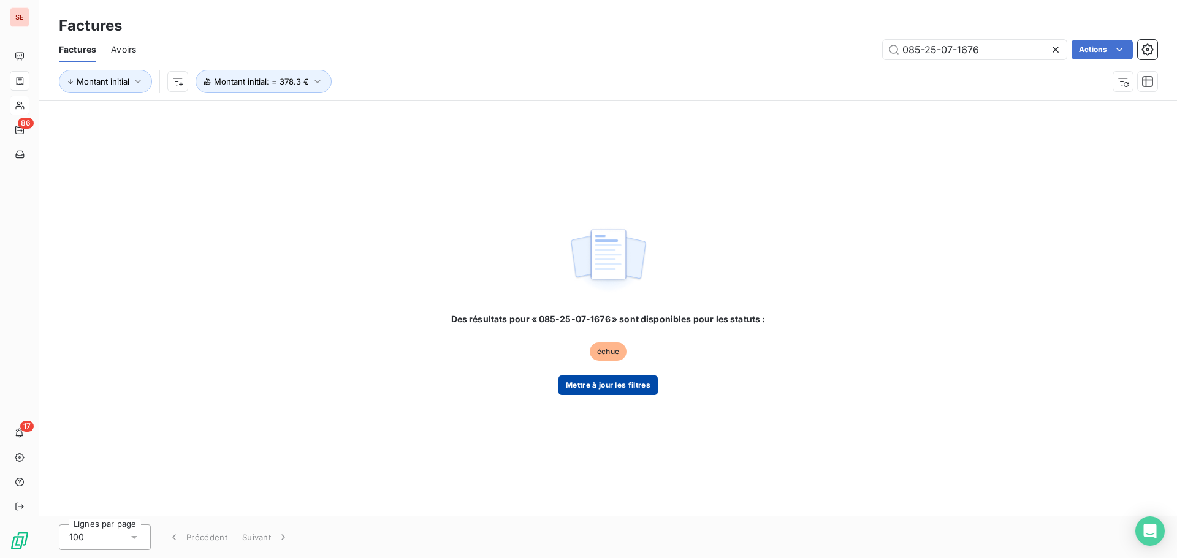
type input "085-25-07-1676"
click at [644, 390] on button "Mettre à jour les filtres" at bounding box center [607, 386] width 99 height 20
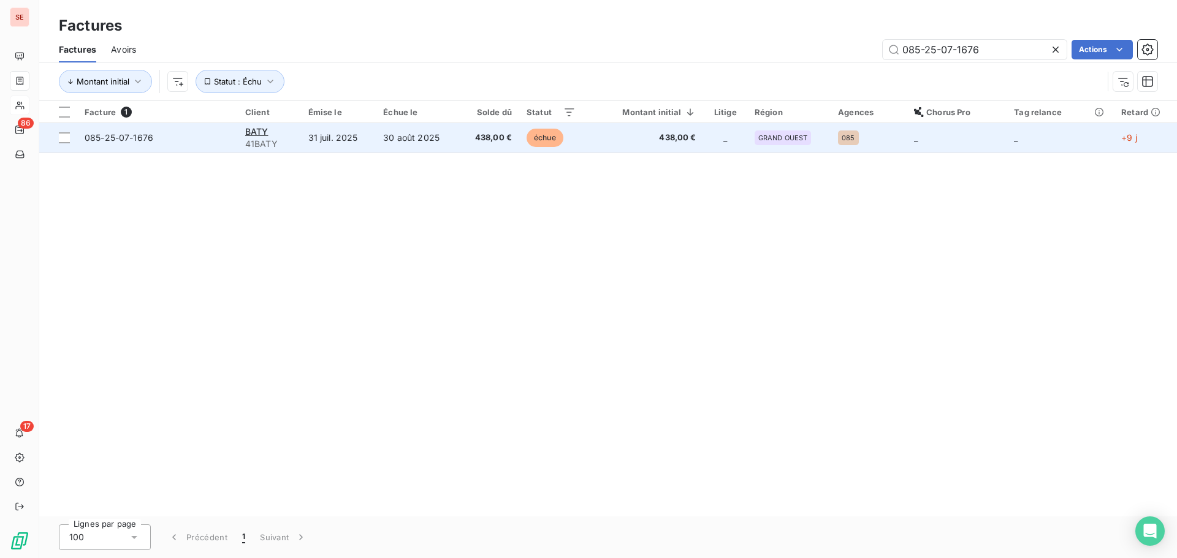
click at [477, 147] on td "438,00 €" at bounding box center [489, 137] width 60 height 29
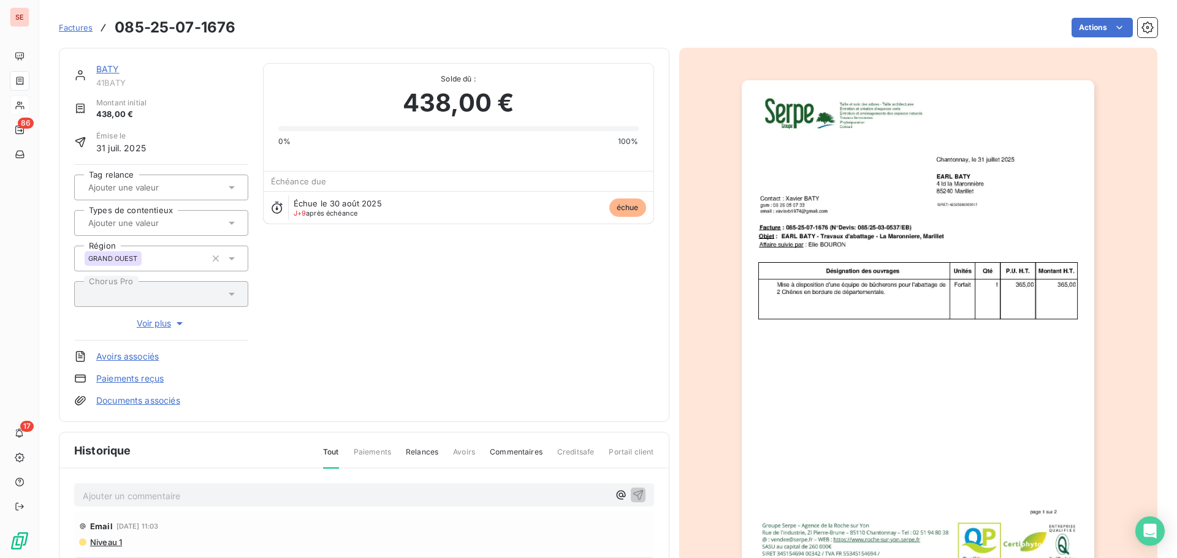
click at [987, 280] on img "button" at bounding box center [918, 329] width 352 height 499
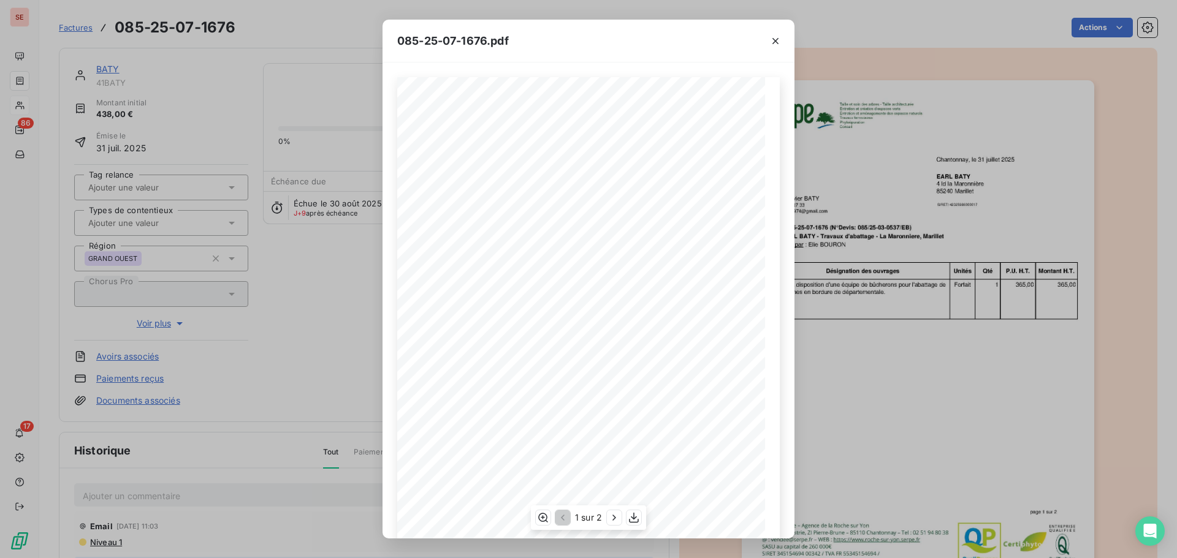
scroll to position [73, 0]
click at [609, 517] on icon "button" at bounding box center [614, 518] width 12 height 12
click at [776, 39] on icon "button" at bounding box center [775, 41] width 12 height 12
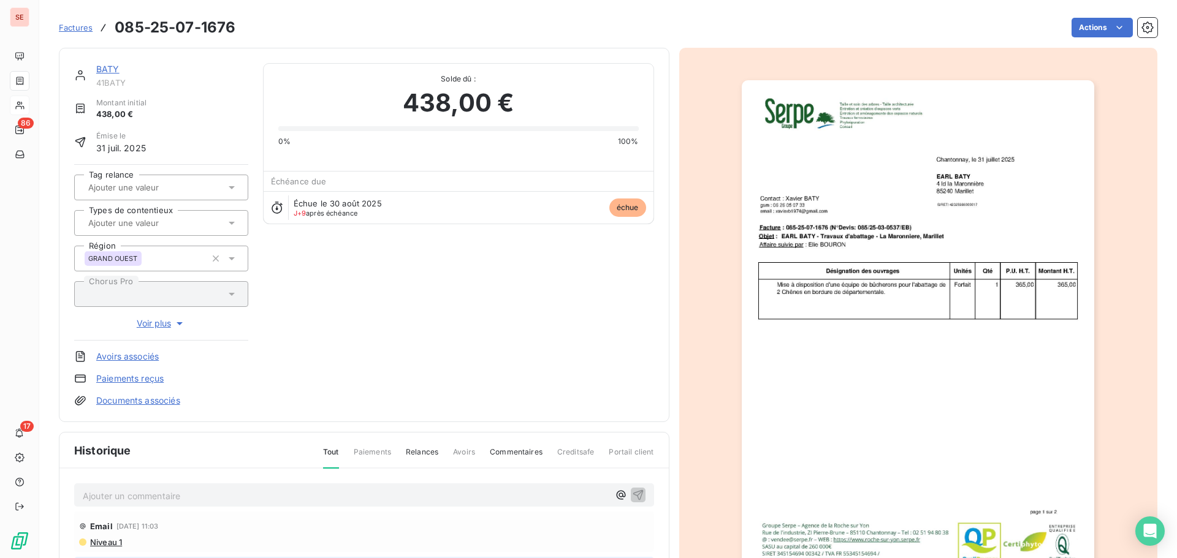
click at [105, 69] on link "BATY" at bounding box center [107, 69] width 23 height 10
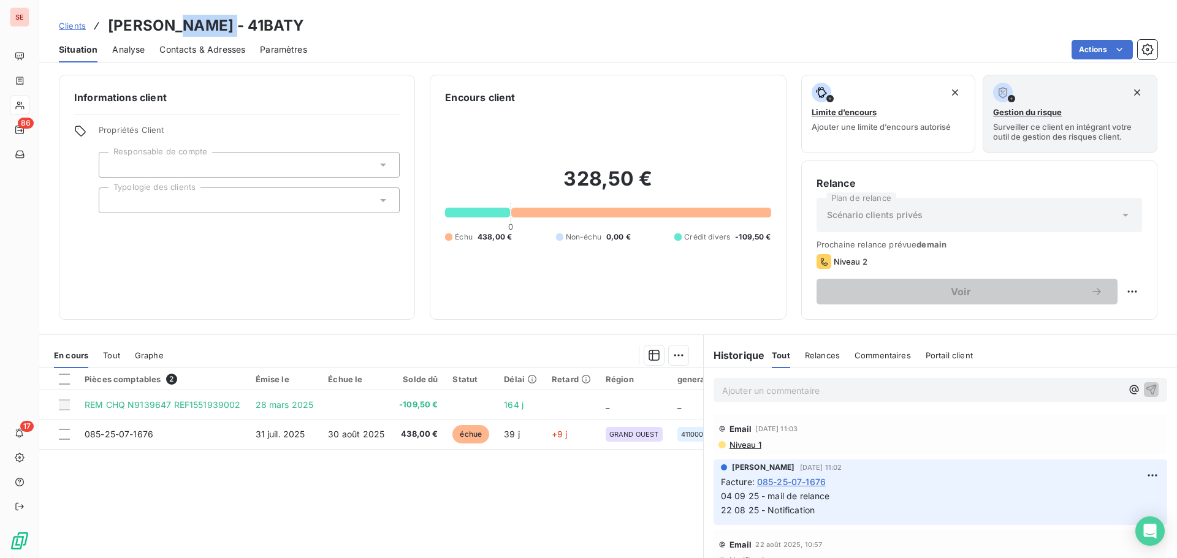
drag, startPoint x: 219, startPoint y: 26, endPoint x: 166, endPoint y: 21, distance: 52.9
click at [166, 21] on div "Clients [PERSON_NAME] - 41BATY" at bounding box center [608, 26] width 1138 height 22
copy h3 "41BATY"
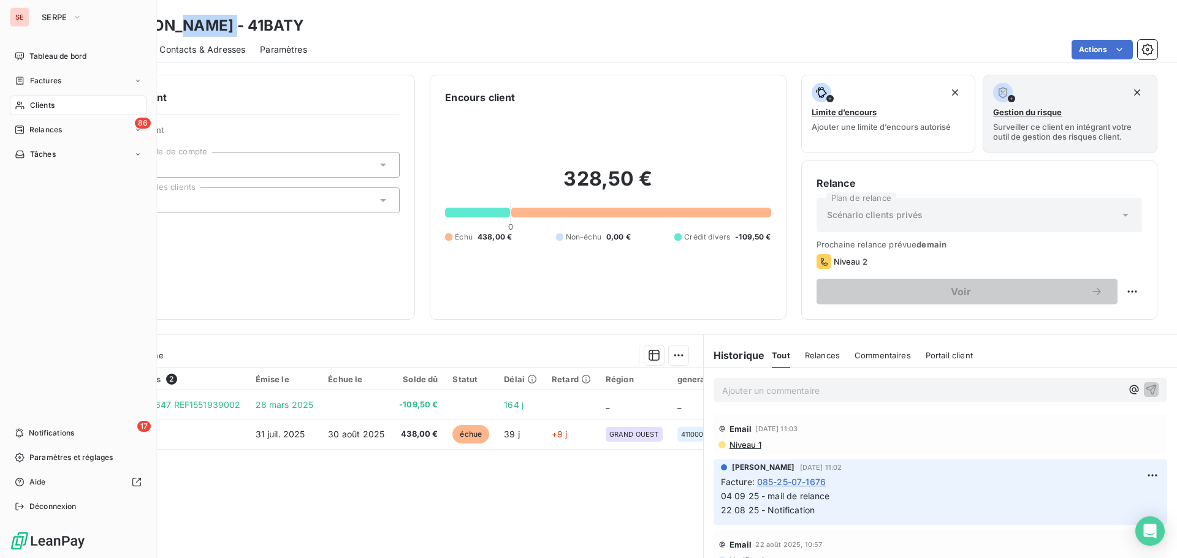
click at [26, 103] on div "Clients" at bounding box center [78, 106] width 137 height 20
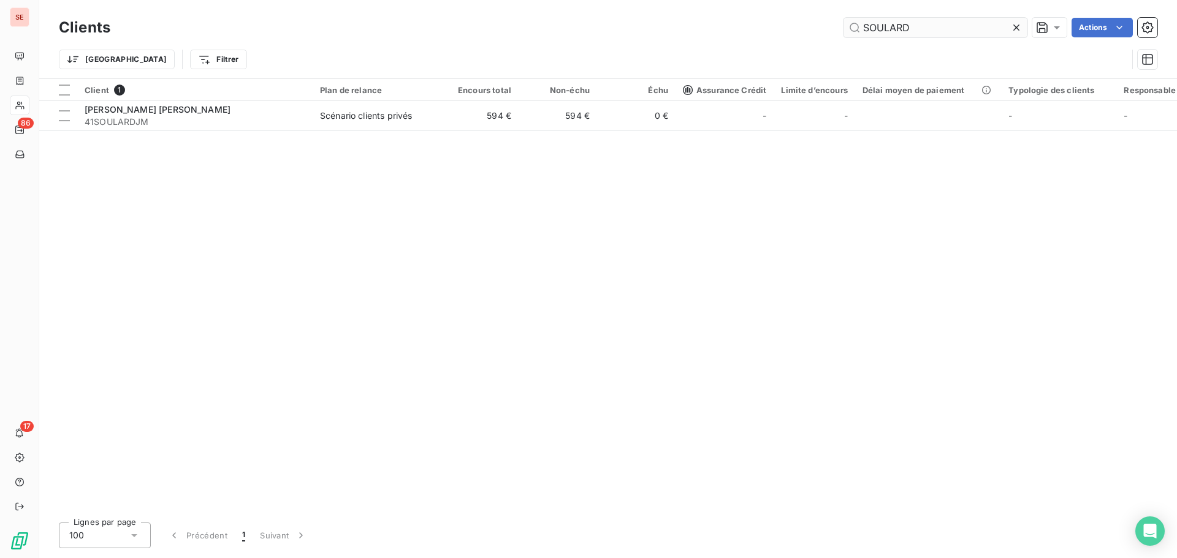
click at [917, 25] on input "SOULARD" at bounding box center [935, 28] width 184 height 20
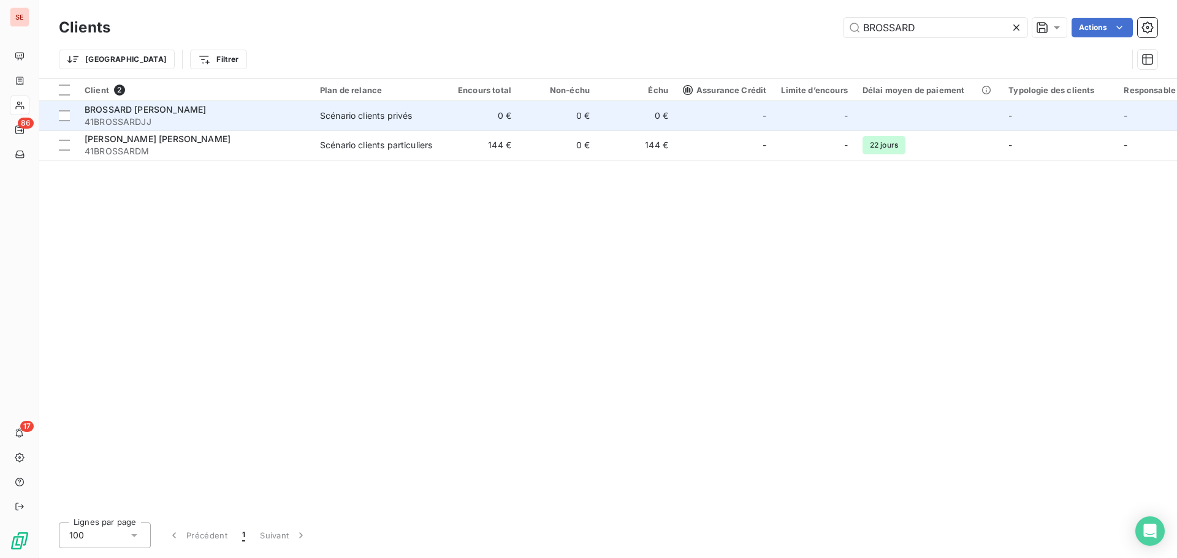
type input "BROSSARD"
click at [255, 117] on span "41BROSSARDJJ" at bounding box center [195, 122] width 221 height 12
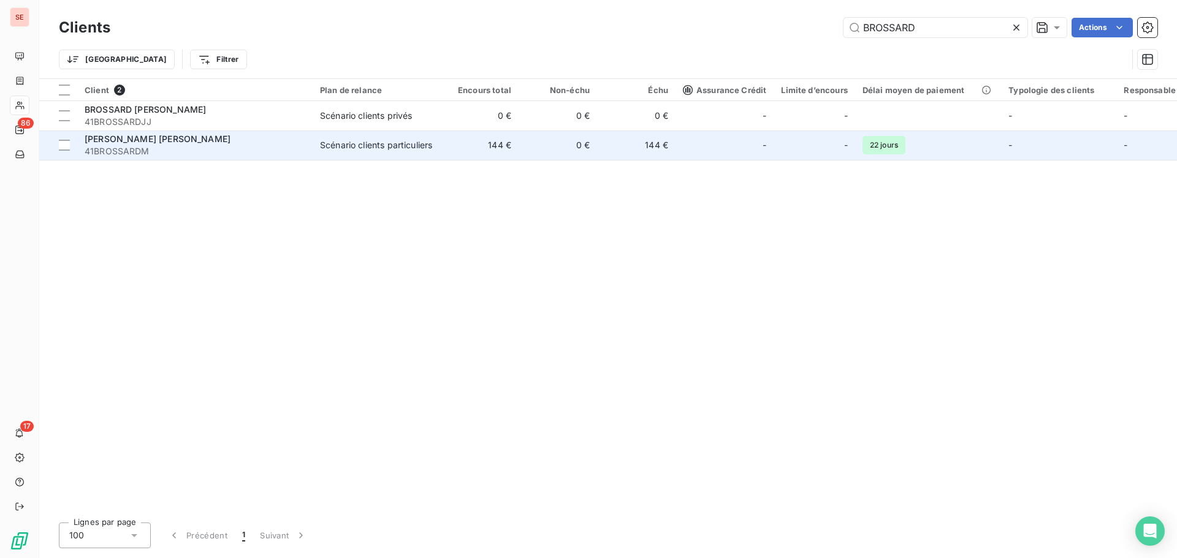
click at [162, 144] on div "[PERSON_NAME] [PERSON_NAME]" at bounding box center [195, 139] width 221 height 12
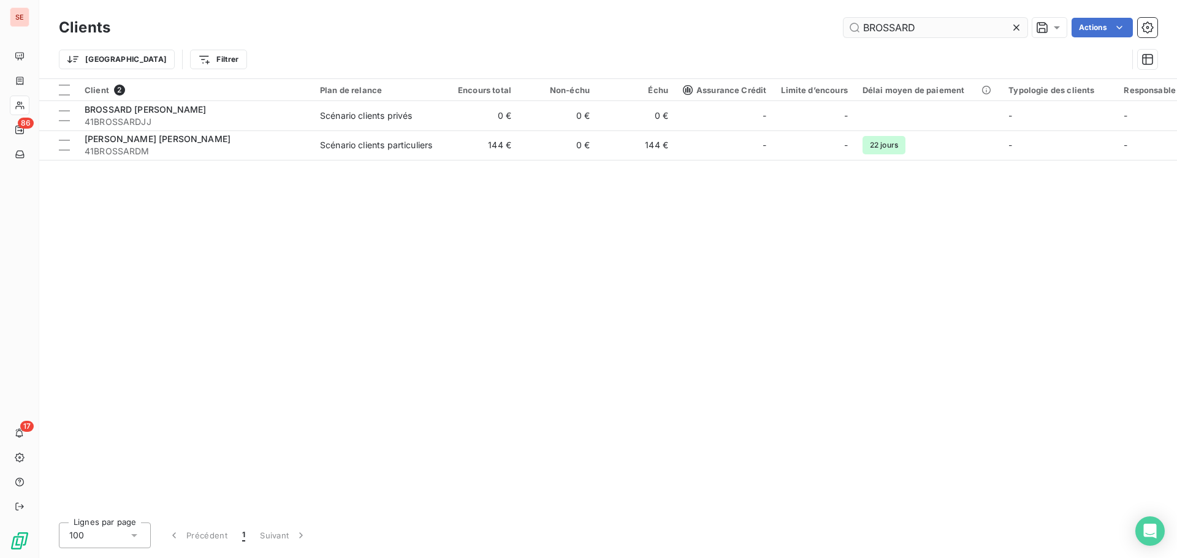
click at [1016, 26] on icon at bounding box center [1016, 27] width 12 height 12
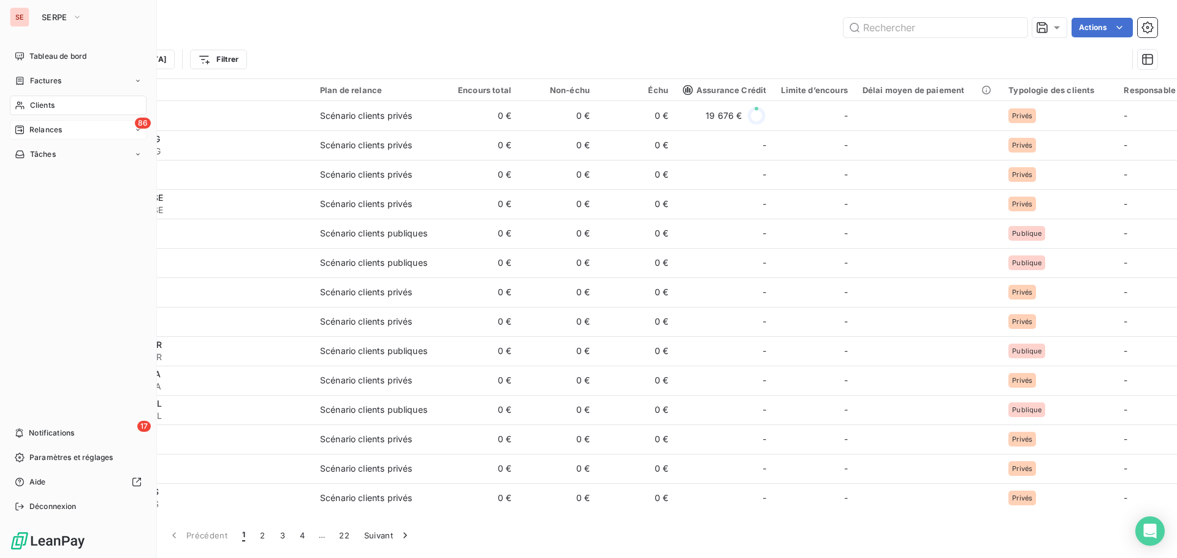
click at [34, 128] on span "Relances" at bounding box center [45, 129] width 32 height 11
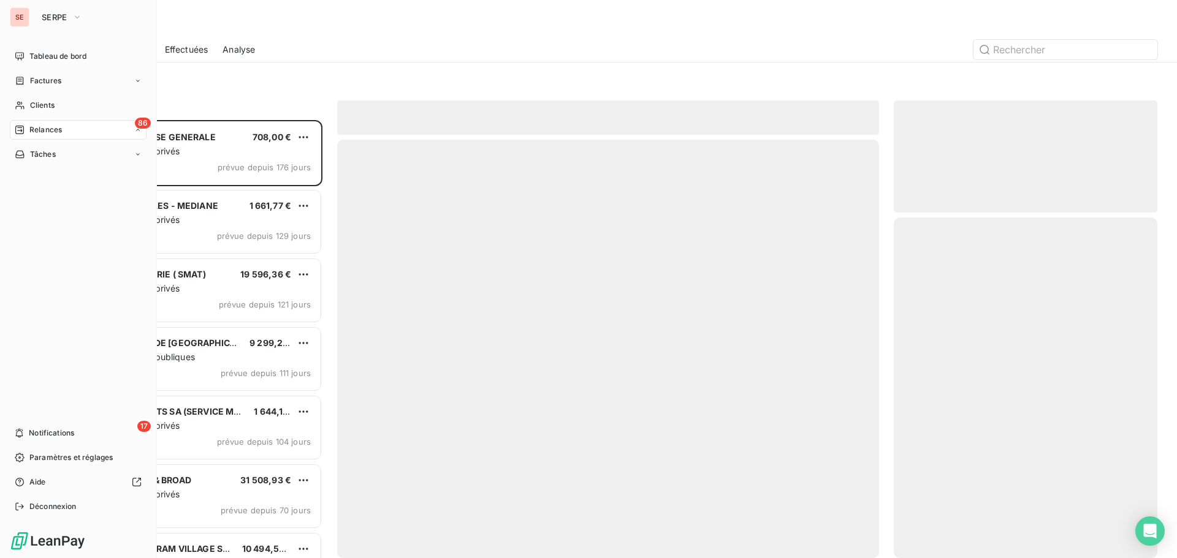
scroll to position [429, 254]
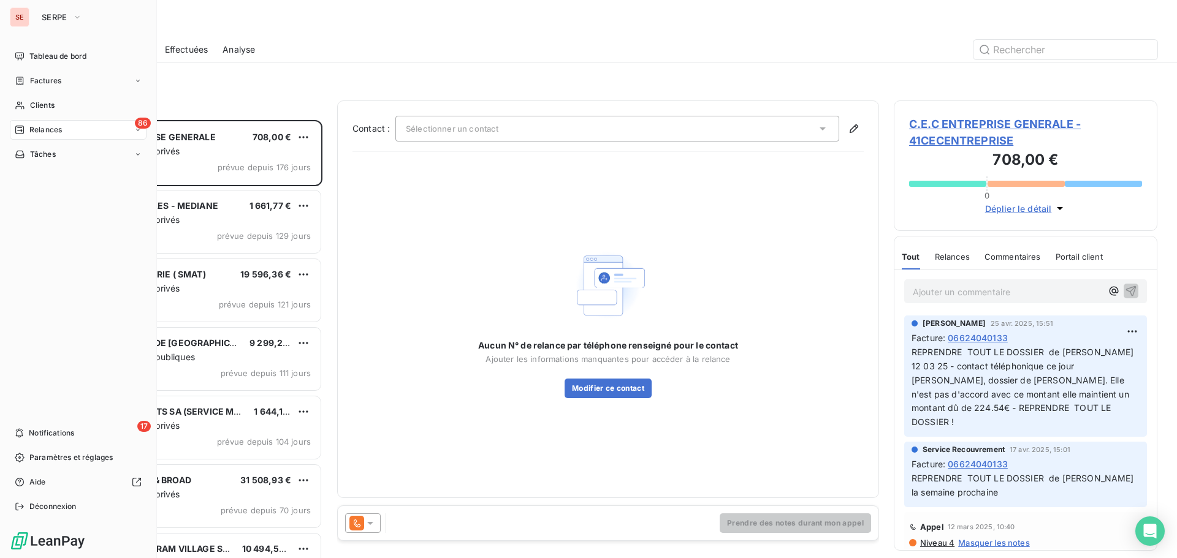
click at [45, 75] on span "Factures" at bounding box center [45, 80] width 31 height 11
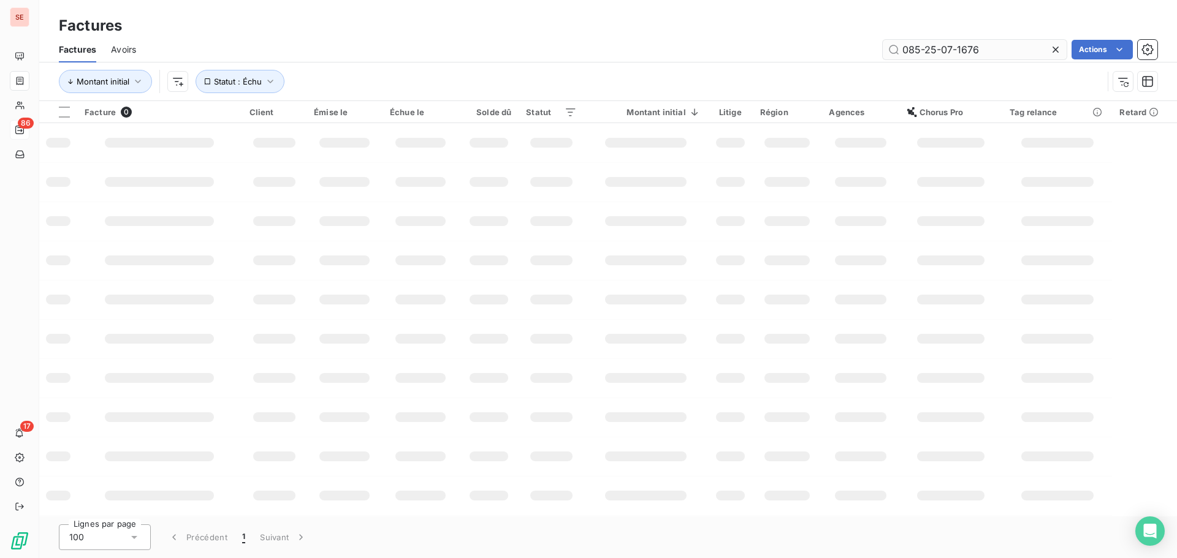
click at [1004, 48] on input "085-25-07-1676" at bounding box center [975, 50] width 184 height 20
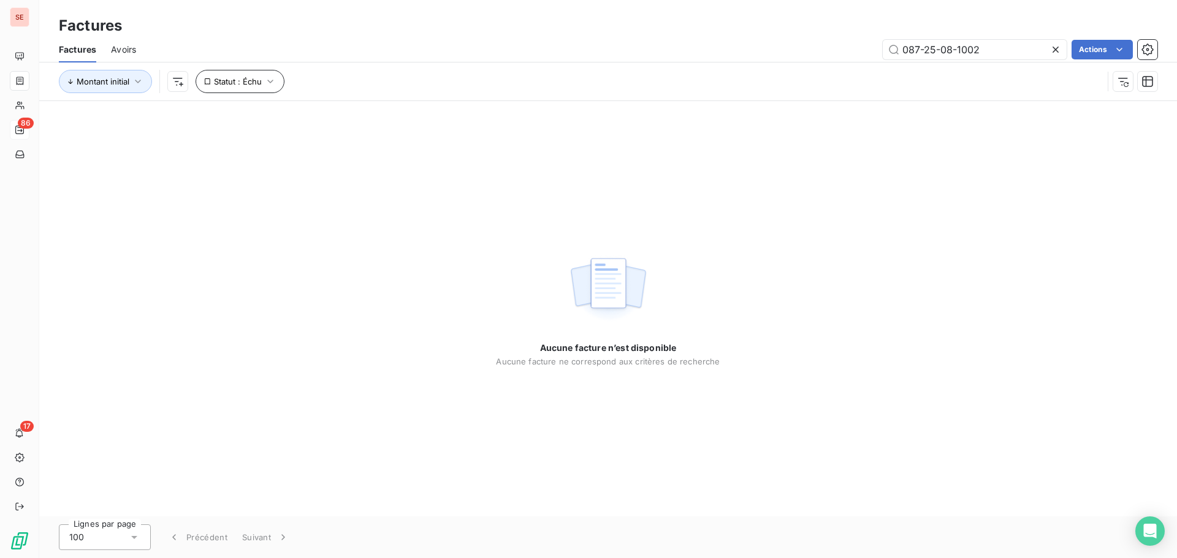
type input "087-25-08-1002"
click at [274, 86] on icon "button" at bounding box center [270, 81] width 12 height 12
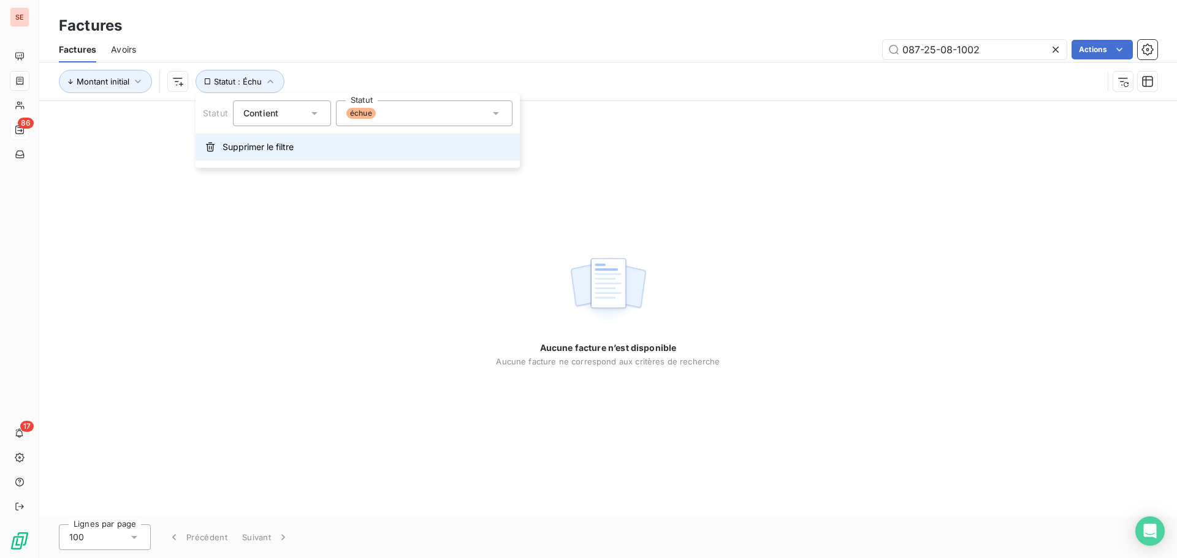
click at [283, 154] on button "Supprimer le filtre" at bounding box center [358, 147] width 324 height 27
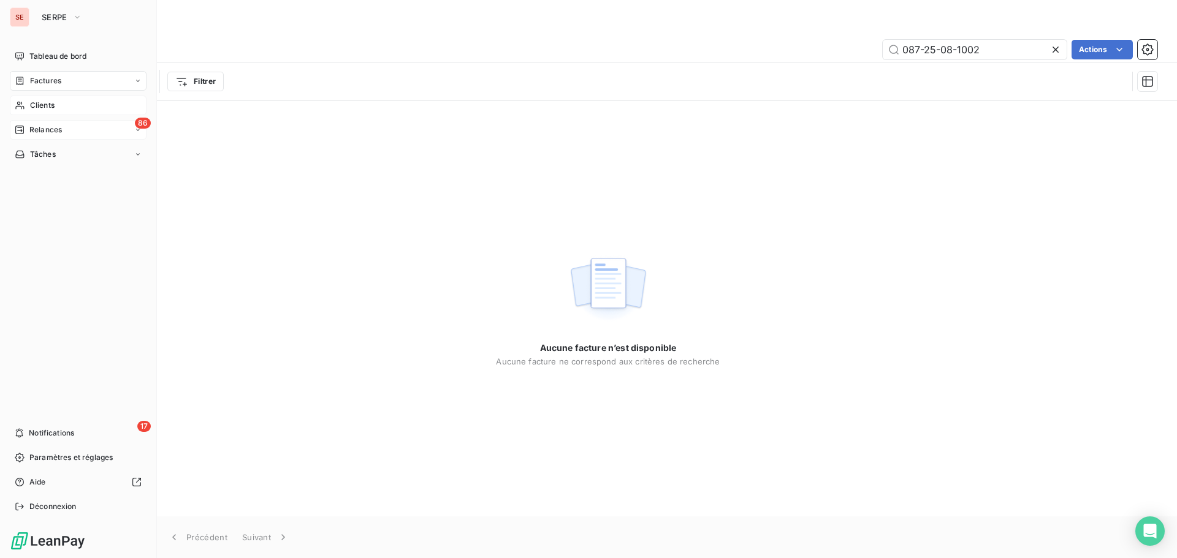
click at [26, 109] on div "Clients" at bounding box center [78, 106] width 137 height 20
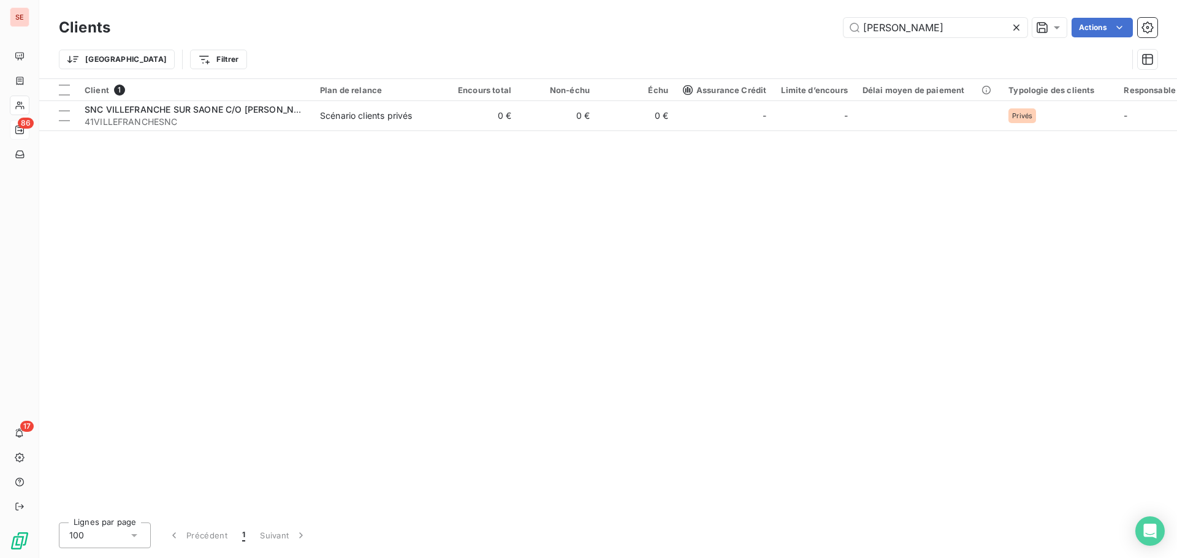
type input "[PERSON_NAME]"
click at [1019, 20] on div at bounding box center [1018, 28] width 17 height 20
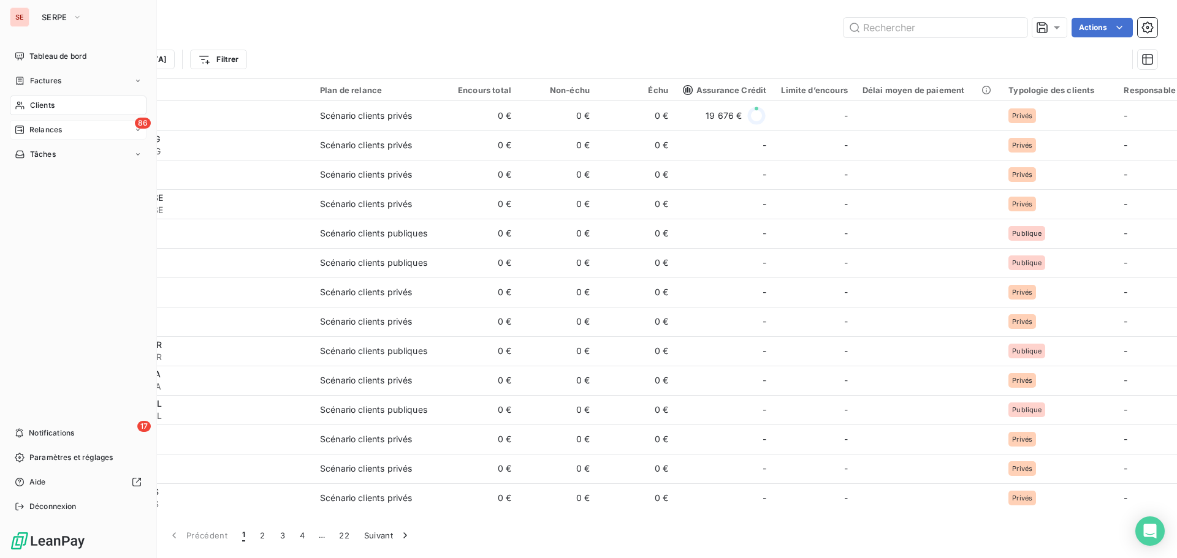
click at [42, 98] on div "Clients" at bounding box center [78, 106] width 137 height 20
click at [61, 74] on div "Factures" at bounding box center [78, 81] width 137 height 20
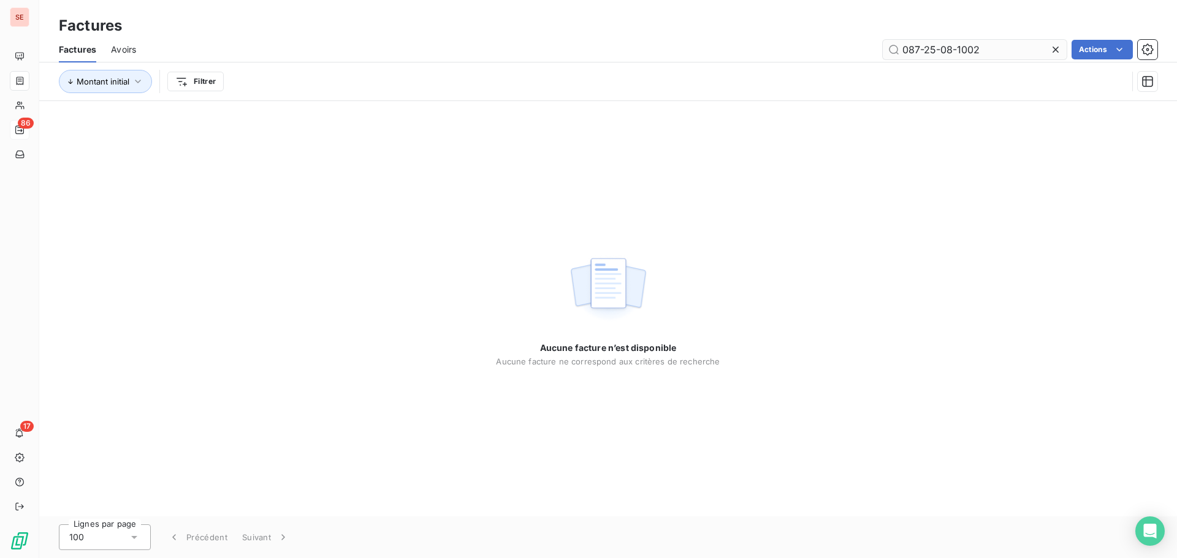
click at [1005, 47] on input "087-25-08-1002" at bounding box center [975, 50] width 184 height 20
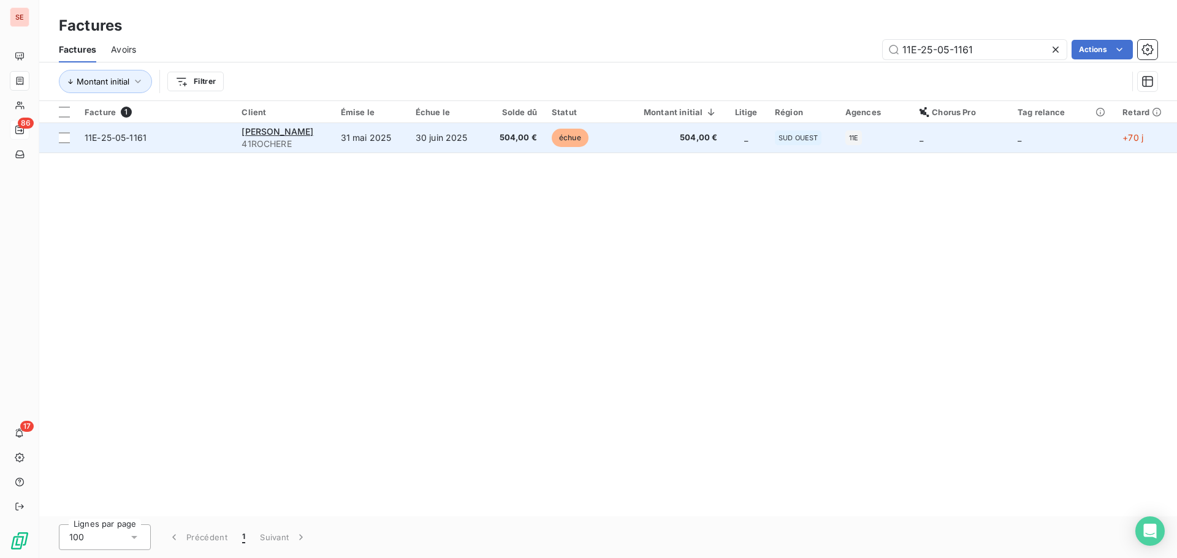
type input "11E-25-05-1161"
click at [405, 140] on td "31 mai 2025" at bounding box center [370, 137] width 75 height 29
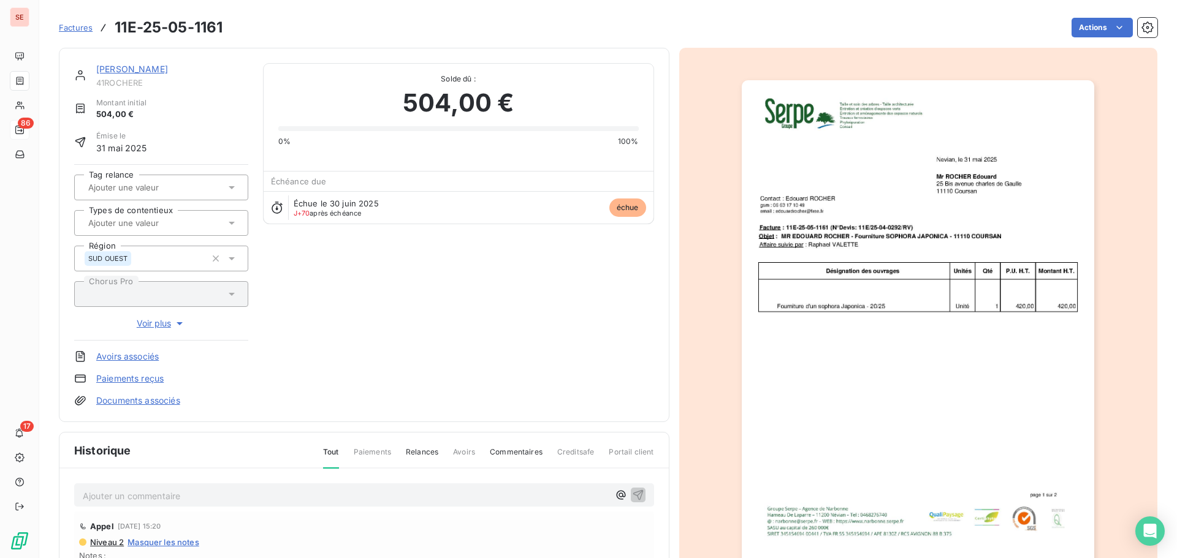
scroll to position [164, 0]
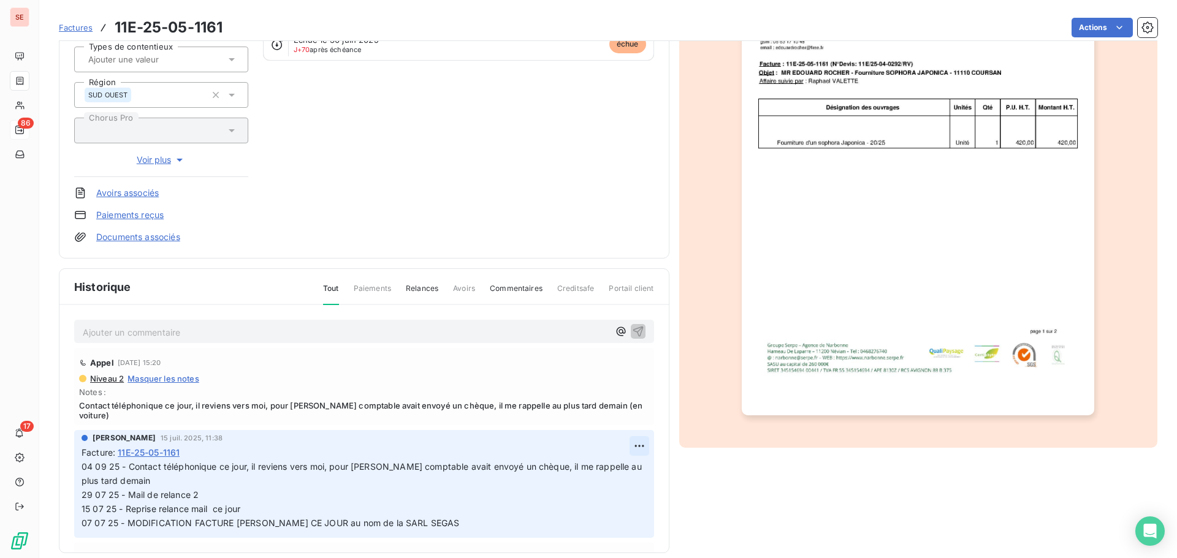
click at [627, 436] on html "SE 86 17 Factures 11E-25-05-1161 Actions ROCHER EDOUARD 41ROCHERE Montant initi…" at bounding box center [588, 279] width 1177 height 558
click at [614, 462] on div "Editer" at bounding box center [595, 464] width 69 height 20
click at [80, 454] on div "[PERSON_NAME] 15 juil. 2025, 11:38 Facture : 11E-25-05-1161 04 09 25 - Contact …" at bounding box center [364, 483] width 580 height 107
click at [88, 460] on p "04 09 25 - Contact téléphonique ce jour, il reviens vers moi, pour [PERSON_NAME…" at bounding box center [357, 495] width 550 height 70
click at [82, 462] on span "04 09 25 - Contact téléphonique ce jour, il reviens vers moi, pour [PERSON_NAME…" at bounding box center [396, 495] width 628 height 67
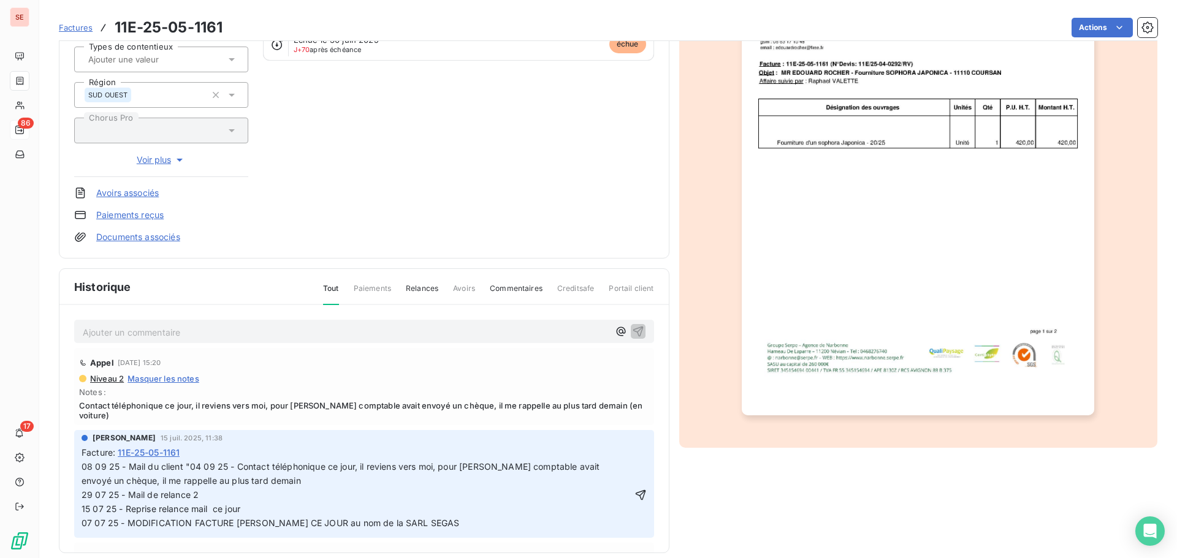
click at [191, 462] on span "08 09 25 - Mail du client "04 09 25 - Contact téléphonique ce jour, il reviens …" at bounding box center [465, 495] width 766 height 67
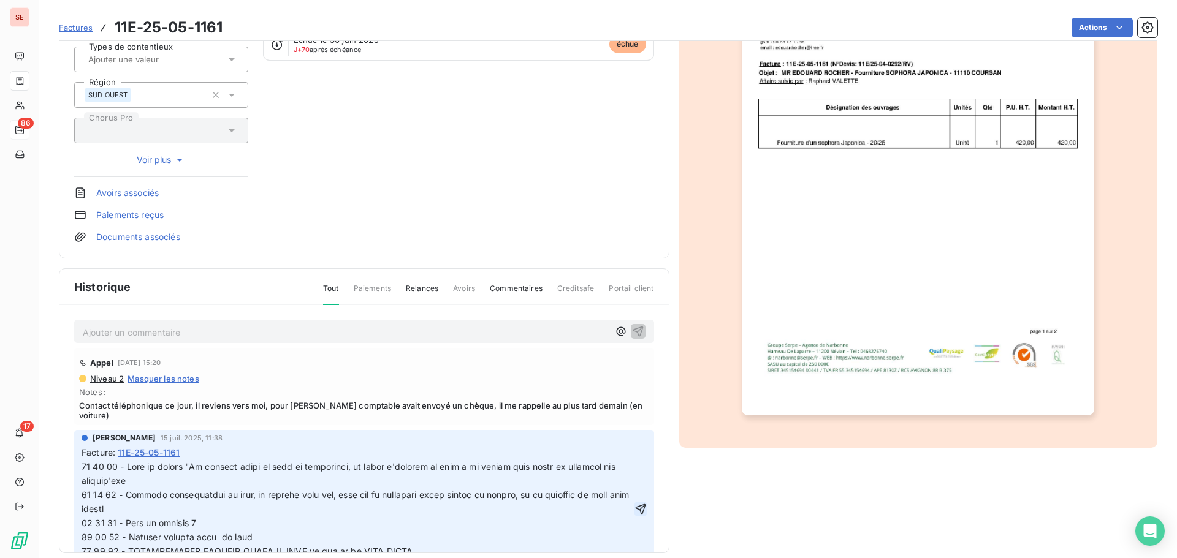
click at [634, 515] on icon "button" at bounding box center [640, 509] width 12 height 12
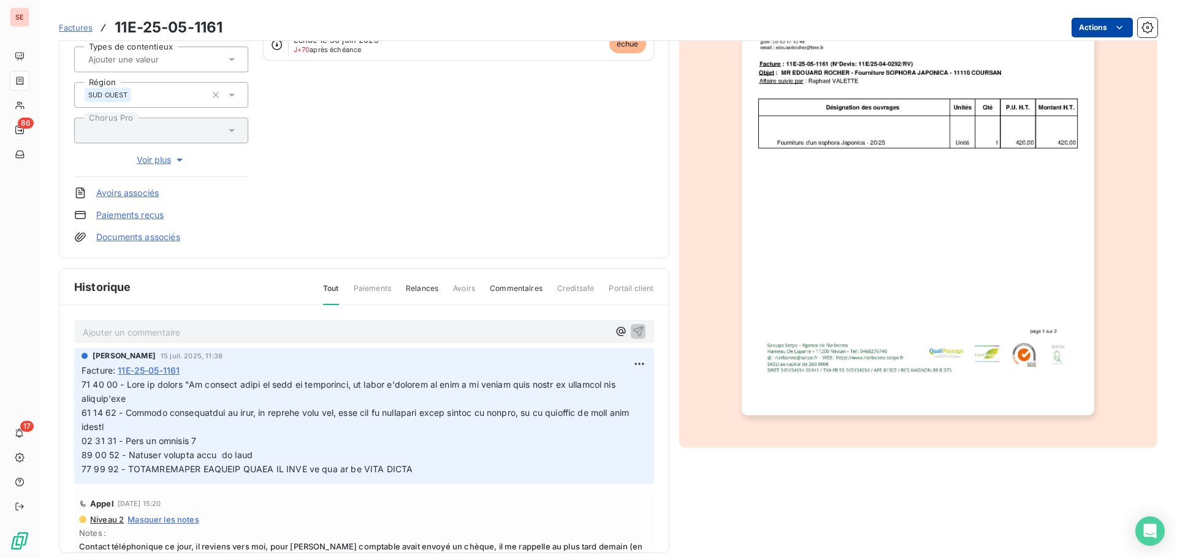
click at [1085, 29] on html "SE 86 17 Factures 11E-25-05-1161 Actions ROCHER EDOUARD 41ROCHERE Montant initi…" at bounding box center [588, 279] width 1177 height 558
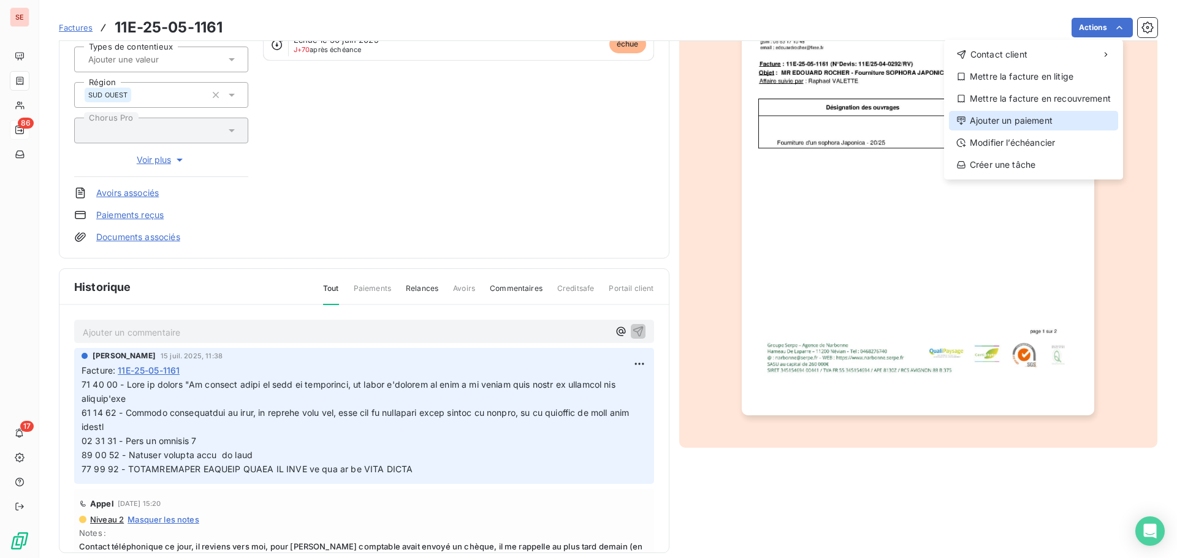
click at [1041, 118] on div "Ajouter un paiement" at bounding box center [1033, 121] width 169 height 20
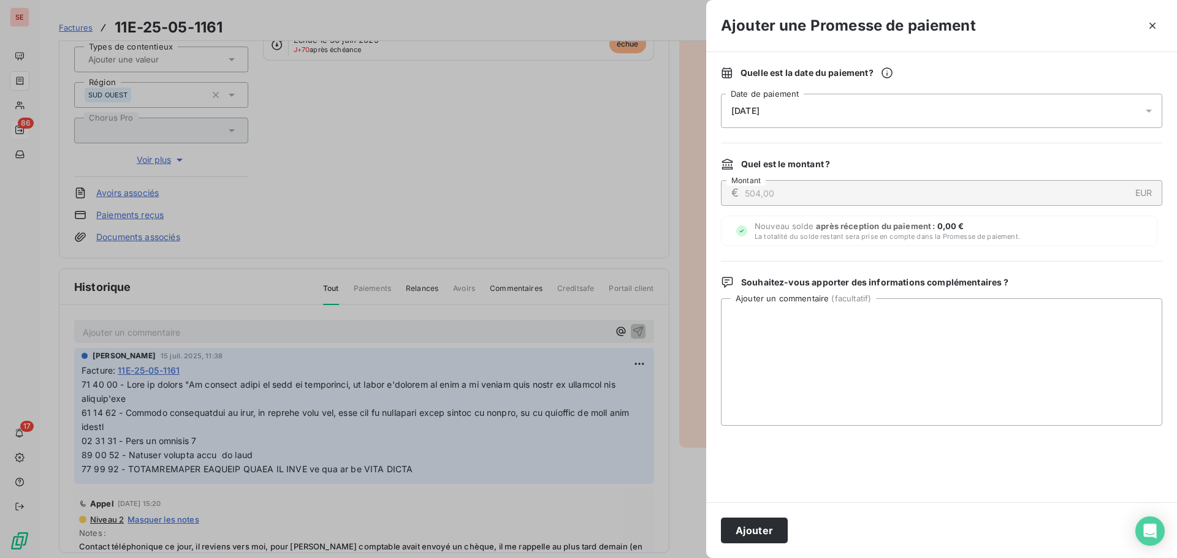
click at [951, 115] on div "[DATE]" at bounding box center [941, 111] width 441 height 34
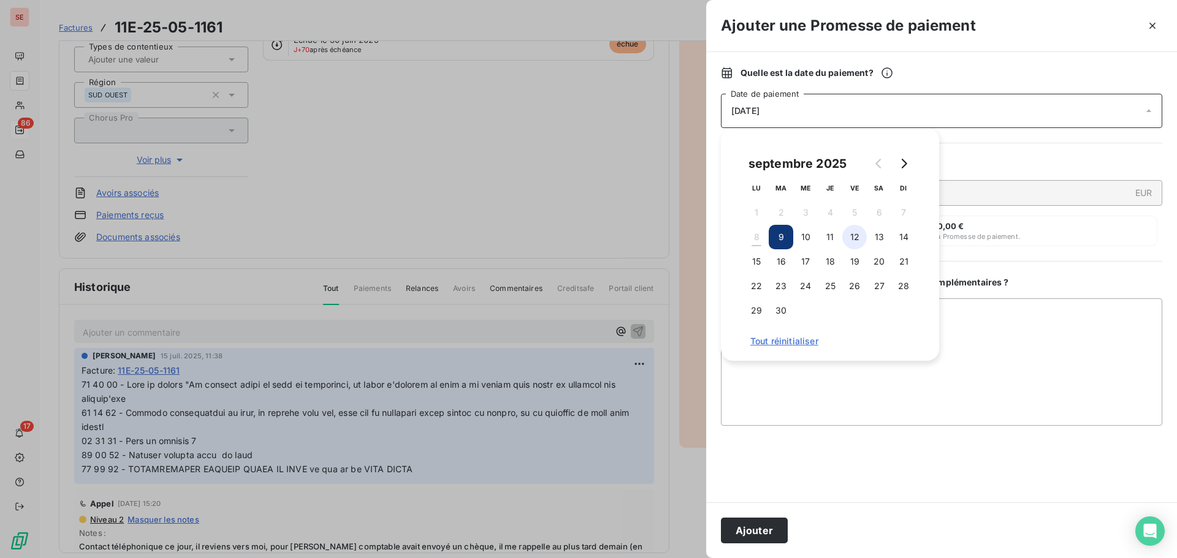
click at [850, 237] on button "12" at bounding box center [854, 237] width 25 height 25
click at [752, 520] on button "Ajouter" at bounding box center [754, 531] width 67 height 26
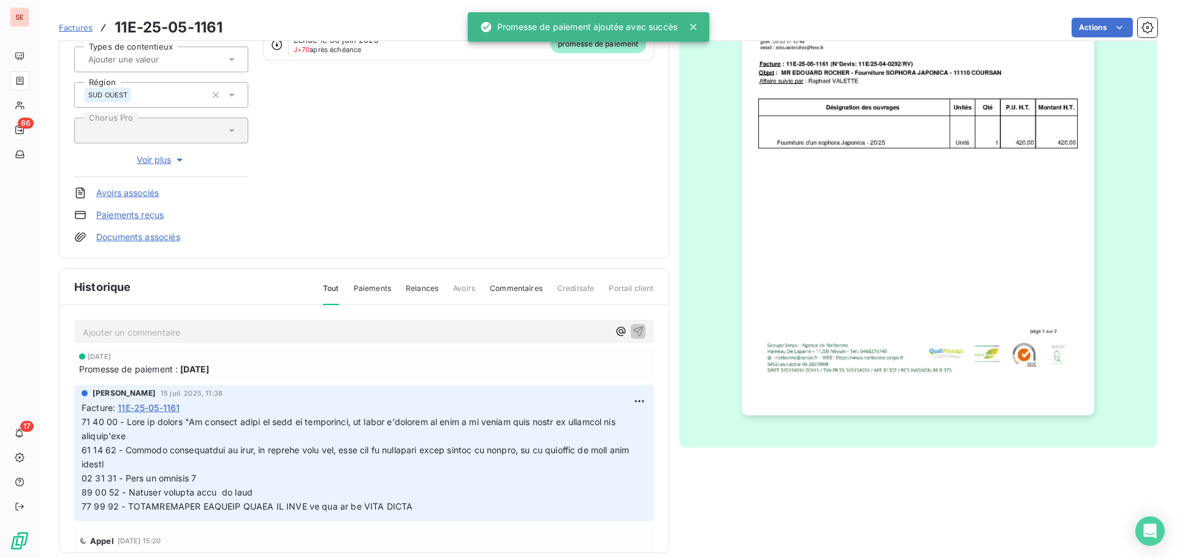
scroll to position [0, 0]
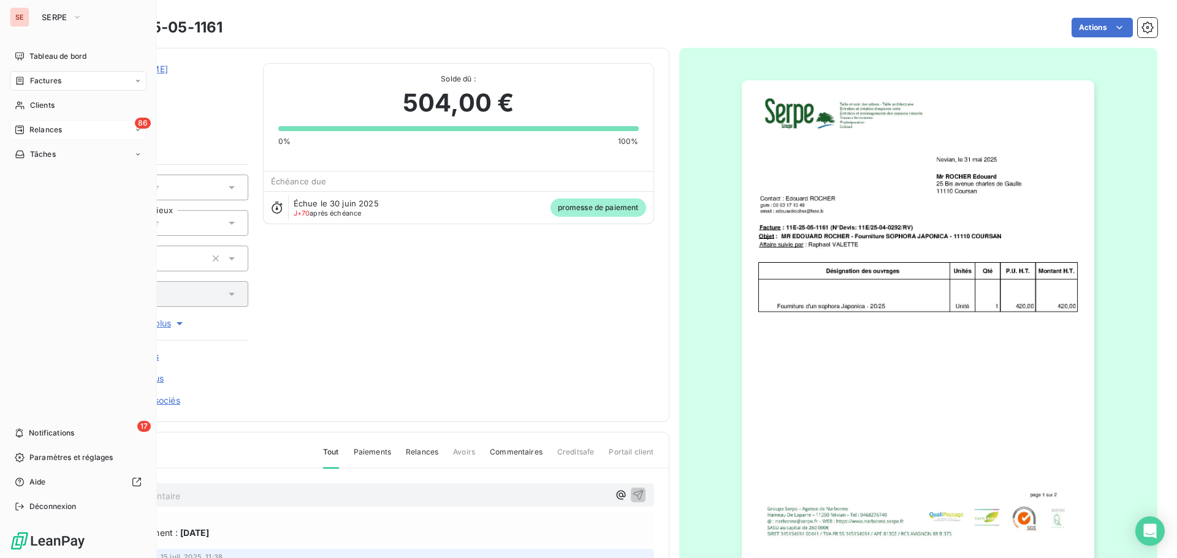
drag, startPoint x: 48, startPoint y: 81, endPoint x: 58, endPoint y: 81, distance: 10.4
click at [48, 81] on span "Factures" at bounding box center [45, 80] width 31 height 11
click at [27, 113] on div "Clients" at bounding box center [78, 106] width 137 height 20
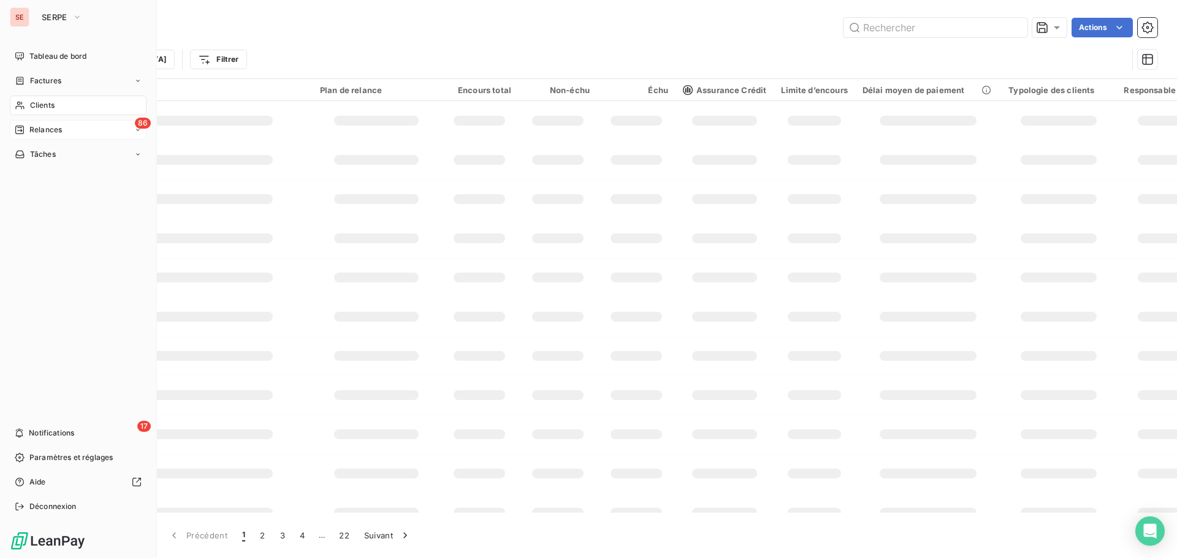
click at [50, 82] on span "Factures" at bounding box center [45, 80] width 31 height 11
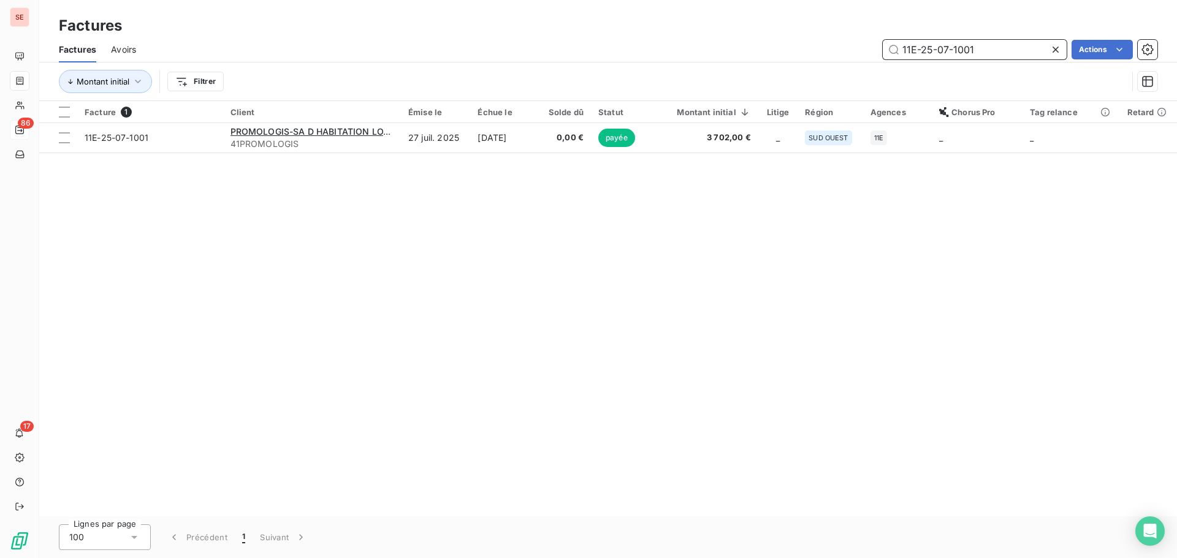
click at [989, 48] on input "11E-25-07-1001" at bounding box center [975, 50] width 184 height 20
click at [998, 53] on input "066-25-08-0616" at bounding box center [975, 50] width 184 height 20
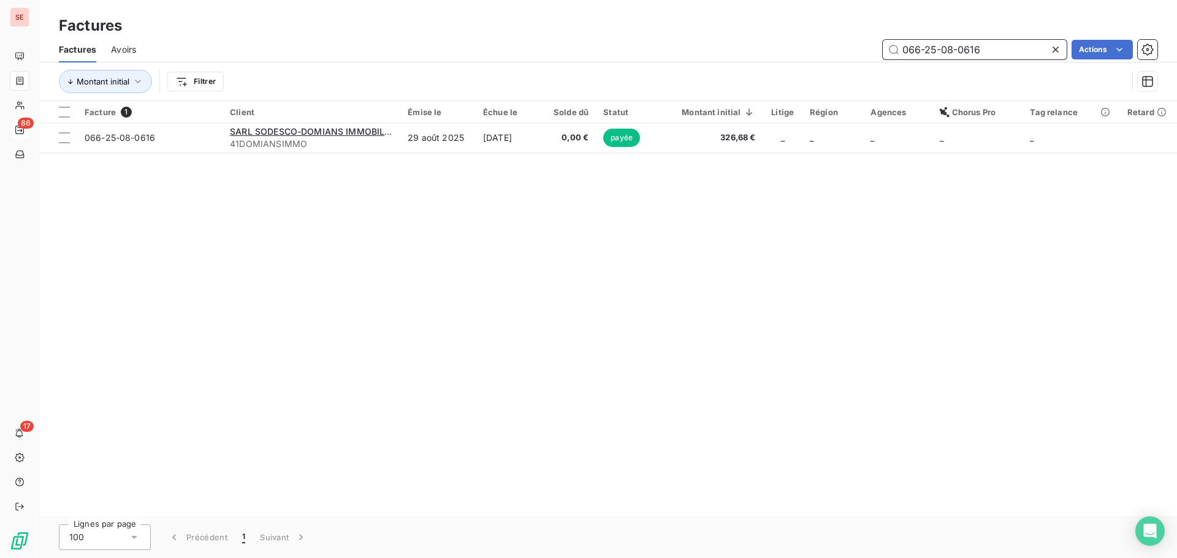
click at [998, 53] on input "066-25-08-0616" at bounding box center [975, 50] width 184 height 20
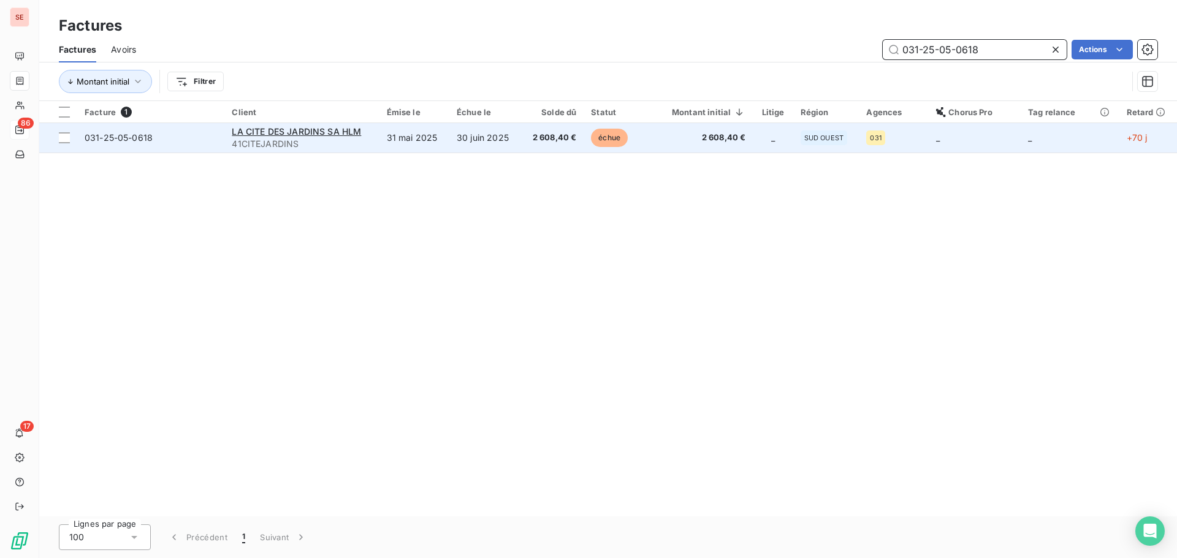
type input "031-25-05-0618"
click at [483, 140] on td "30 juin 2025" at bounding box center [485, 137] width 72 height 29
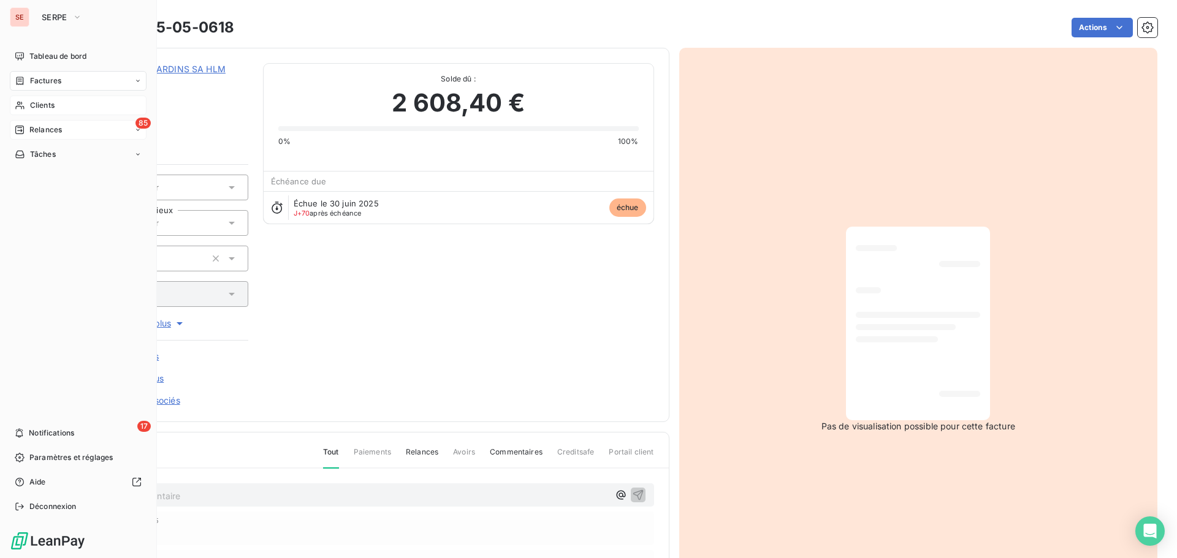
click at [34, 105] on span "Clients" at bounding box center [42, 105] width 25 height 11
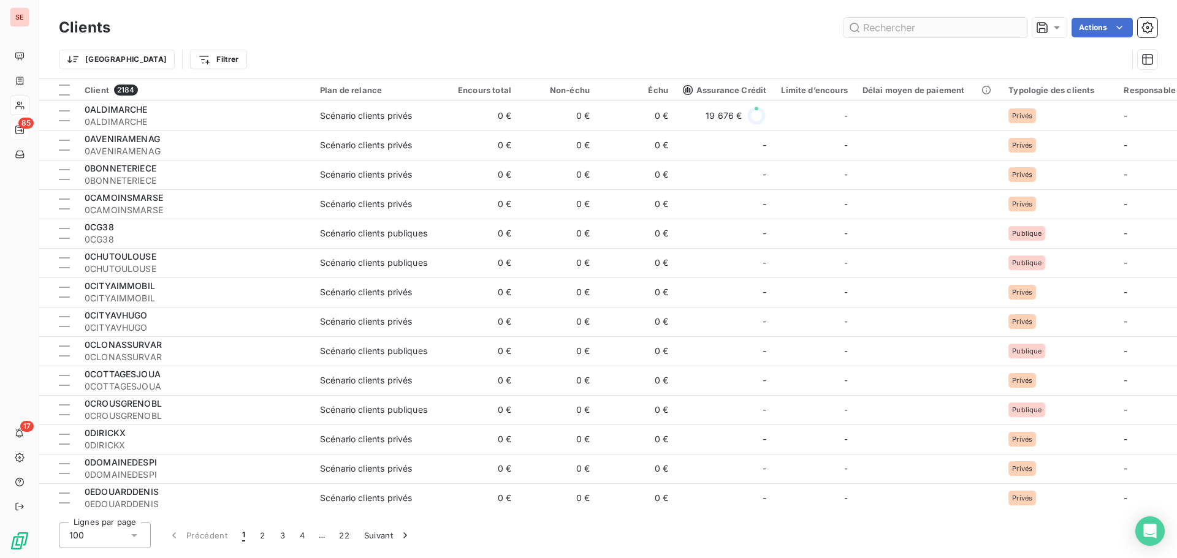
click at [892, 25] on input "text" at bounding box center [935, 28] width 184 height 20
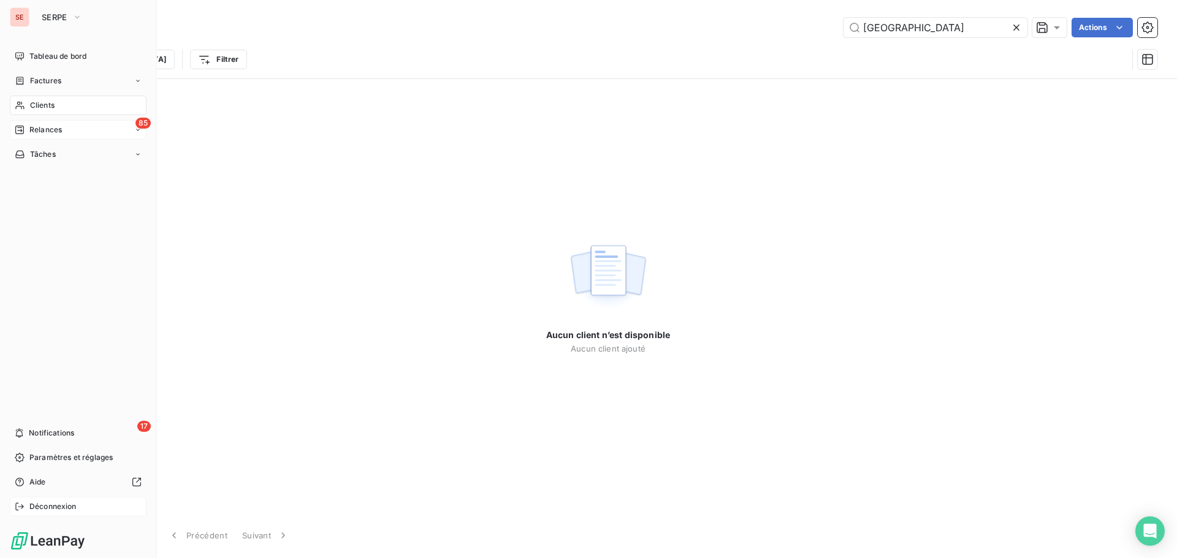
type input "[GEOGRAPHIC_DATA]"
click at [26, 509] on div "Déconnexion" at bounding box center [78, 507] width 137 height 20
